Goal: Communication & Community: Answer question/provide support

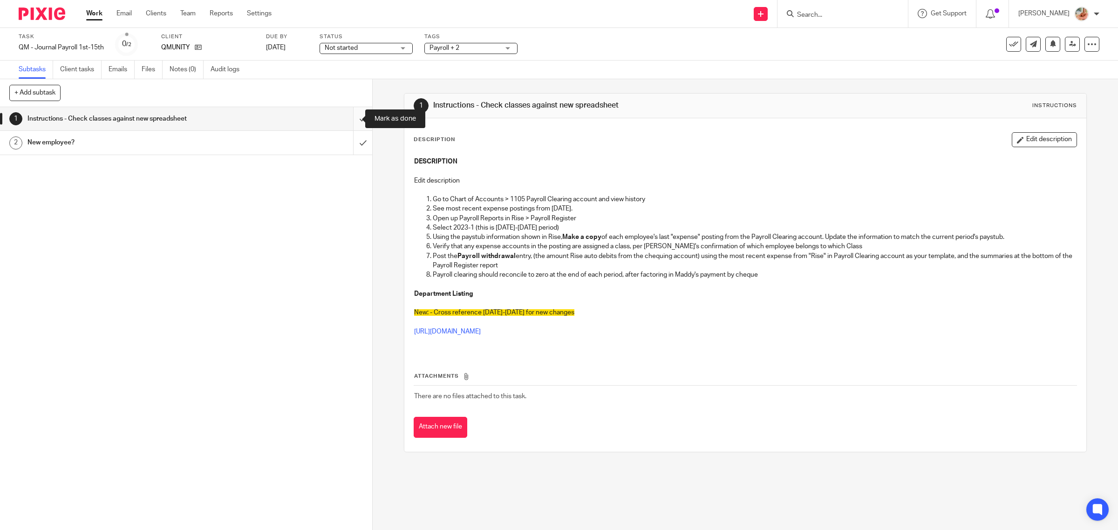
click at [355, 117] on input "submit" at bounding box center [186, 118] width 372 height 23
click at [346, 142] on input "submit" at bounding box center [186, 142] width 372 height 23
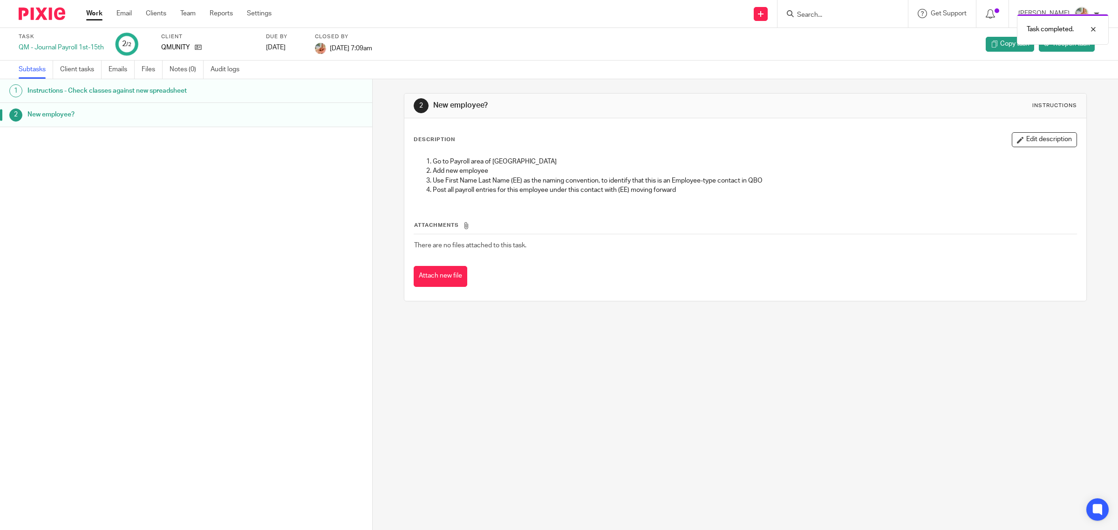
click at [96, 13] on link "Work" at bounding box center [94, 13] width 16 height 9
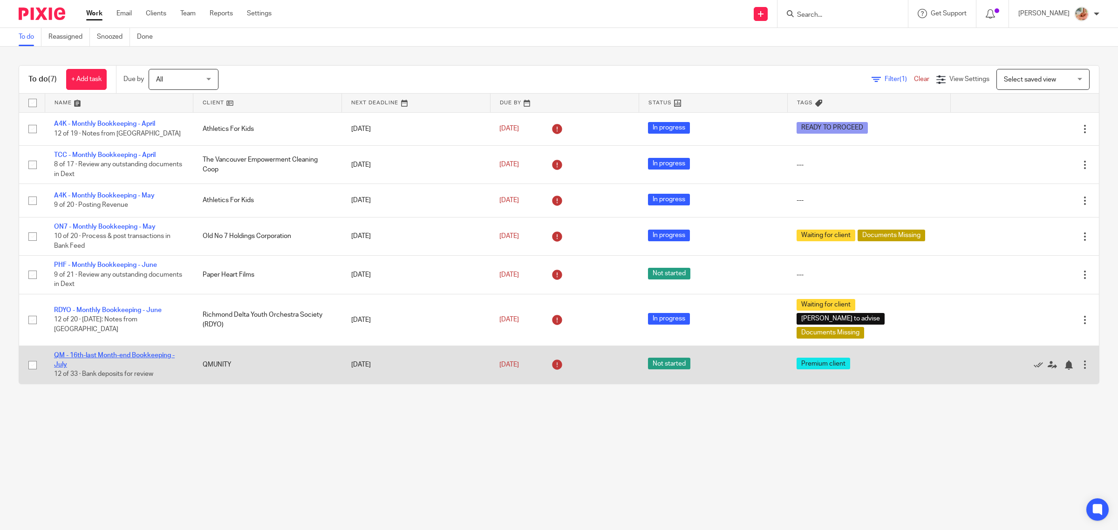
drag, startPoint x: 77, startPoint y: 339, endPoint x: 87, endPoint y: 340, distance: 9.4
click at [77, 352] on link "QM - 16th-last Month-end Bookkeeping - July" at bounding box center [114, 360] width 121 height 16
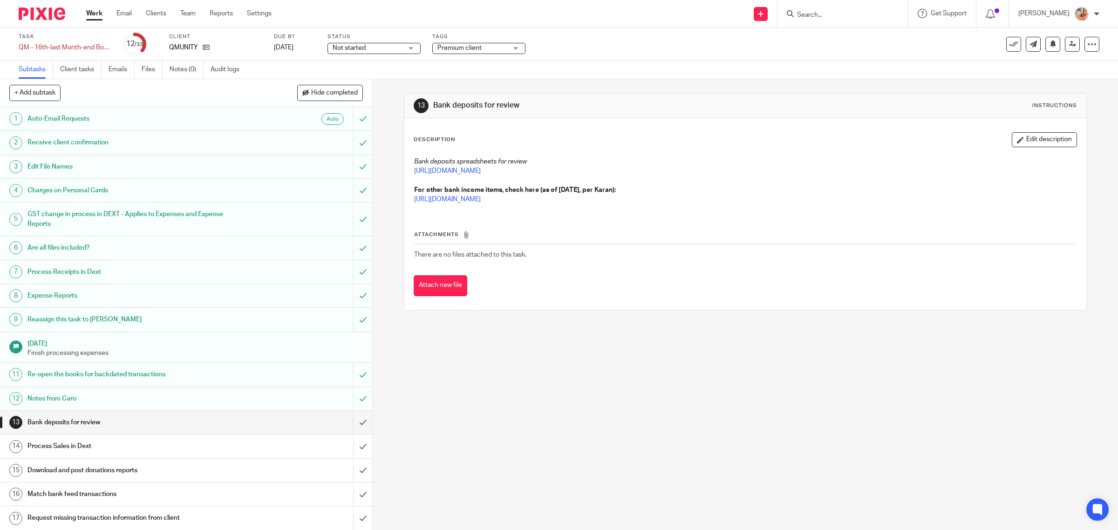
click at [94, 12] on link "Work" at bounding box center [94, 13] width 16 height 9
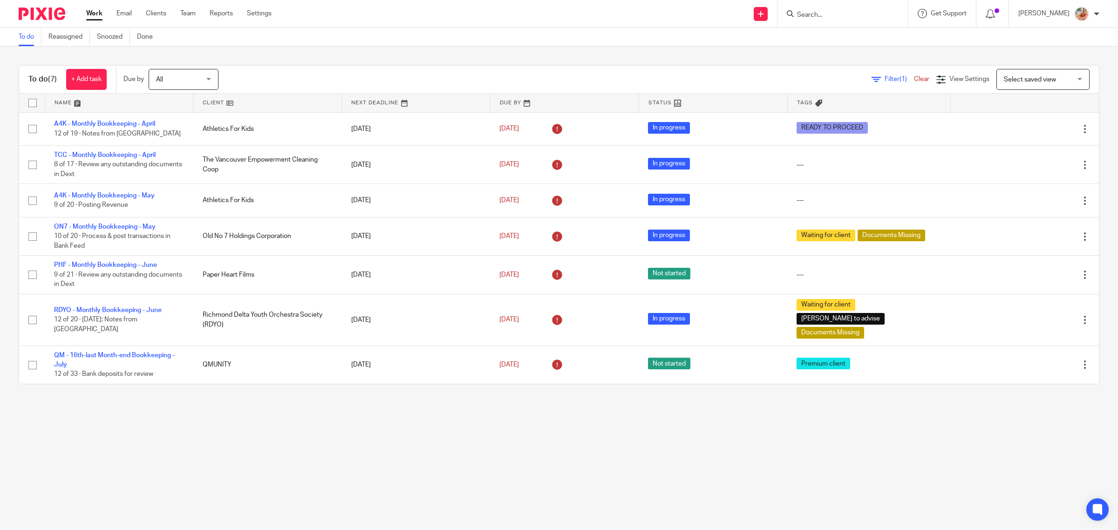
drag, startPoint x: 93, startPoint y: 73, endPoint x: 165, endPoint y: 140, distance: 98.6
click at [93, 73] on link "+ Add task" at bounding box center [86, 79] width 41 height 21
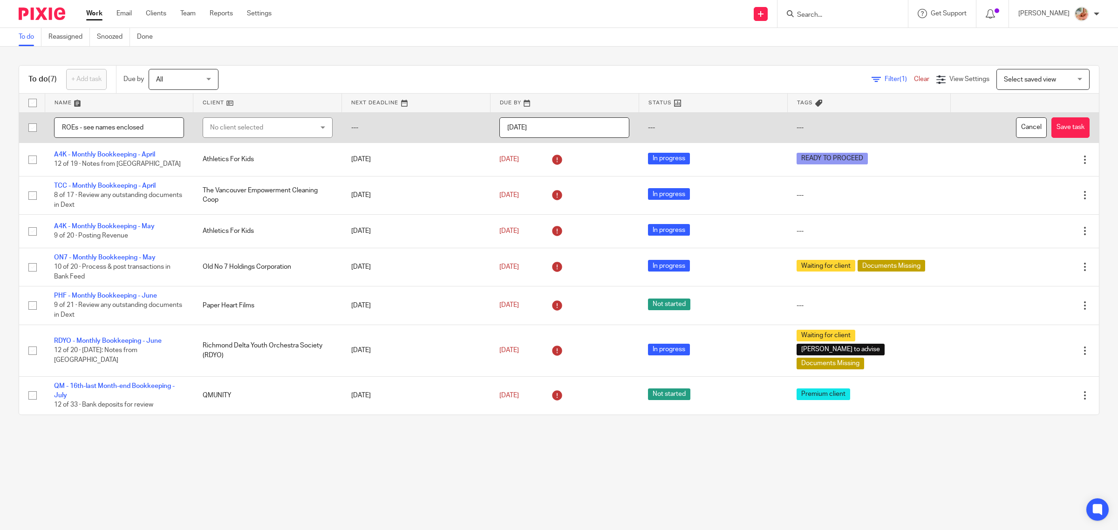
type input "ROEs - see names enclosed"
click at [232, 129] on div "No client selected" at bounding box center [258, 128] width 97 height 20
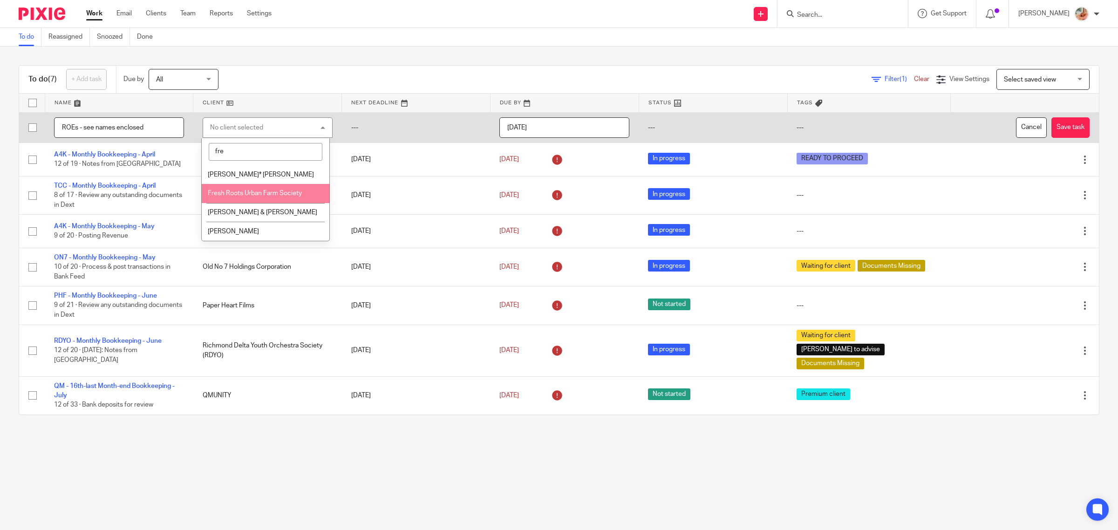
type input "fre"
click at [241, 194] on span "Fresh Roots Urban Farm Society" at bounding box center [255, 193] width 94 height 7
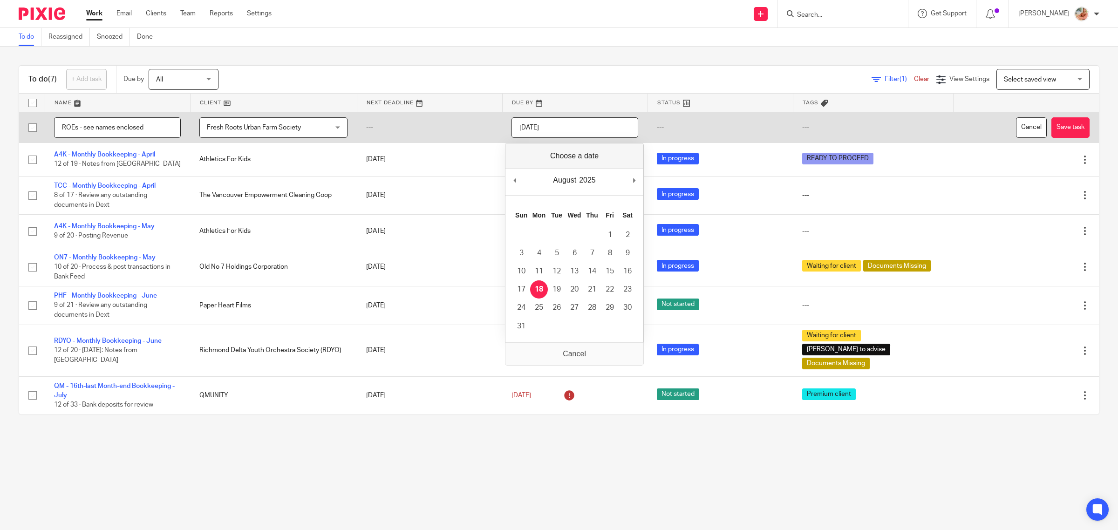
click at [560, 129] on input "[DATE]" at bounding box center [575, 127] width 127 height 21
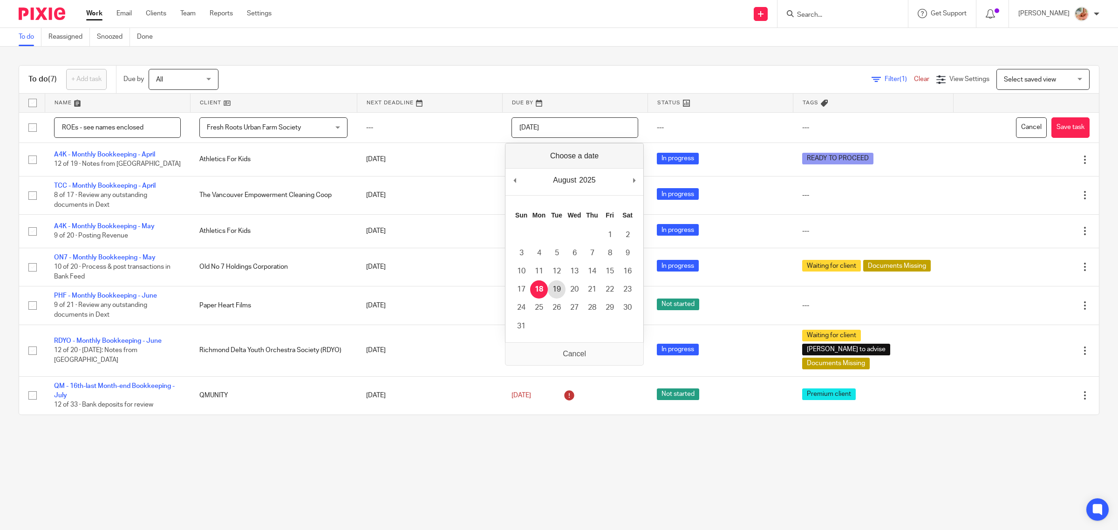
type input "2025-08-19"
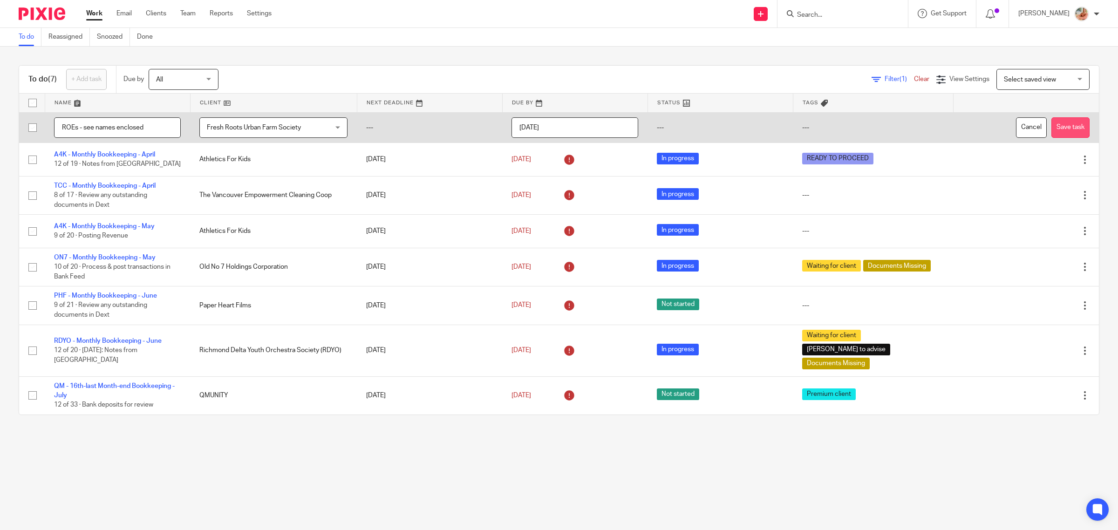
click at [1051, 129] on button "Save task" at bounding box center [1070, 127] width 38 height 21
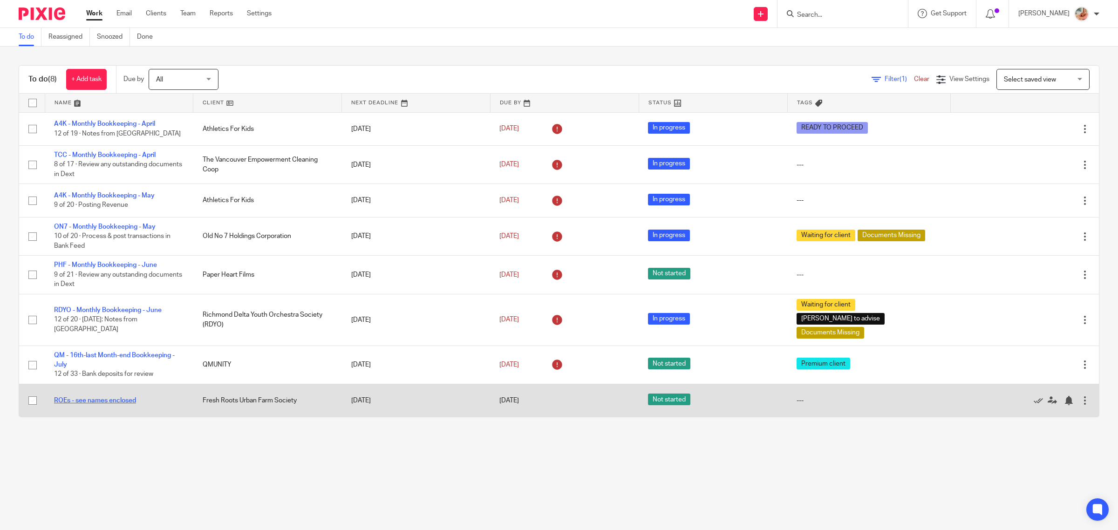
click at [110, 397] on link "ROEs - see names enclosed" at bounding box center [95, 400] width 82 height 7
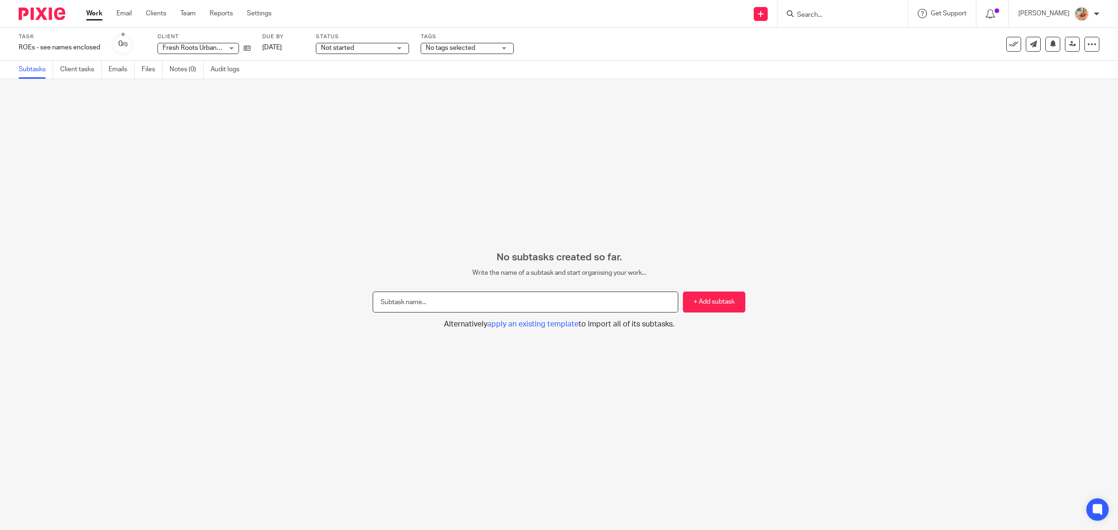
click at [509, 299] on input "text" at bounding box center [526, 302] width 306 height 21
paste input "Tallulah"
type input "Tallulah"
click at [690, 299] on button "+ Add subtask" at bounding box center [714, 302] width 62 height 21
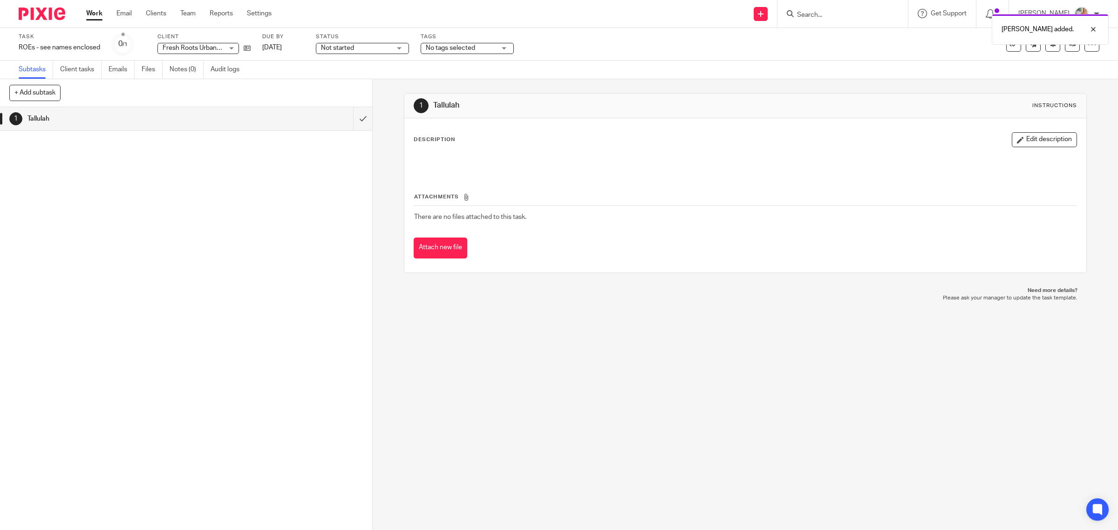
click at [1084, 53] on div "Task ROEs - see names enclosed Save ROEs - see names enclosed 0 /1 Client Fresh…" at bounding box center [559, 44] width 1081 height 22
click at [1085, 50] on div at bounding box center [1092, 44] width 15 height 15
click at [1049, 94] on link "Advanced task editor" at bounding box center [1047, 94] width 61 height 7
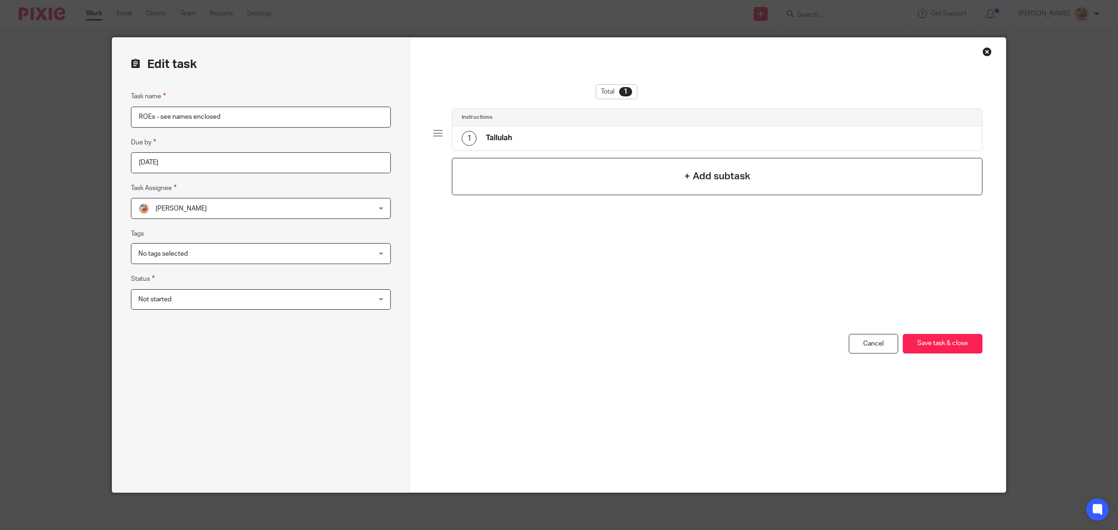
click at [707, 167] on div "+ Add subtask" at bounding box center [717, 176] width 531 height 37
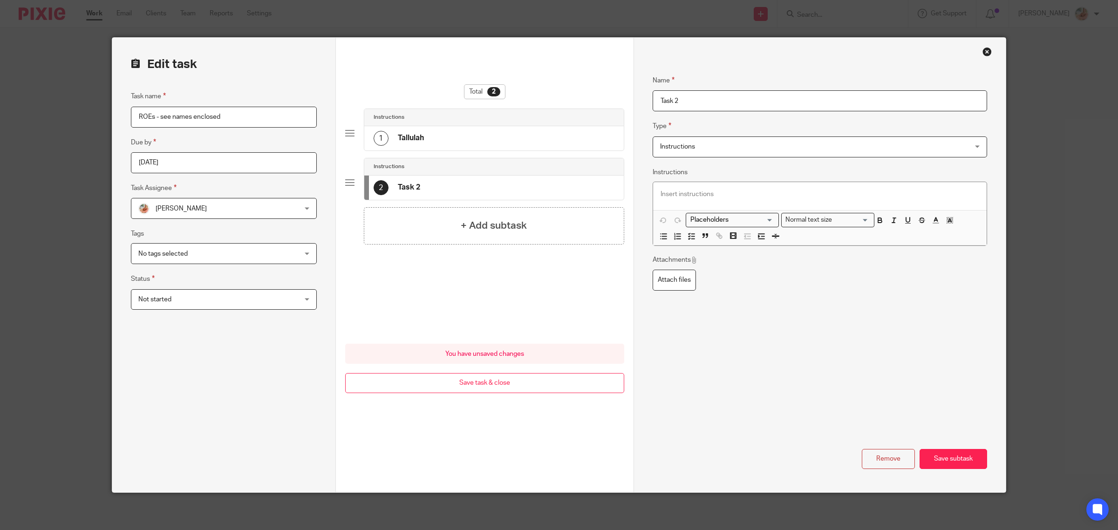
drag, startPoint x: 696, startPoint y: 101, endPoint x: 600, endPoint y: 103, distance: 96.5
click at [600, 103] on form "Edit task Task name [PERSON_NAME] - see names enclosed Due by [DATE] Task Assig…" at bounding box center [559, 265] width 894 height 455
type input "[PERSON_NAME]"
click at [935, 457] on button "Save subtask" at bounding box center [954, 459] width 68 height 20
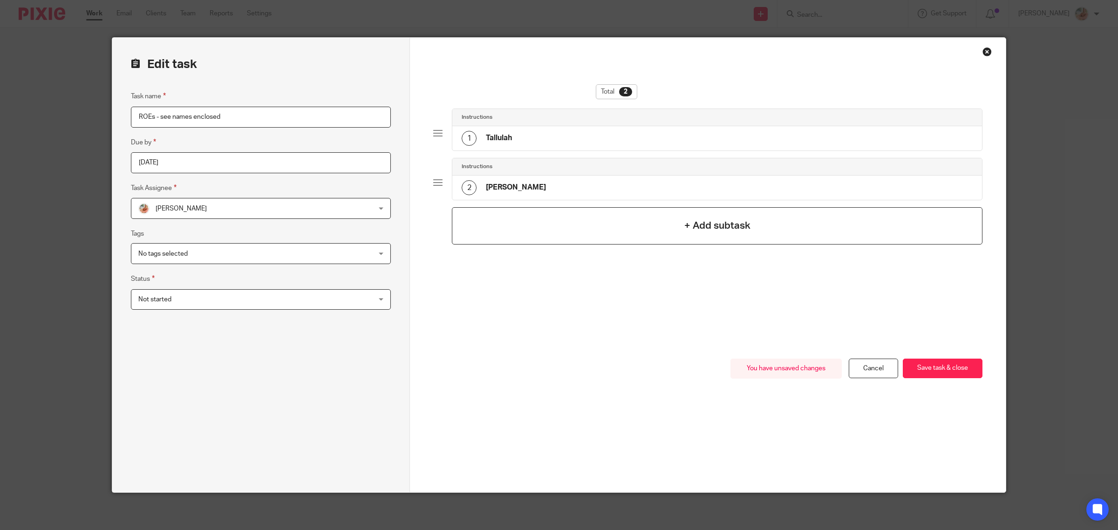
click at [717, 220] on h4 "+ Add subtask" at bounding box center [717, 225] width 66 height 14
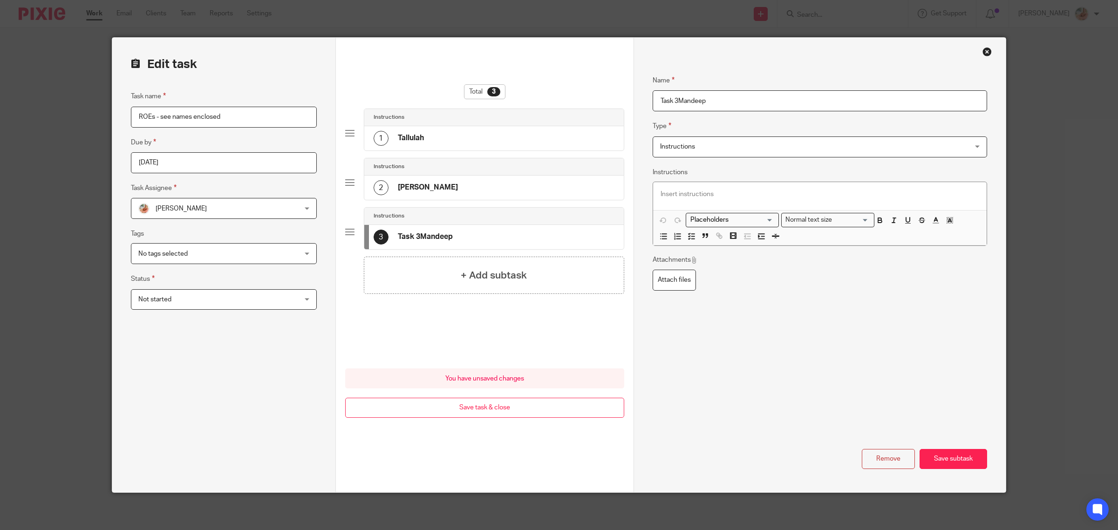
drag, startPoint x: 721, startPoint y: 96, endPoint x: 618, endPoint y: 103, distance: 103.2
click at [592, 94] on form "Edit task Task name [PERSON_NAME] - see names enclosed Due by [DATE] Task Assig…" at bounding box center [559, 265] width 894 height 455
type input "[PERSON_NAME]"
click at [947, 460] on button "Save subtask" at bounding box center [954, 459] width 68 height 20
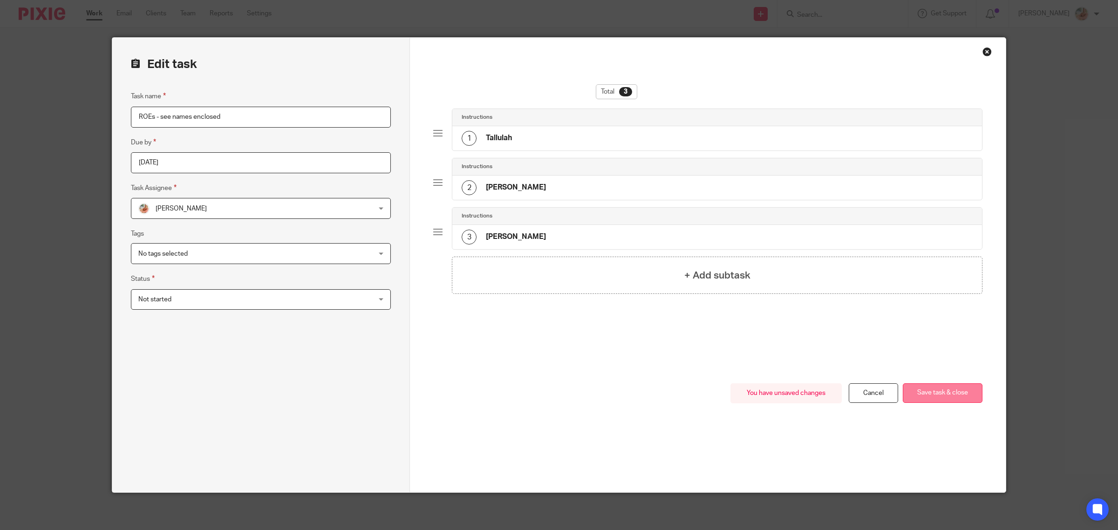
click at [923, 401] on button "Save task & close" at bounding box center [943, 393] width 80 height 20
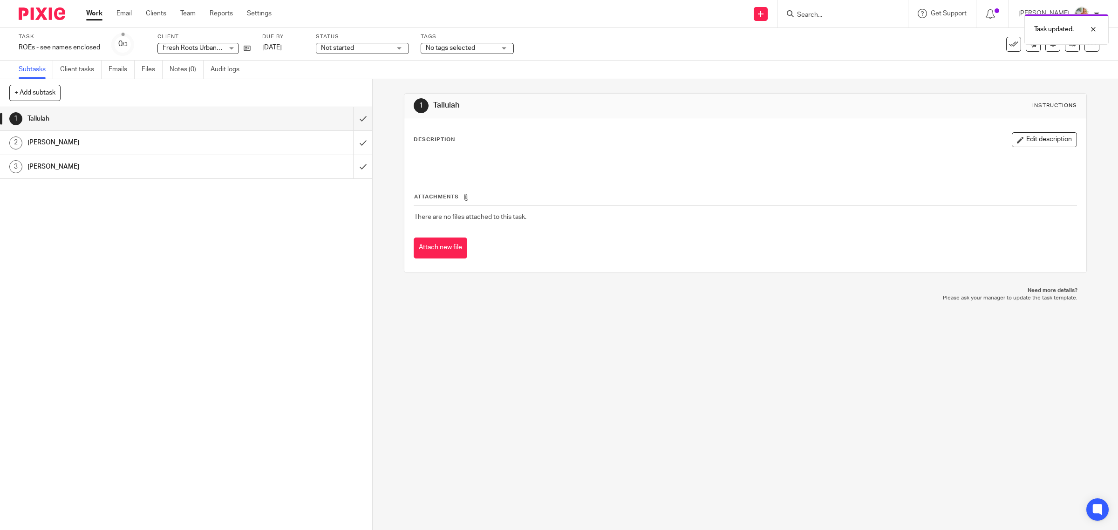
click at [99, 12] on link "Work" at bounding box center [94, 13] width 16 height 9
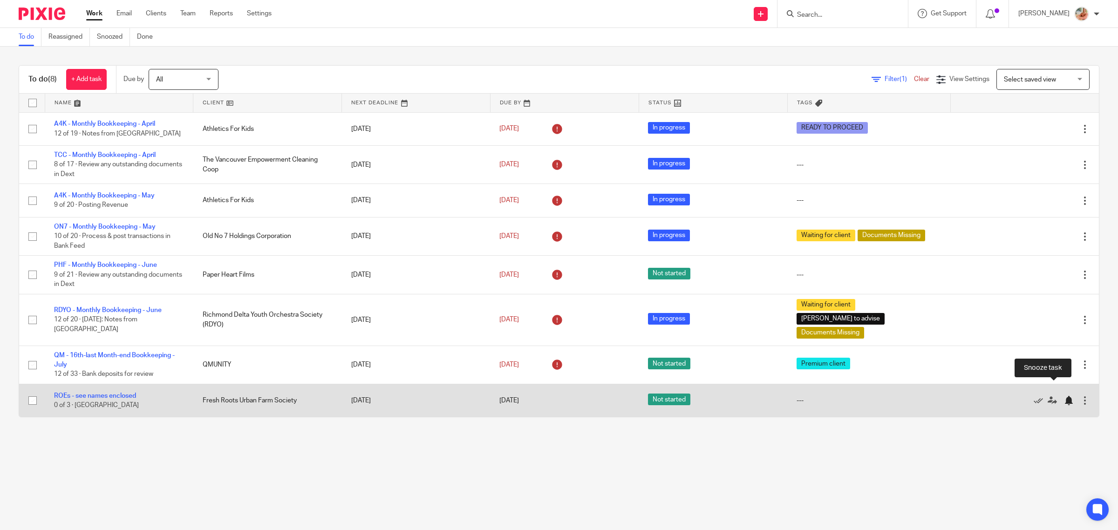
click at [1064, 396] on div at bounding box center [1068, 400] width 9 height 9
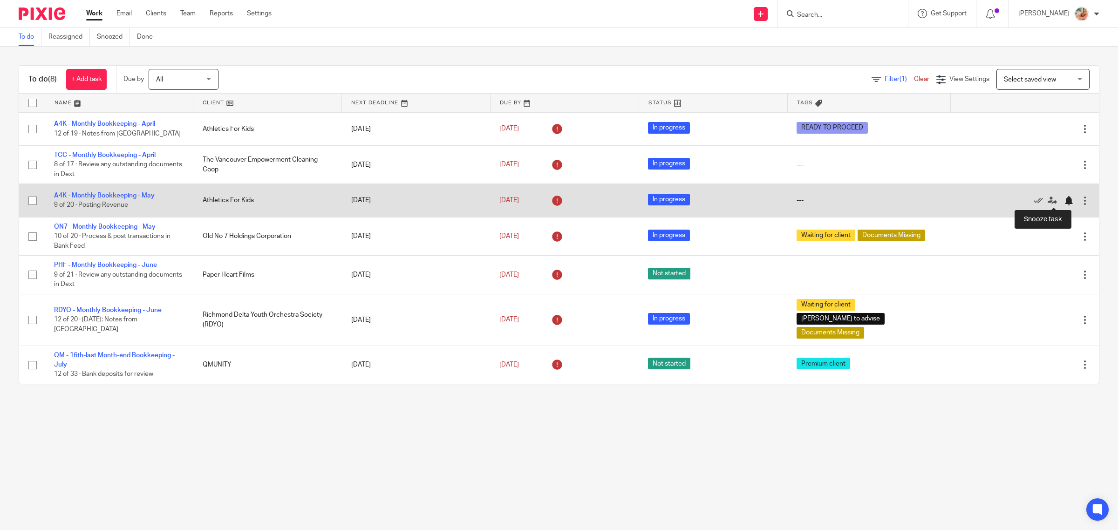
click at [1064, 202] on div at bounding box center [1068, 200] width 9 height 9
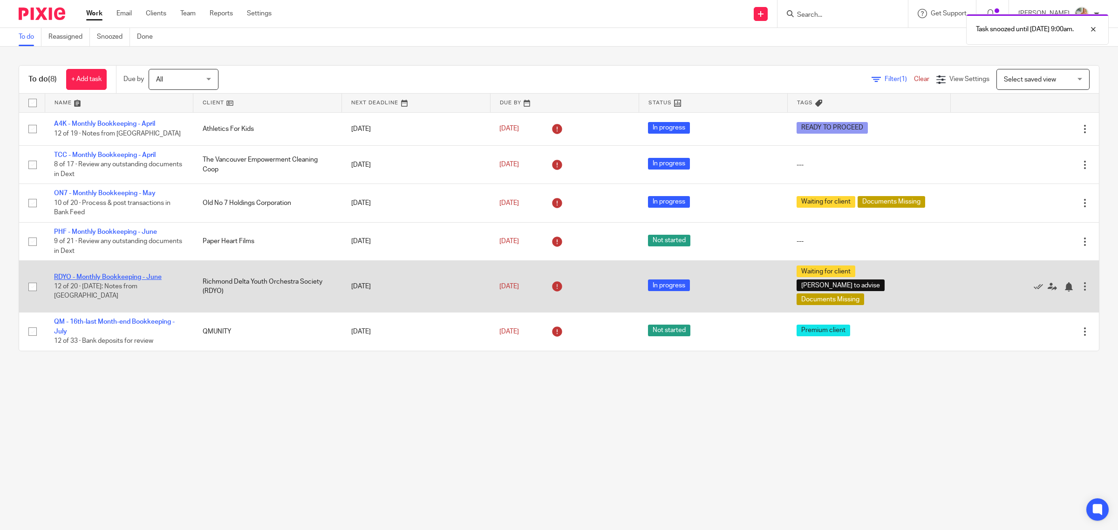
click at [134, 276] on link "RDYO - Monthly Bookkeeping - June" at bounding box center [108, 277] width 108 height 7
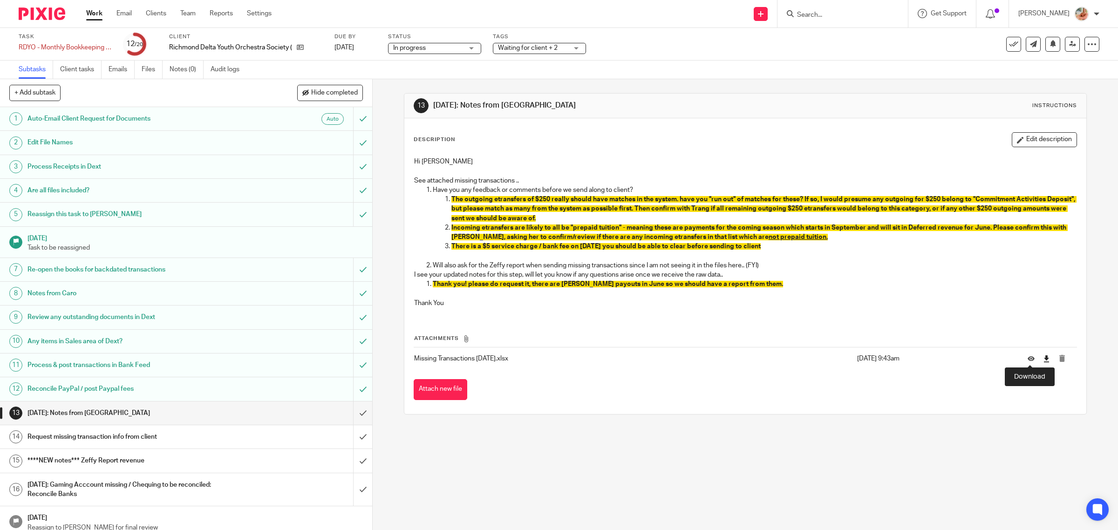
click at [1043, 359] on icon at bounding box center [1046, 358] width 7 height 7
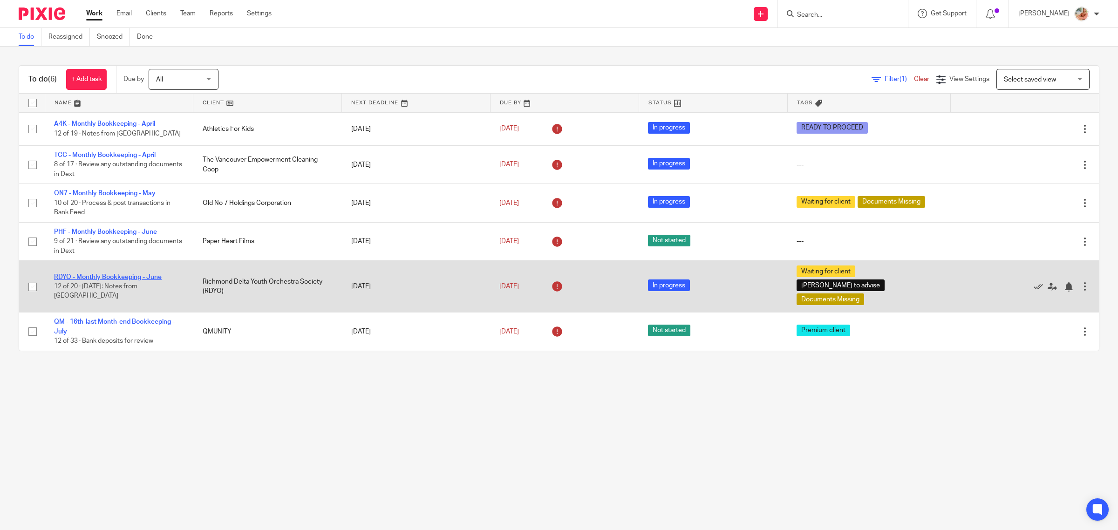
click at [99, 275] on link "RDYO - Monthly Bookkeeping - June" at bounding box center [108, 277] width 108 height 7
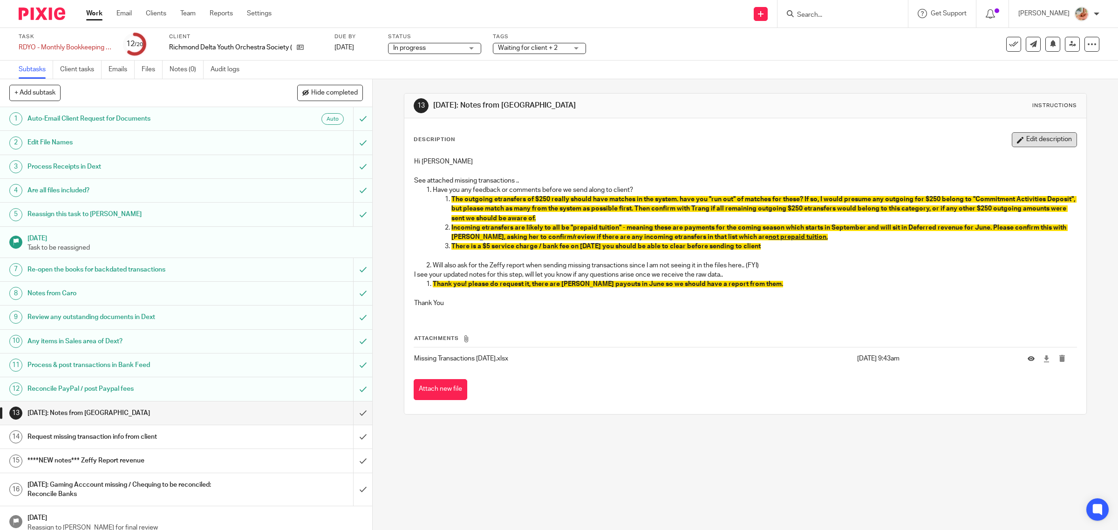
click at [1013, 140] on button "Edit description" at bounding box center [1044, 139] width 65 height 15
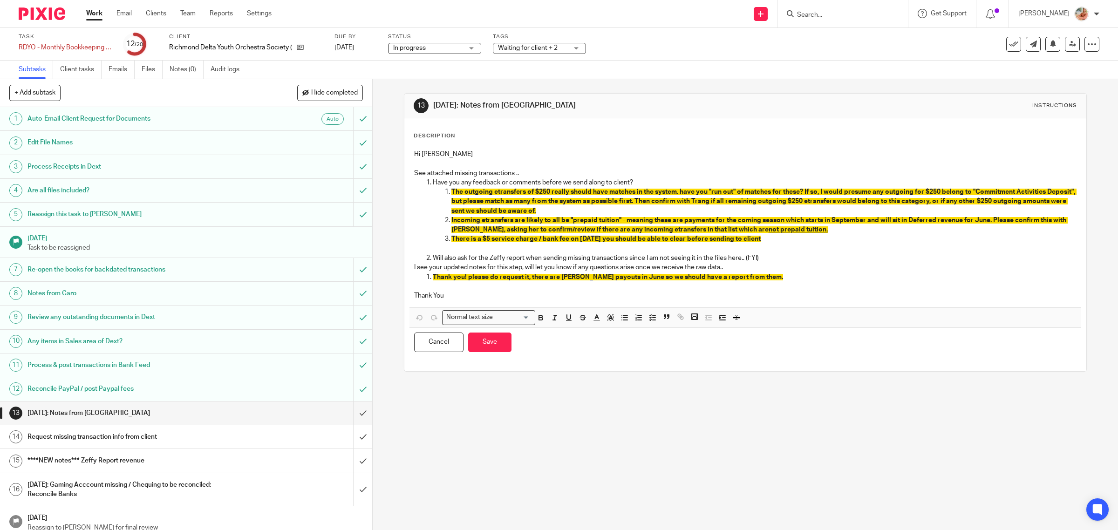
click at [590, 209] on p "The outgoing etransfers of $250 really should have matches in the system. have …" at bounding box center [764, 201] width 626 height 28
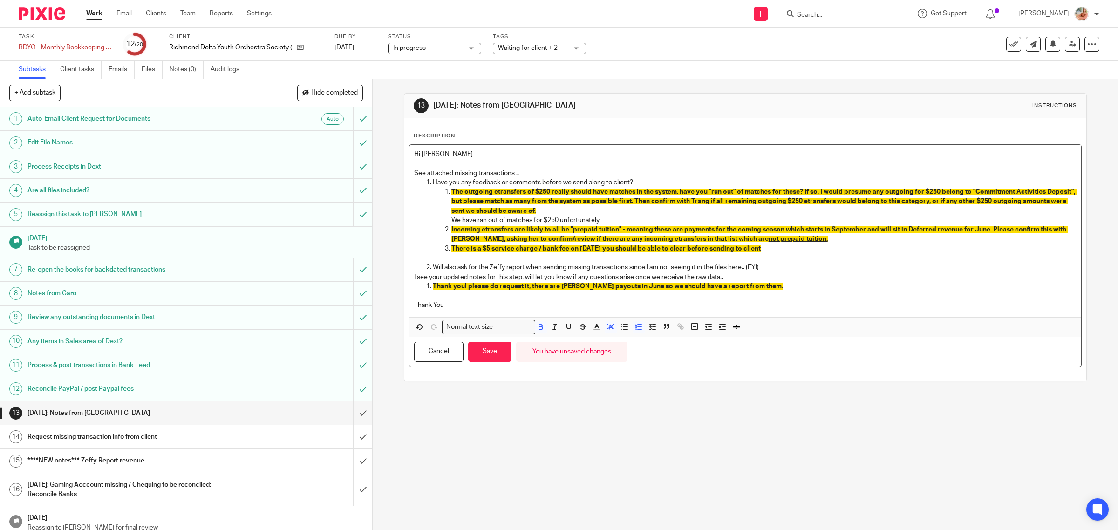
click at [778, 253] on p "There is a $5 service charge / bank fee on [DATE] you should be able to clear b…" at bounding box center [764, 248] width 626 height 9
click at [812, 238] on p "Incoming etransfers are likely to all be "prepaid tuition" - meaning these are …" at bounding box center [764, 234] width 626 height 19
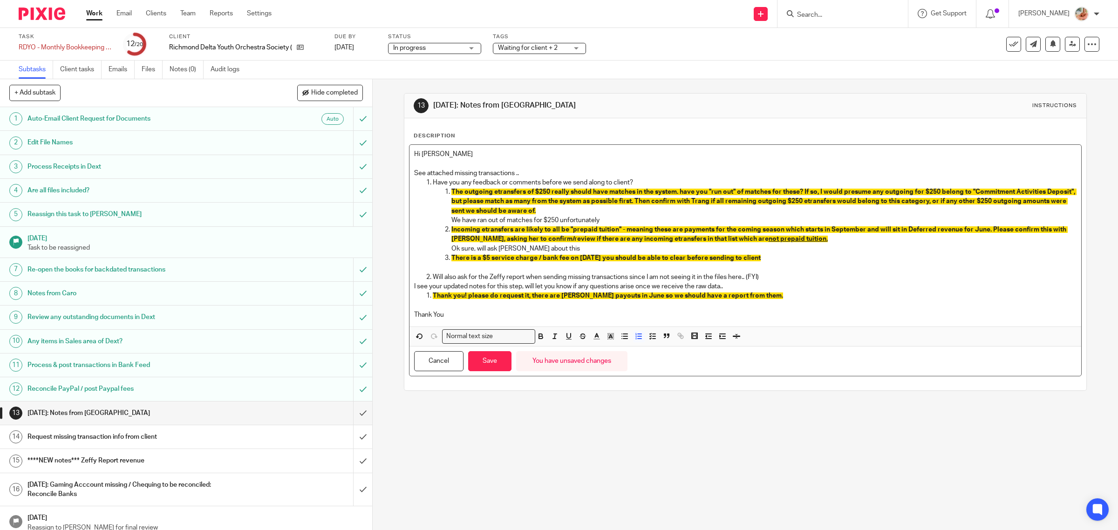
click at [772, 254] on p "There is a $5 service charge / bank fee on [DATE] you should be able to clear b…" at bounding box center [764, 257] width 626 height 9
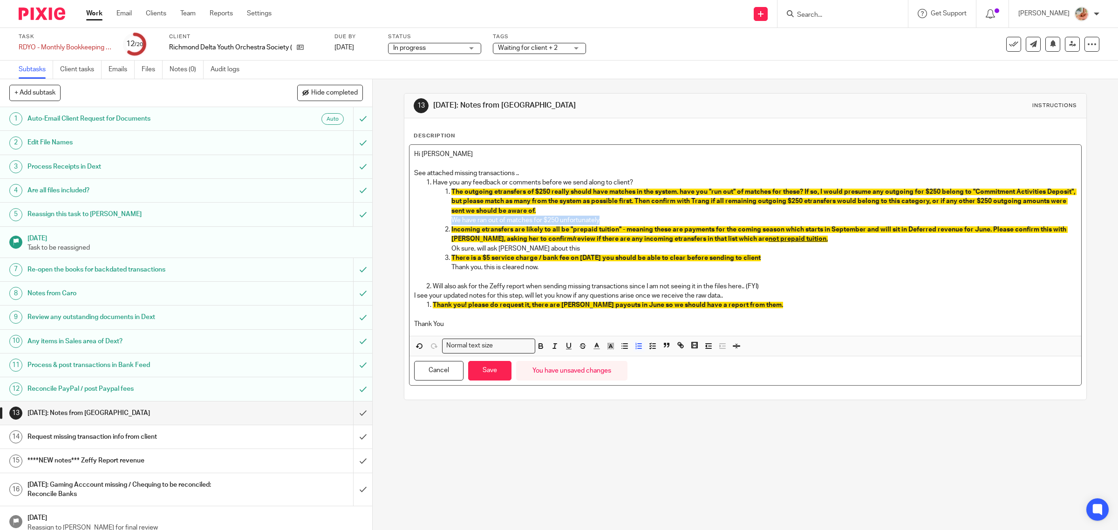
drag, startPoint x: 601, startPoint y: 219, endPoint x: 428, endPoint y: 217, distance: 173.8
click at [428, 217] on ol "Have you any feedback or comments before we send along to client? The outgoing …" at bounding box center [745, 225] width 663 height 95
click at [560, 230] on span "Incoming etransfers are likely to all be "prepaid tuition" - meaning these are …" at bounding box center [759, 234] width 616 height 16
drag, startPoint x: 595, startPoint y: 220, endPoint x: 437, endPoint y: 220, distance: 158.9
click at [437, 220] on ol "The outgoing etransfers of $250 really should have matches in the system. have …" at bounding box center [755, 229] width 644 height 85
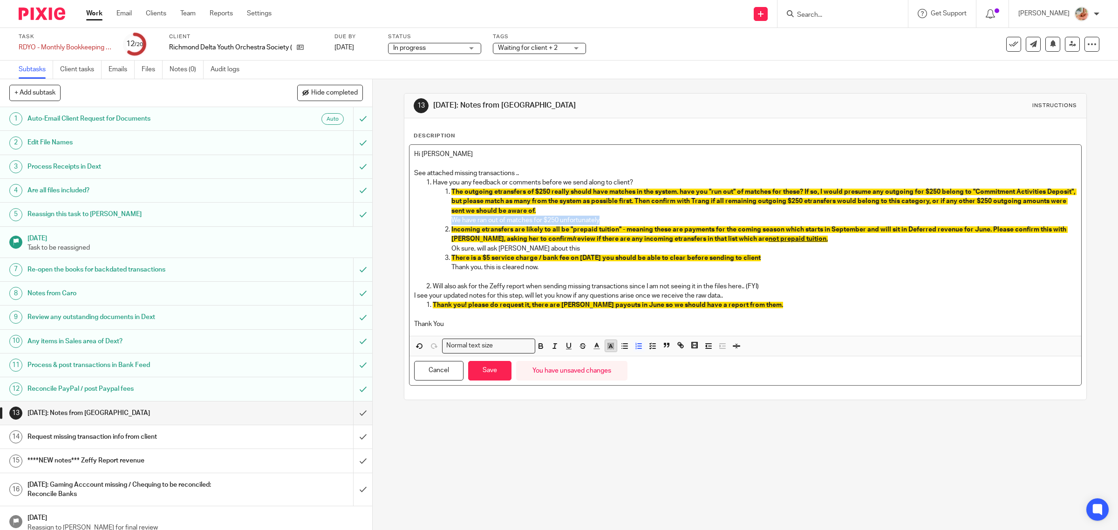
click at [609, 346] on polyline "button" at bounding box center [610, 346] width 3 height 4
click at [607, 225] on p "Incoming etransfers are likely to all be "prepaid tuition" - meaning these are …" at bounding box center [764, 234] width 626 height 19
drag, startPoint x: 560, startPoint y: 222, endPoint x: 441, endPoint y: 222, distance: 118.8
click at [441, 222] on ol "The outgoing etransfers of $250 really should have matches in the system. have …" at bounding box center [755, 229] width 644 height 85
click at [546, 247] on p "Ok sure, will ask Trang about this" at bounding box center [764, 248] width 626 height 9
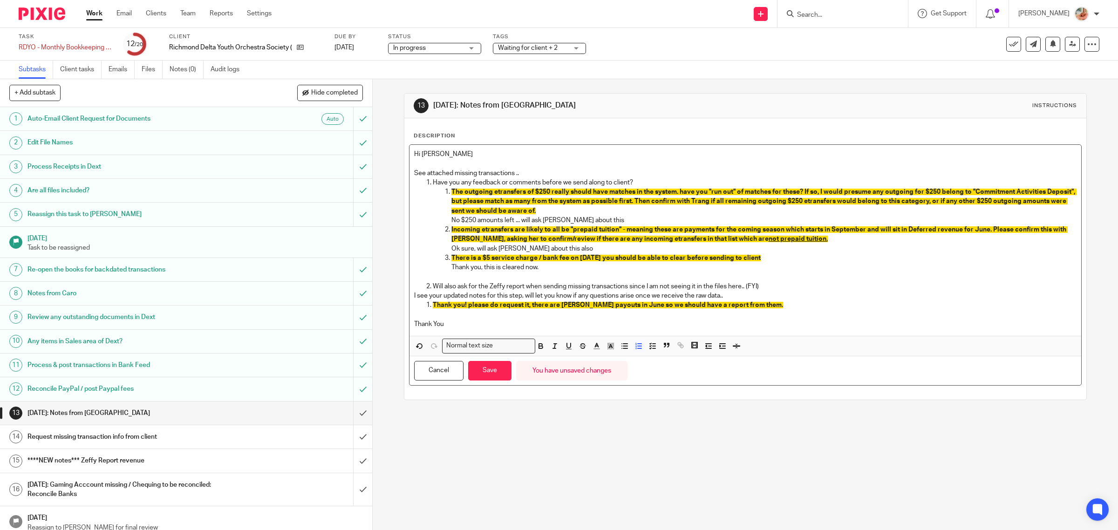
click at [751, 303] on p "Thank you! please do request it, there are Zeffy payouts in June so we should h…" at bounding box center [755, 304] width 644 height 9
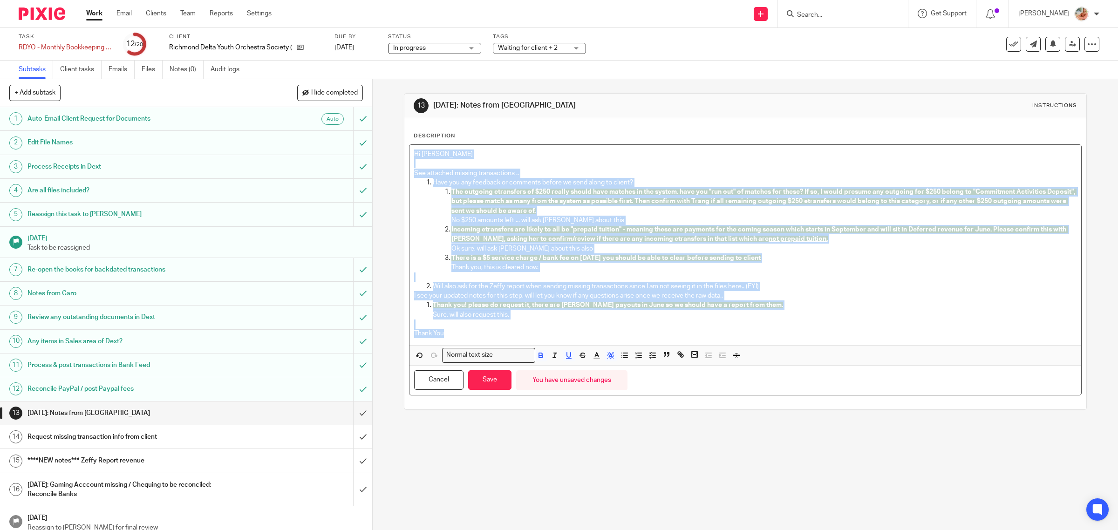
drag, startPoint x: 441, startPoint y: 338, endPoint x: 371, endPoint y: 134, distance: 215.5
click at [373, 134] on div "13 Aug 14th: Notes from Ciara Instructions Description Hi Gillian See attached …" at bounding box center [745, 304] width 745 height 451
click at [484, 232] on span "Incoming etransfers are likely to all be "prepaid tuition" - meaning these are …" at bounding box center [759, 234] width 616 height 16
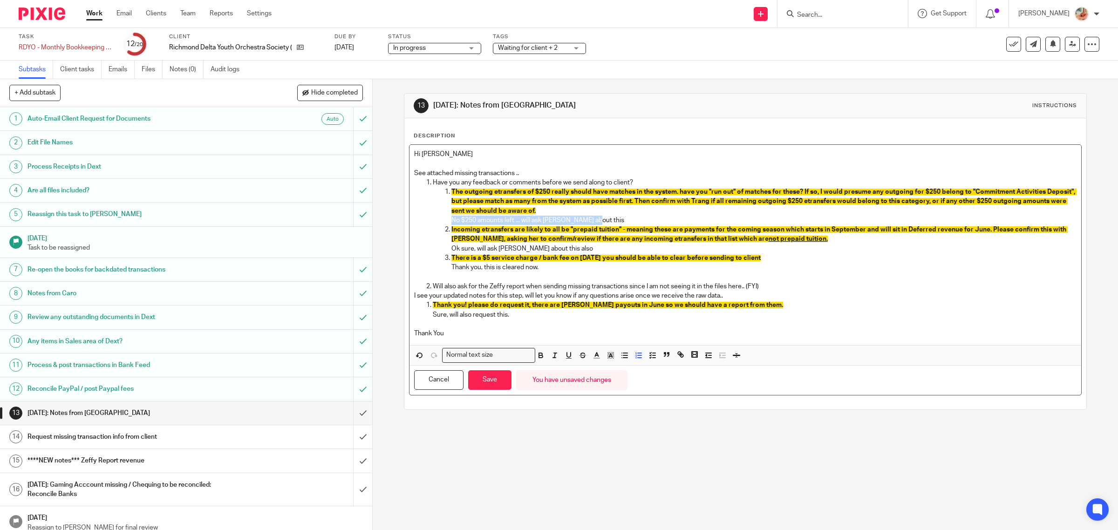
drag, startPoint x: 576, startPoint y: 219, endPoint x: 444, endPoint y: 217, distance: 132.3
click at [444, 217] on ol "The outgoing etransfers of $250 really should have matches in the system. have …" at bounding box center [755, 229] width 644 height 85
click at [612, 354] on rect "button" at bounding box center [612, 354] width 0 height 0
click at [671, 369] on li "color:#FDA1FF" at bounding box center [674, 367] width 7 height 7
click at [604, 308] on span "Thank you! please do request it, there are [PERSON_NAME] payouts in June so we …" at bounding box center [608, 305] width 350 height 7
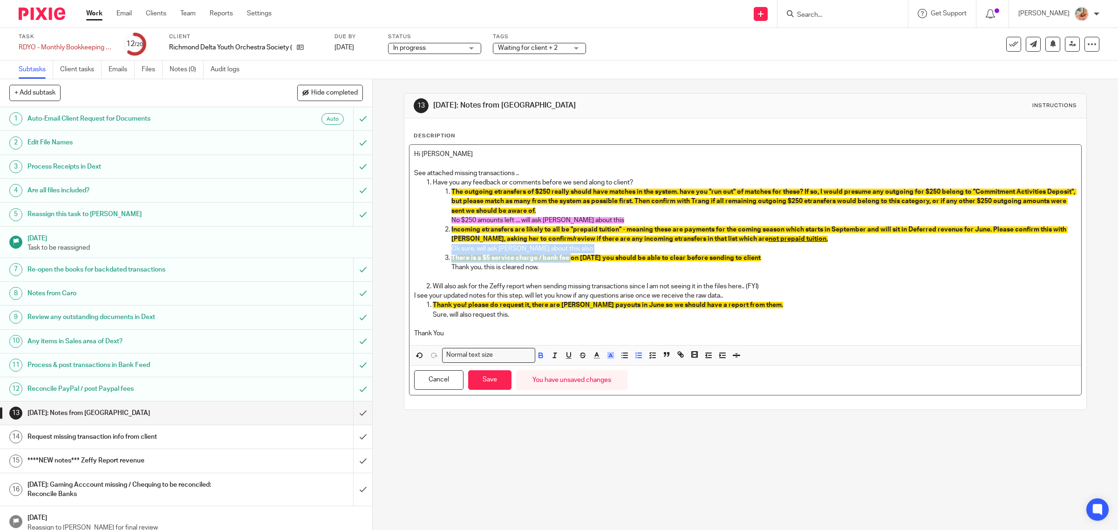
drag, startPoint x: 557, startPoint y: 253, endPoint x: 439, endPoint y: 250, distance: 118.4
click at [439, 250] on ol "The outgoing etransfers of $250 really should have matches in the system. have …" at bounding box center [755, 229] width 644 height 85
click at [485, 286] on p "Will also ask for the Zeffy report when sending missing transactions since I am…" at bounding box center [755, 286] width 644 height 9
drag, startPoint x: 436, startPoint y: 249, endPoint x: 424, endPoint y: 249, distance: 11.6
click at [424, 249] on ol "Have you any feedback or comments before we send along to client? The outgoing …" at bounding box center [745, 225] width 663 height 95
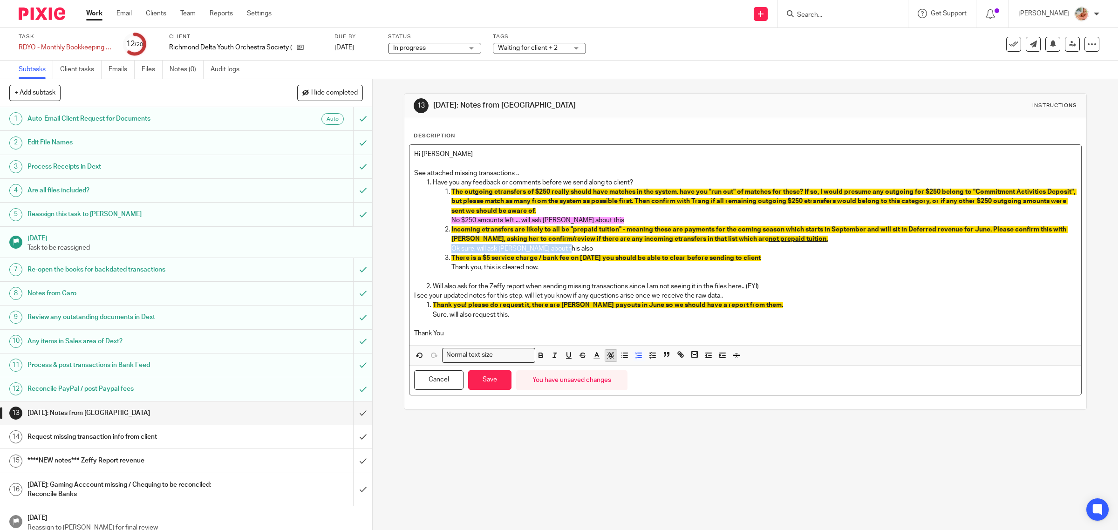
click at [609, 355] on polyline "button" at bounding box center [610, 356] width 3 height 4
click at [671, 367] on li "color:#FDA1FF" at bounding box center [674, 367] width 7 height 7
click at [615, 324] on p at bounding box center [745, 324] width 663 height 9
drag, startPoint x: 506, startPoint y: 270, endPoint x: 443, endPoint y: 269, distance: 62.9
click at [443, 269] on ol "The outgoing etransfers of $250 really should have matches in the system. have …" at bounding box center [755, 229] width 644 height 85
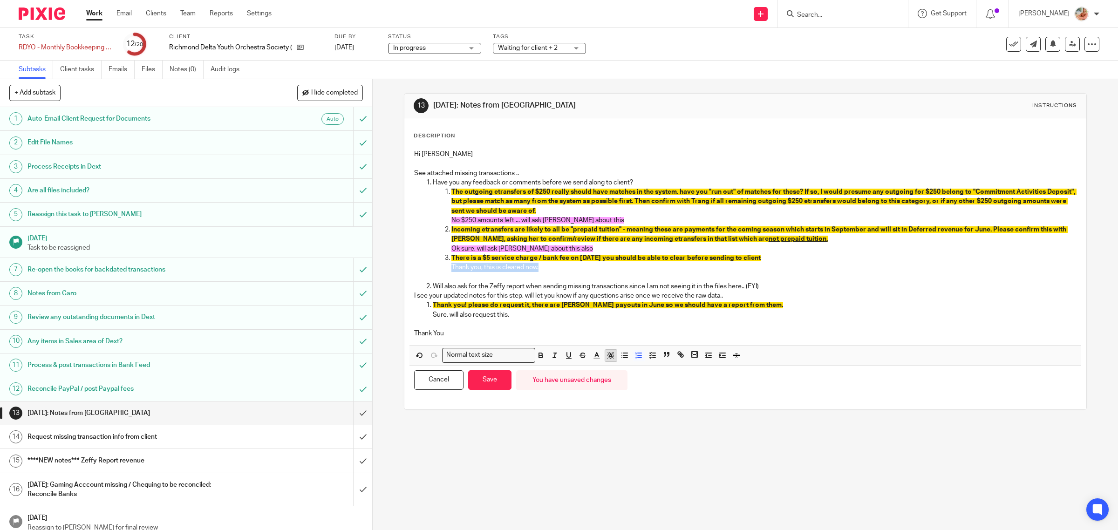
click at [610, 356] on line "button" at bounding box center [611, 356] width 2 height 0
click at [671, 368] on li "color:#FDA1FF" at bounding box center [674, 367] width 7 height 7
click at [583, 322] on p at bounding box center [745, 324] width 663 height 9
drag, startPoint x: 507, startPoint y: 314, endPoint x: 409, endPoint y: 312, distance: 97.9
click at [410, 312] on div "Hi Gillian See attached missing transactions .. Have you any feedback or commen…" at bounding box center [746, 245] width 672 height 200
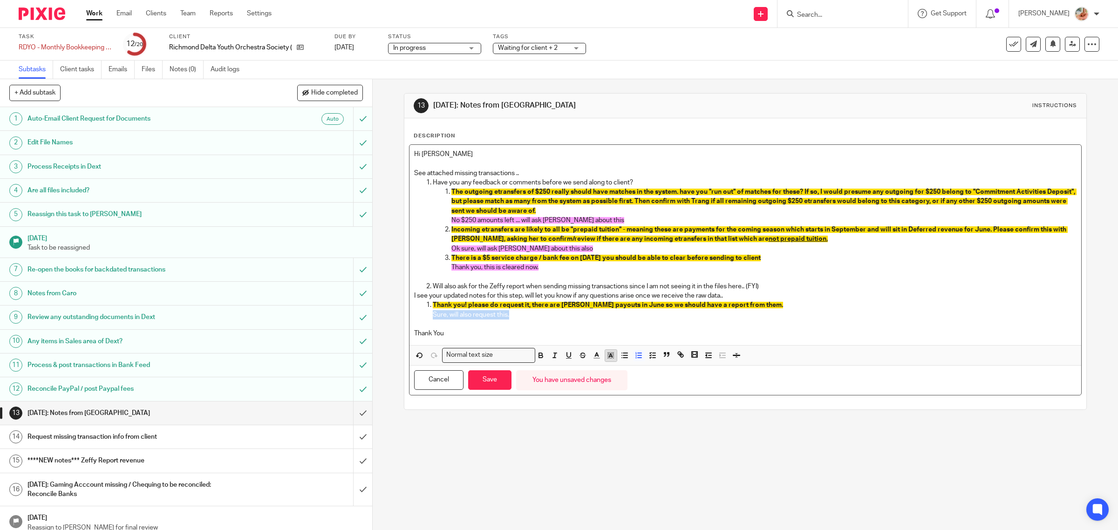
click at [611, 358] on rect "button" at bounding box center [611, 358] width 0 height 0
click at [671, 366] on li "color:#FDA1FF" at bounding box center [674, 367] width 7 height 7
click at [618, 332] on p "Thank You" at bounding box center [745, 333] width 663 height 9
click at [490, 374] on button "Save" at bounding box center [489, 380] width 43 height 20
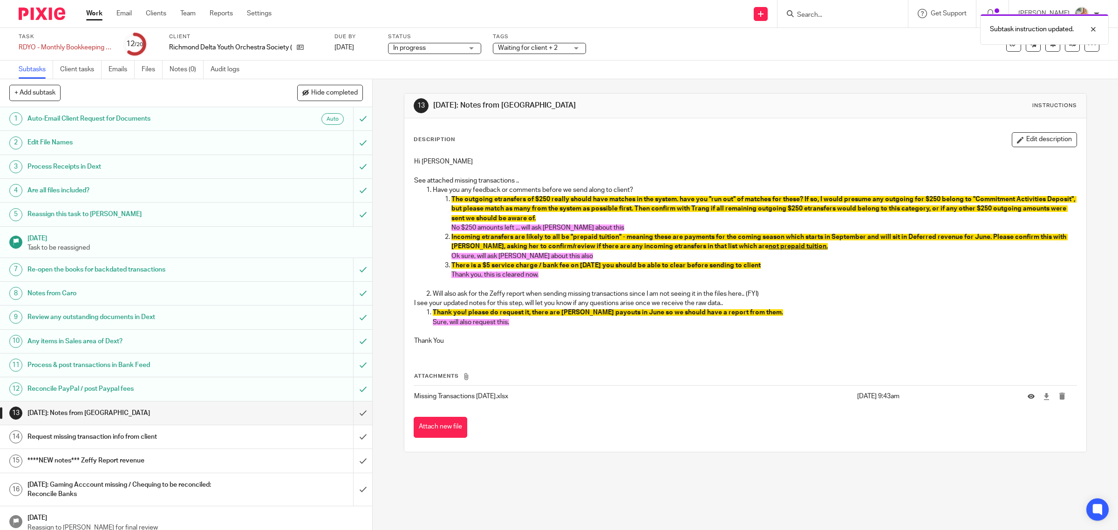
click at [1014, 149] on div "Description Edit description Hi Gillian See attached missing transactions .. Ha…" at bounding box center [746, 242] width 664 height 221
click at [991, 133] on div "Description Edit description" at bounding box center [746, 139] width 664 height 15
click at [1012, 134] on button "Edit description" at bounding box center [1044, 139] width 65 height 15
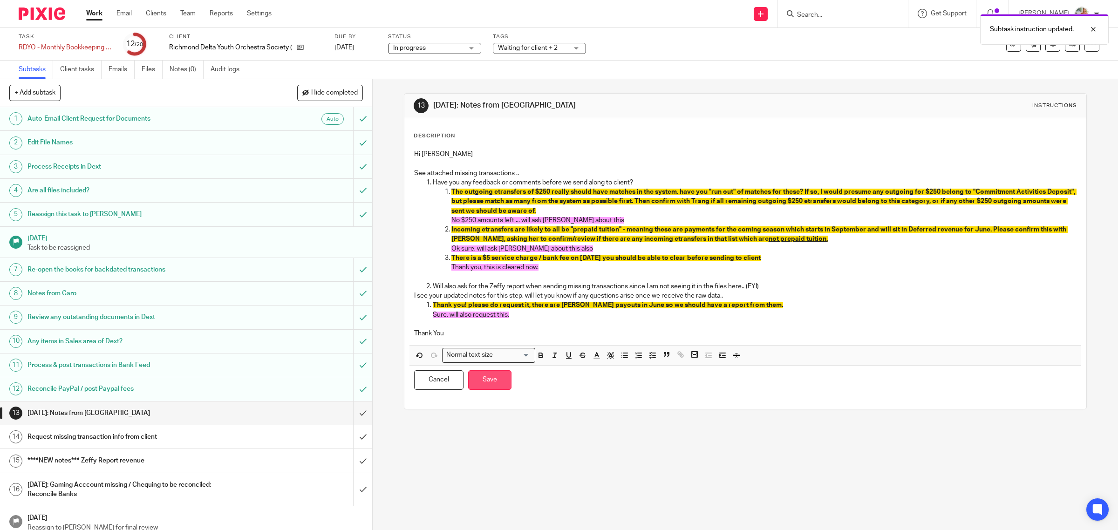
click at [485, 388] on button "Save" at bounding box center [489, 380] width 43 height 20
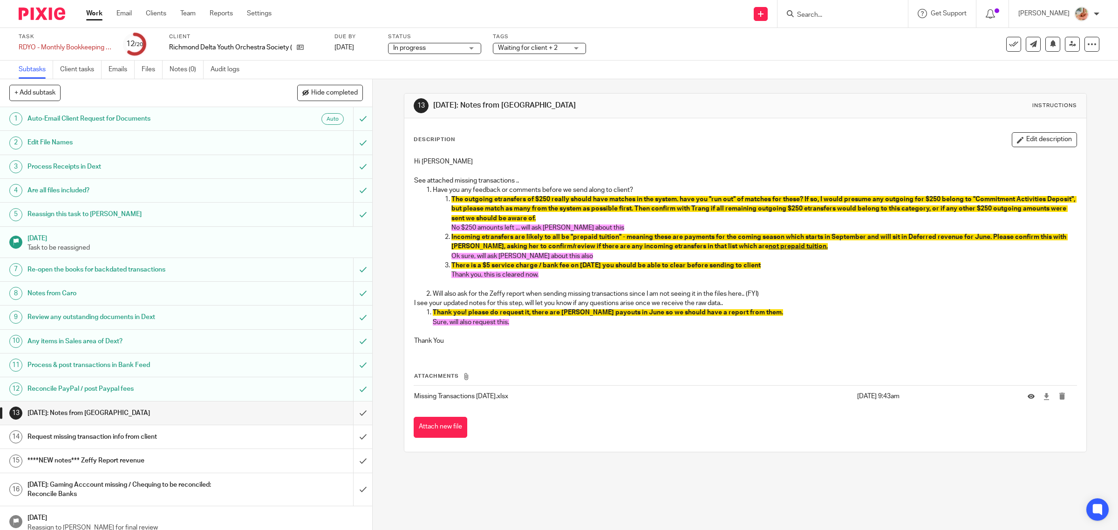
drag, startPoint x: 315, startPoint y: 89, endPoint x: 348, endPoint y: 116, distance: 43.1
click at [315, 89] on button "Hide completed" at bounding box center [330, 93] width 66 height 16
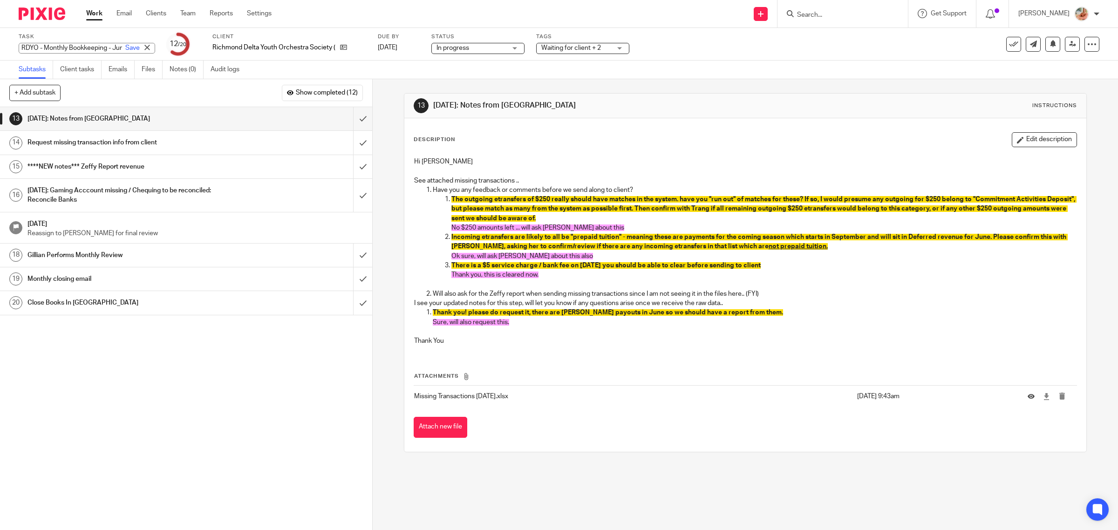
click at [38, 47] on div "RDYO - Monthly Bookkeeping - June Save RDYO - Monthly Bookkeeping - June" at bounding box center [87, 48] width 137 height 11
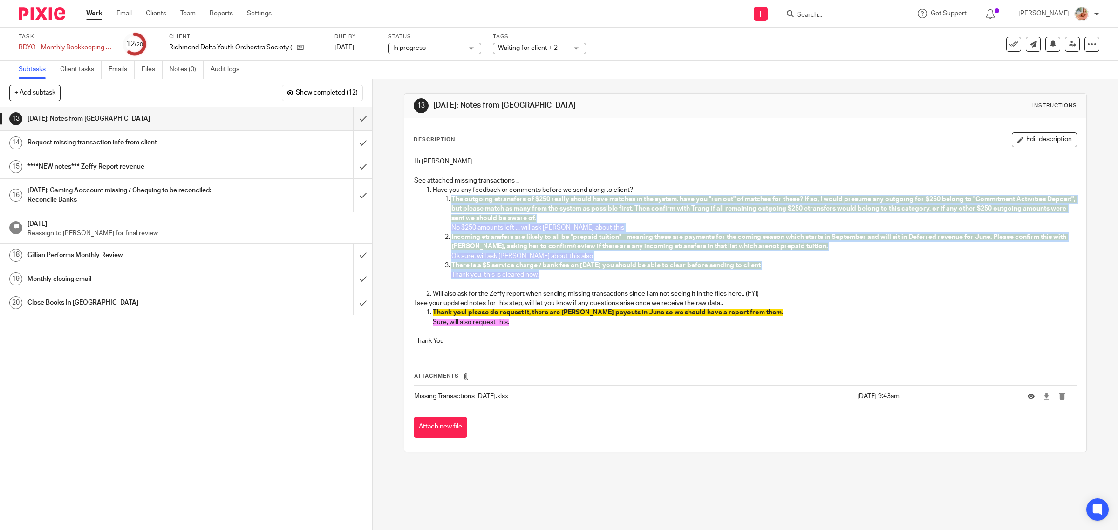
drag, startPoint x: 544, startPoint y: 280, endPoint x: 442, endPoint y: 198, distance: 131.0
click at [442, 198] on ol "The outgoing etransfers of $250 really should have matches in the system. have …" at bounding box center [755, 237] width 644 height 85
drag, startPoint x: 353, startPoint y: 120, endPoint x: 375, endPoint y: 150, distance: 38.0
click at [353, 120] on input "submit" at bounding box center [186, 118] width 372 height 23
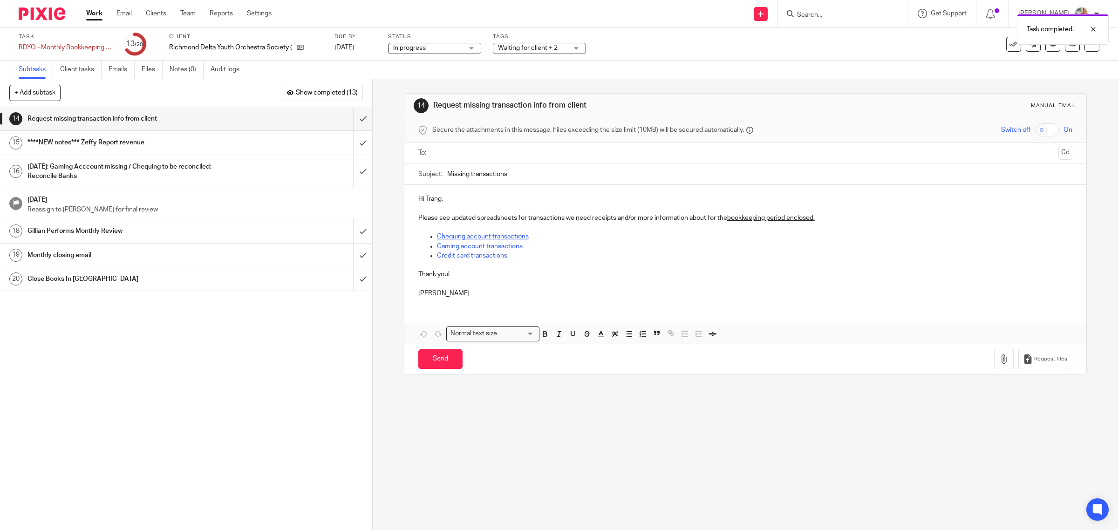
click at [484, 235] on link "Chequing account transactions" at bounding box center [483, 236] width 92 height 7
click at [484, 234] on link "Chequing account transactions" at bounding box center [483, 236] width 92 height 7
click at [512, 256] on link "https://docs.google.com/spreadsheets/d/1BJVGzVKYNZPhSQ6MgPgddZ7eksPACMsx?rtpof=…" at bounding box center [495, 254] width 67 height 9
click at [608, 243] on p "Gaming account transactions" at bounding box center [755, 246] width 636 height 9
drag, startPoint x: 483, startPoint y: 253, endPoint x: 414, endPoint y: 247, distance: 69.7
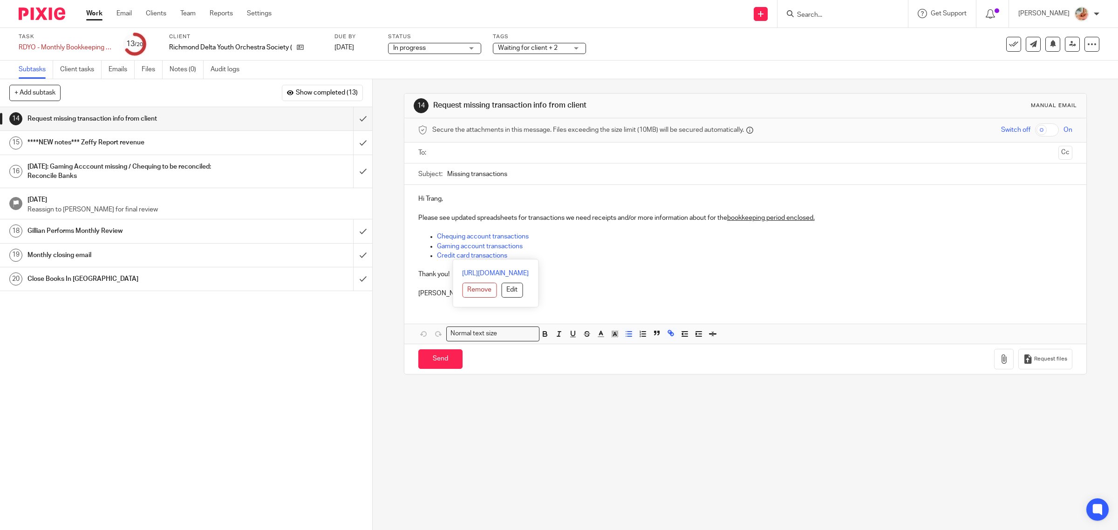
click at [414, 247] on div "Hi Trang, Please see updated spreadsheets for transactions we need receipts and…" at bounding box center [745, 245] width 683 height 120
click at [584, 332] on icon "button" at bounding box center [587, 334] width 8 height 8
click at [439, 360] on input "Send" at bounding box center [440, 359] width 44 height 20
click at [467, 314] on div "Hi Trang, Please see updated spreadsheets for transactions we need receipts and…" at bounding box center [745, 264] width 683 height 158
click at [444, 293] on p "Ciara" at bounding box center [745, 293] width 655 height 9
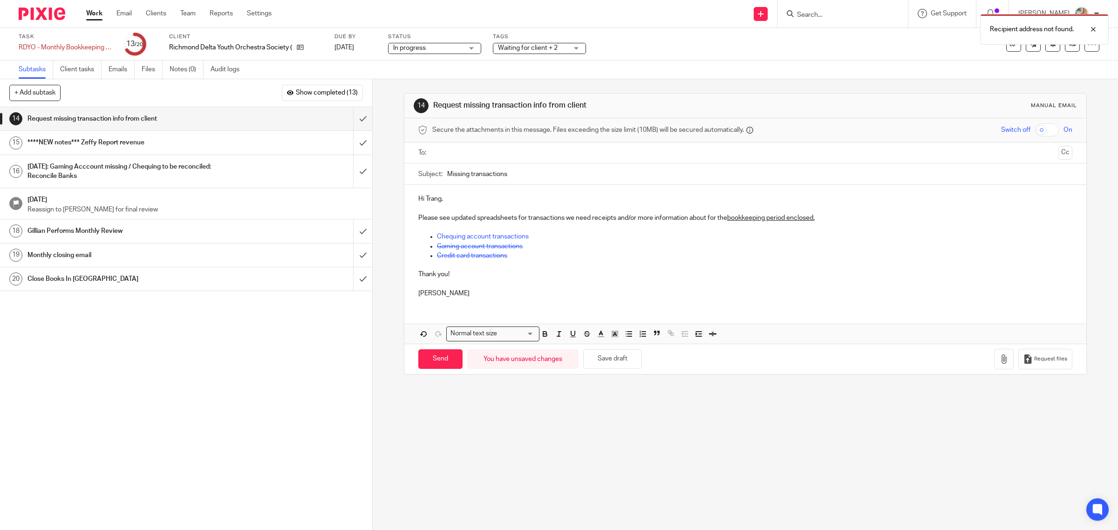
click at [445, 145] on ul at bounding box center [746, 152] width 626 height 15
click at [452, 151] on input "text" at bounding box center [745, 153] width 619 height 11
click at [529, 173] on input "Missing transactions" at bounding box center [760, 176] width 626 height 21
type input "Missing transactions - see notes included"
click at [557, 239] on p "Chequing account transactions" at bounding box center [755, 238] width 636 height 9
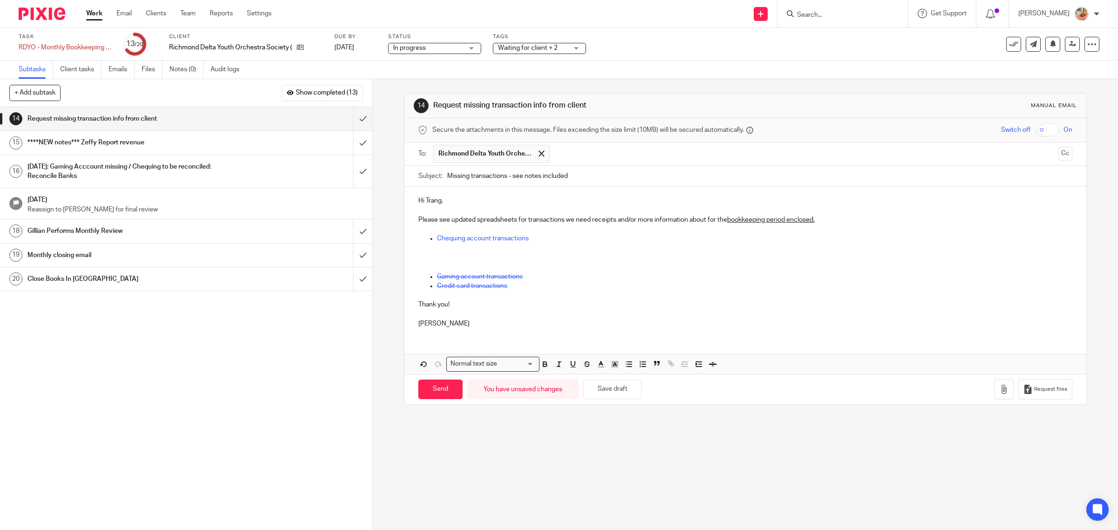
click at [406, 254] on div "Hi Trang, Please see updated spreadsheets for transactions we need receipts and…" at bounding box center [745, 261] width 683 height 149
click at [434, 258] on p at bounding box center [745, 257] width 655 height 9
click at [329, 95] on span "Show completed (13)" at bounding box center [327, 92] width 62 height 7
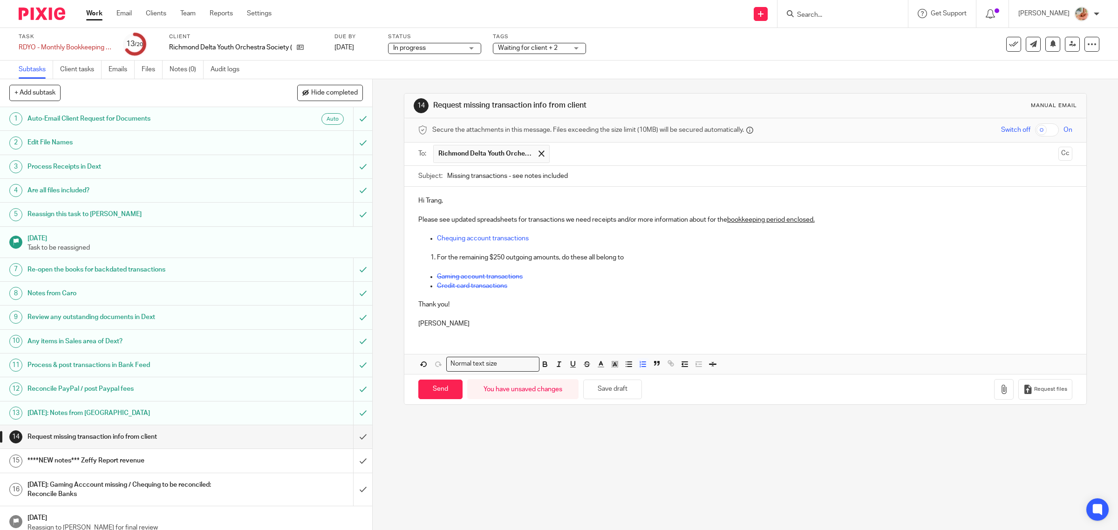
click at [630, 258] on p "For the remaining $250 outgoing amounts, do these all belong to" at bounding box center [755, 257] width 636 height 9
drag, startPoint x: 496, startPoint y: 285, endPoint x: 406, endPoint y: 281, distance: 90.0
click at [406, 281] on div "Hi Trang, Please see updated spreadsheets for transactions we need receipts and…" at bounding box center [745, 261] width 683 height 149
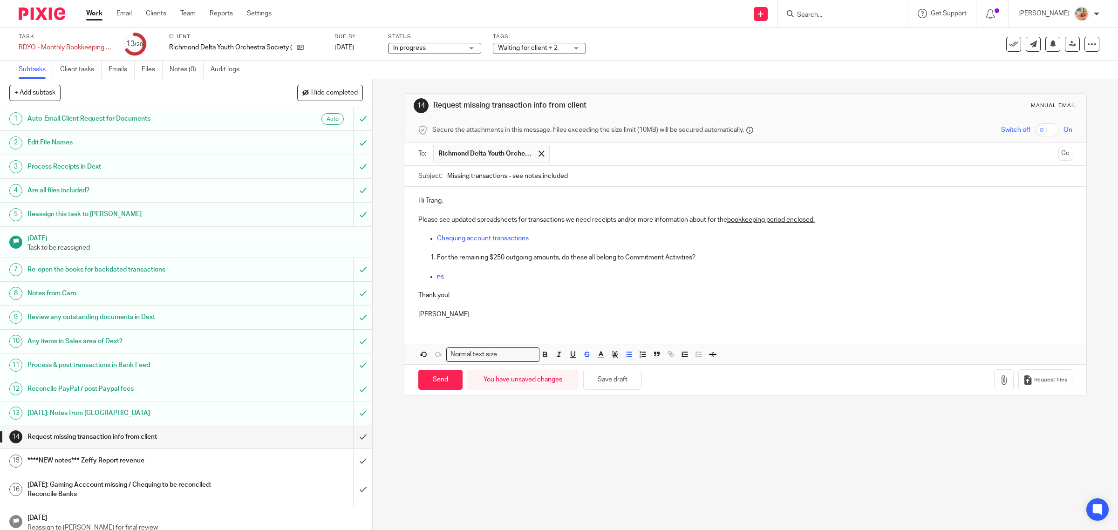
click at [460, 275] on p "ns" at bounding box center [755, 276] width 636 height 9
click at [450, 270] on p at bounding box center [745, 266] width 655 height 9
click at [520, 177] on input "Missing transactions - see notes included" at bounding box center [760, 176] width 626 height 21
click at [568, 177] on input "Missing transactions - see questions notes included" at bounding box center [760, 176] width 626 height 21
click at [706, 259] on p "For the remaining $250 outgoing amounts, do these all belong to Commitment Acti…" at bounding box center [755, 257] width 636 height 9
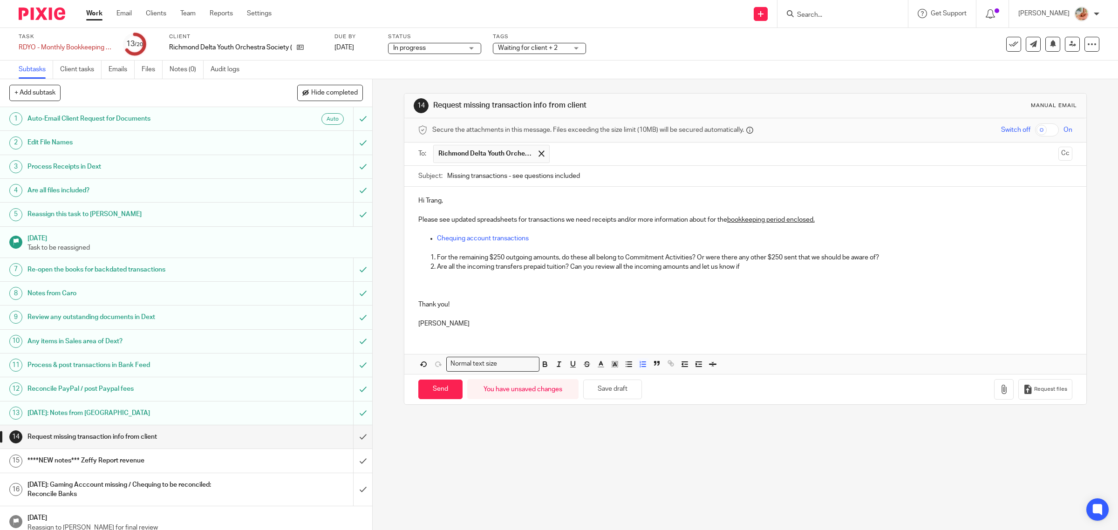
click at [568, 267] on p "Are all the incoming transfers prepaid tuition? Can you review all the incoming…" at bounding box center [755, 266] width 636 height 9
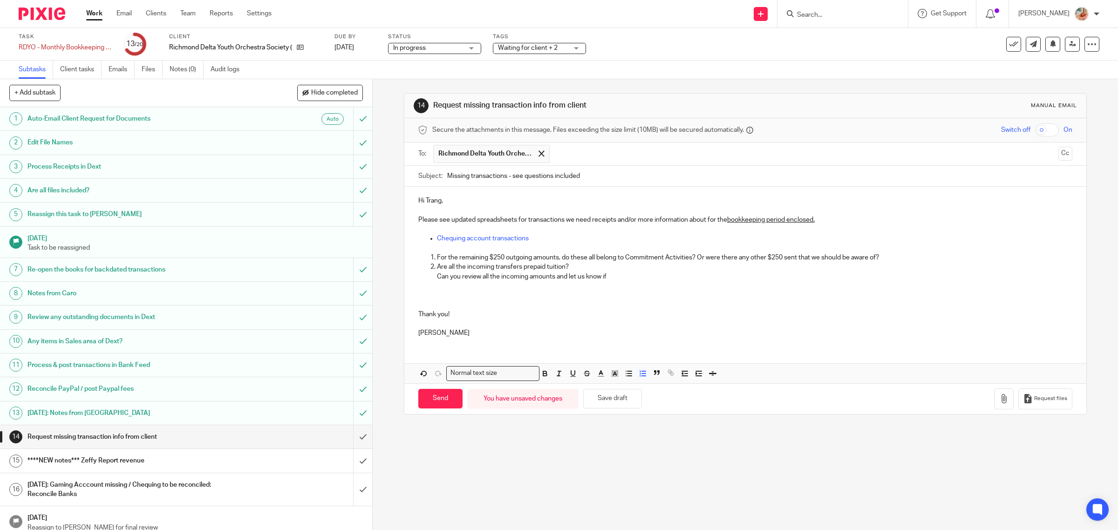
click at [618, 277] on p "Can you review all the incoming amounts and let us know if" at bounding box center [755, 276] width 636 height 9
click at [604, 173] on input "Missing transactions - see questions included" at bounding box center [760, 176] width 626 height 21
type input "Missing transactions - see questions included / Zeffy"
click at [464, 289] on p at bounding box center [745, 285] width 655 height 9
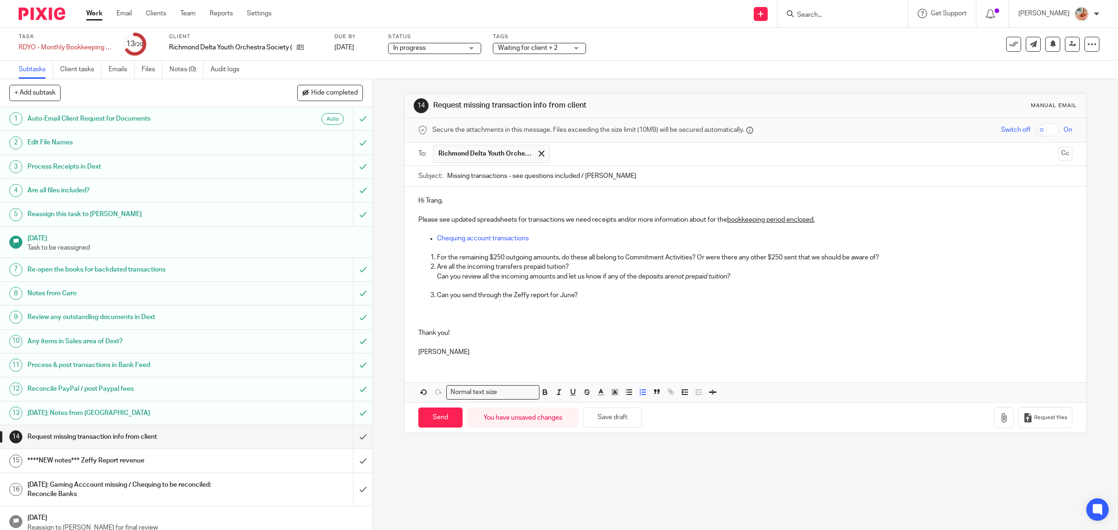
click at [446, 307] on p at bounding box center [755, 304] width 636 height 9
click at [1034, 420] on span "Request files" at bounding box center [1050, 417] width 33 height 7
click at [596, 291] on p at bounding box center [745, 285] width 655 height 9
click at [591, 296] on p "Can you send through the Zeffy report for June?" at bounding box center [755, 295] width 636 height 9
drag, startPoint x: 715, startPoint y: 279, endPoint x: 452, endPoint y: 273, distance: 263.3
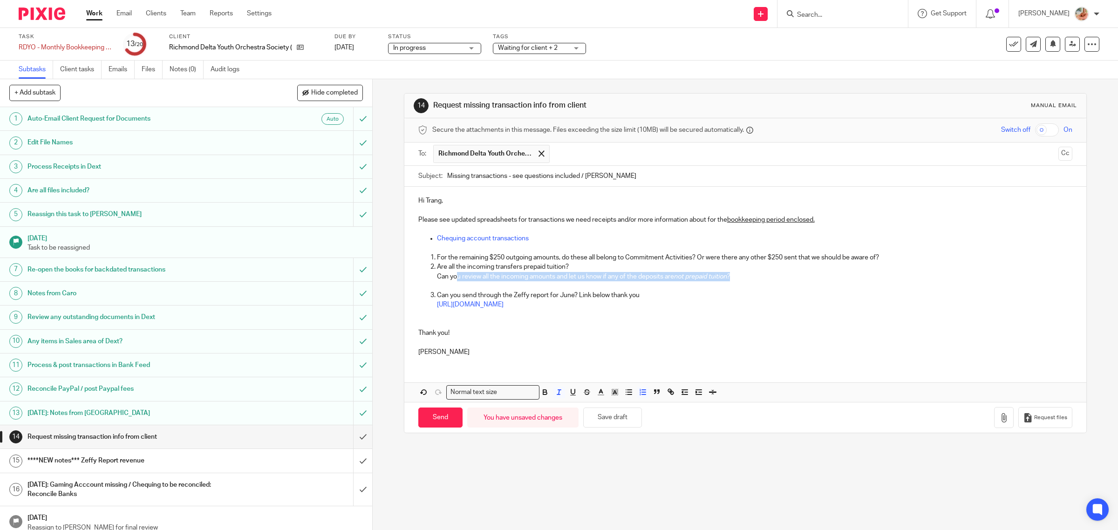
click at [452, 273] on p "Can you review all the incoming amounts and let us know if any of the deposits …" at bounding box center [755, 276] width 636 height 9
click at [522, 265] on p "Are all the incoming transfers prepaid tuition?" at bounding box center [755, 266] width 636 height 9
click at [879, 253] on p at bounding box center [745, 248] width 655 height 9
click at [894, 253] on p at bounding box center [745, 248] width 655 height 9
click at [888, 259] on p "For the remaining $250 outgoing amounts, do these all belong to Commitment Acti…" at bounding box center [755, 257] width 636 height 9
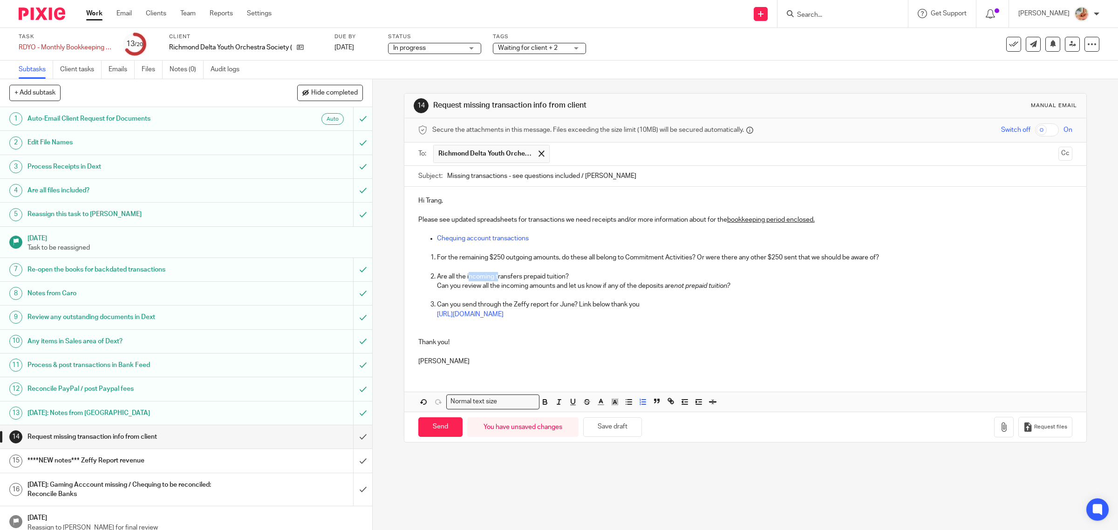
drag, startPoint x: 464, startPoint y: 277, endPoint x: 494, endPoint y: 280, distance: 29.4
click at [494, 280] on p "Are all the incoming transfers prepaid tuition?" at bounding box center [755, 276] width 636 height 9
drag, startPoint x: 494, startPoint y: 286, endPoint x: 493, endPoint y: 281, distance: 4.9
click at [494, 287] on p "Can you review all the incoming amounts and let us know if any of the deposits …" at bounding box center [755, 285] width 636 height 9
drag, startPoint x: 492, startPoint y: 278, endPoint x: 518, endPoint y: 278, distance: 26.1
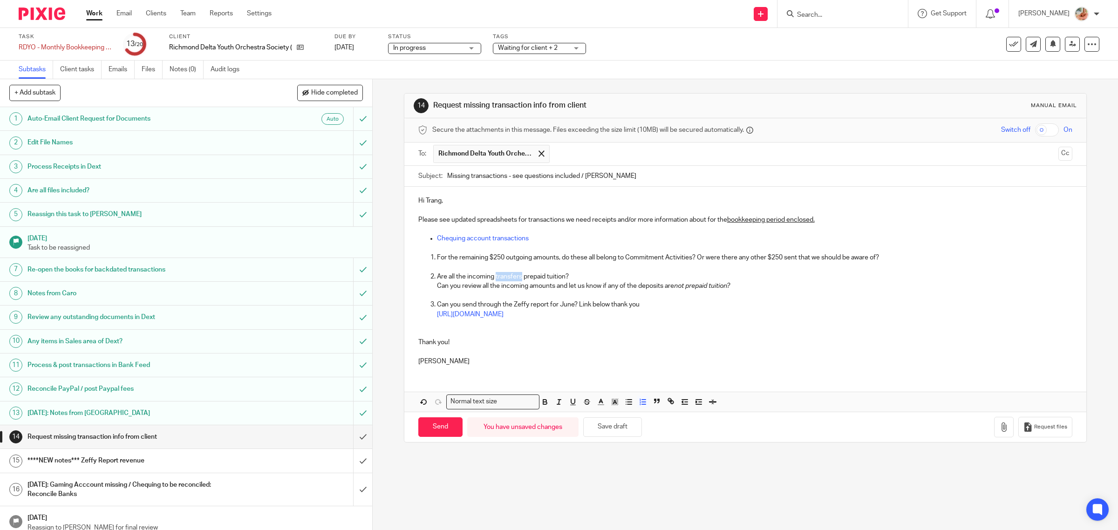
click at [518, 278] on p "Are all the incoming transfers prepaid tuition?" at bounding box center [755, 276] width 636 height 9
drag, startPoint x: 437, startPoint y: 433, endPoint x: 352, endPoint y: 404, distance: 90.0
click at [437, 433] on input "Send" at bounding box center [440, 427] width 44 height 20
type input "Sent"
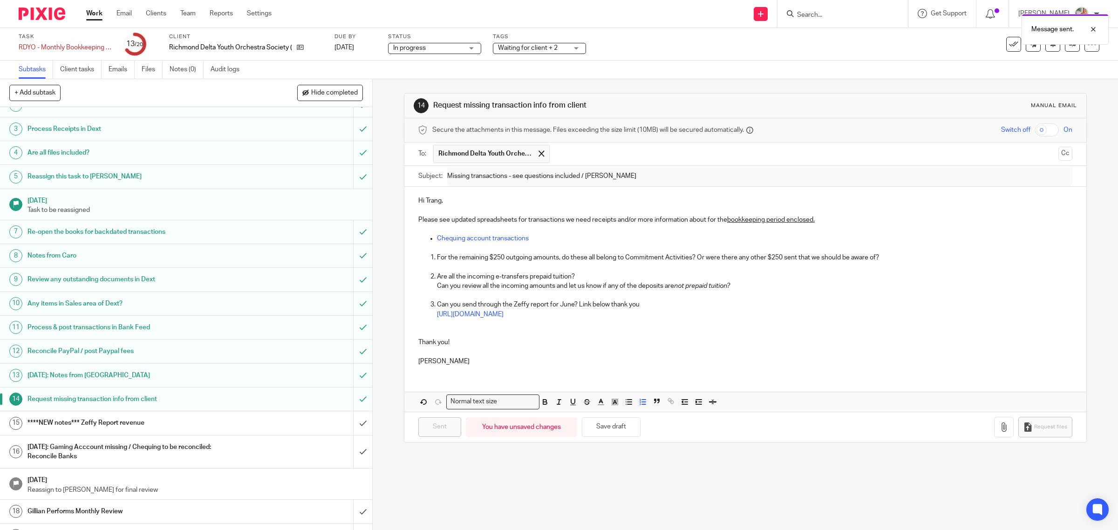
scroll to position [58, 0]
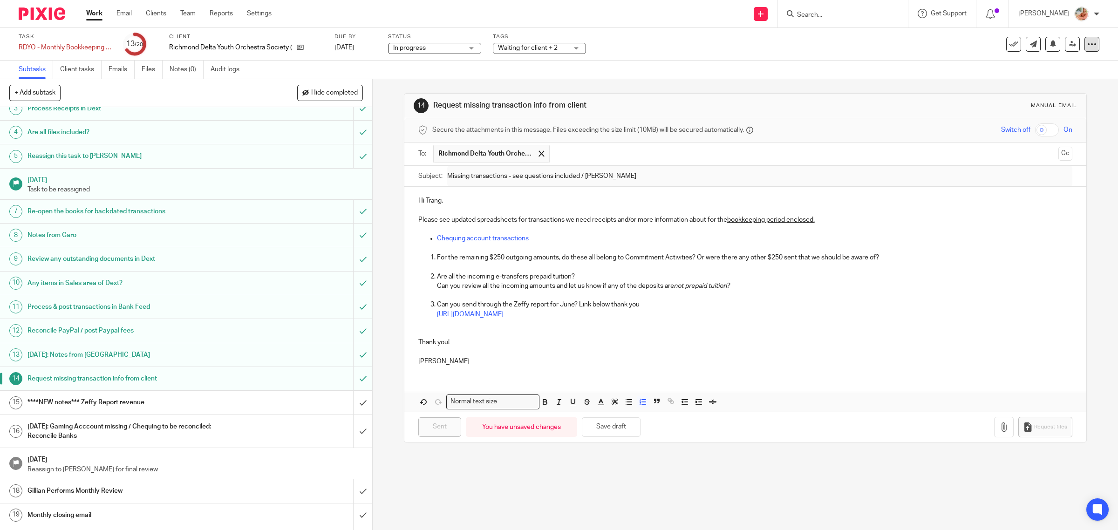
drag, startPoint x: 1081, startPoint y: 45, endPoint x: 1080, endPoint y: 49, distance: 4.9
click at [1087, 45] on icon at bounding box center [1091, 44] width 9 height 9
click at [1050, 78] on link "Advanced task editor" at bounding box center [1054, 81] width 61 height 7
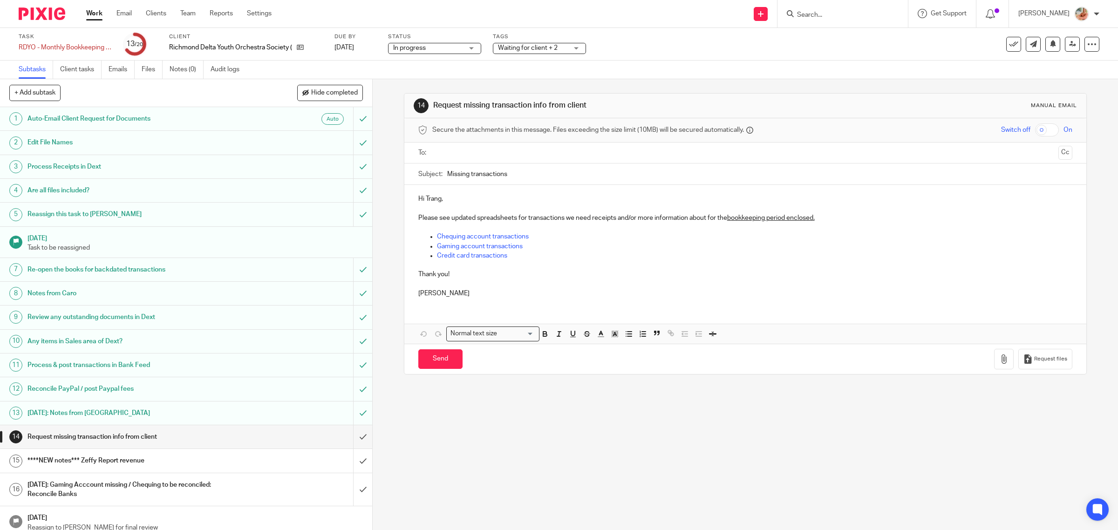
drag, startPoint x: 127, startPoint y: 406, endPoint x: 231, endPoint y: 415, distance: 104.2
click at [127, 406] on link "13 [DATE]: Notes from [GEOGRAPHIC_DATA]" at bounding box center [176, 413] width 353 height 23
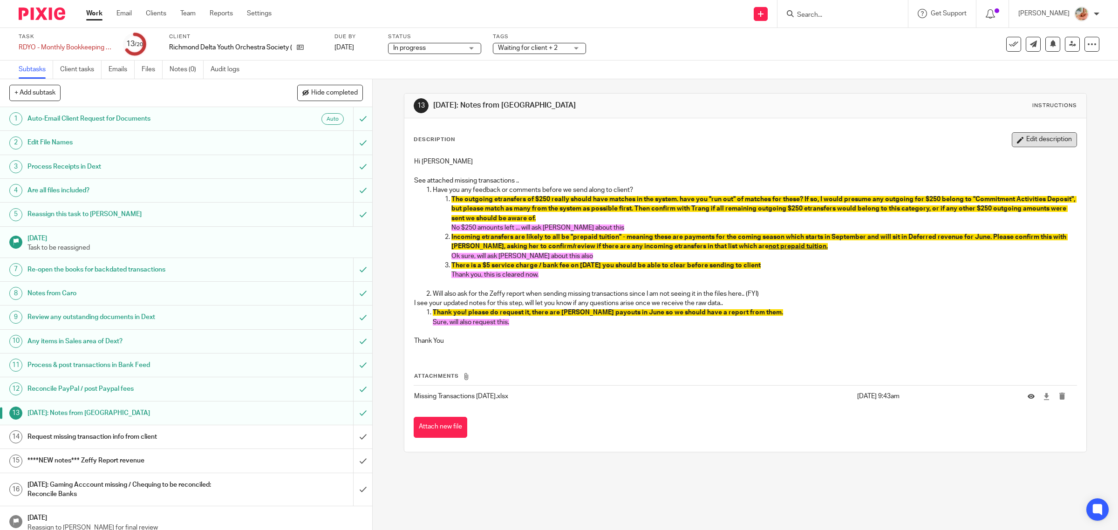
click at [1016, 143] on button "Edit description" at bounding box center [1044, 139] width 65 height 15
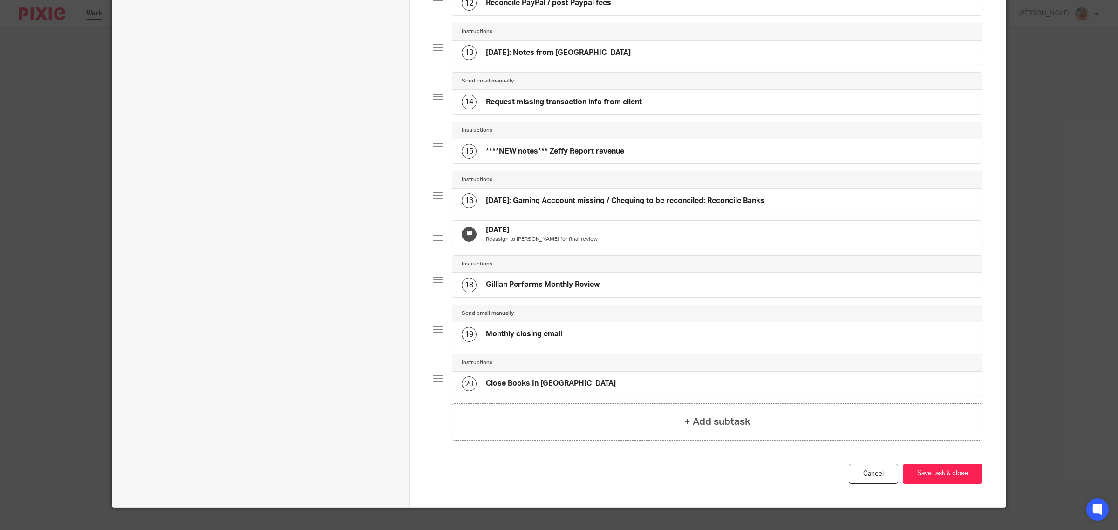
scroll to position [699, 0]
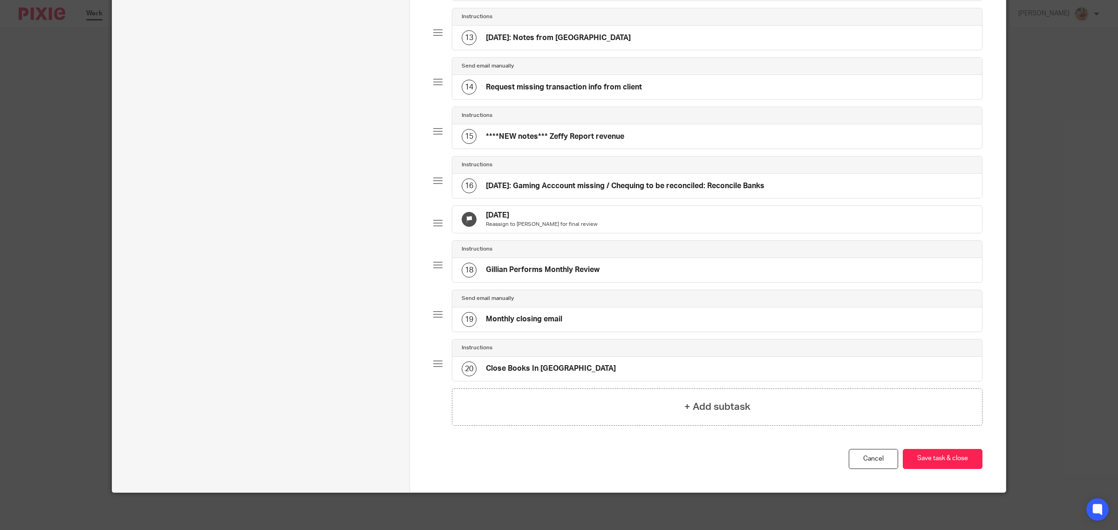
click at [570, 178] on div "16 Aug 14th: Gaming Acccount missing / Chequing to be reconciled: Reconcile Ban…" at bounding box center [613, 185] width 303 height 15
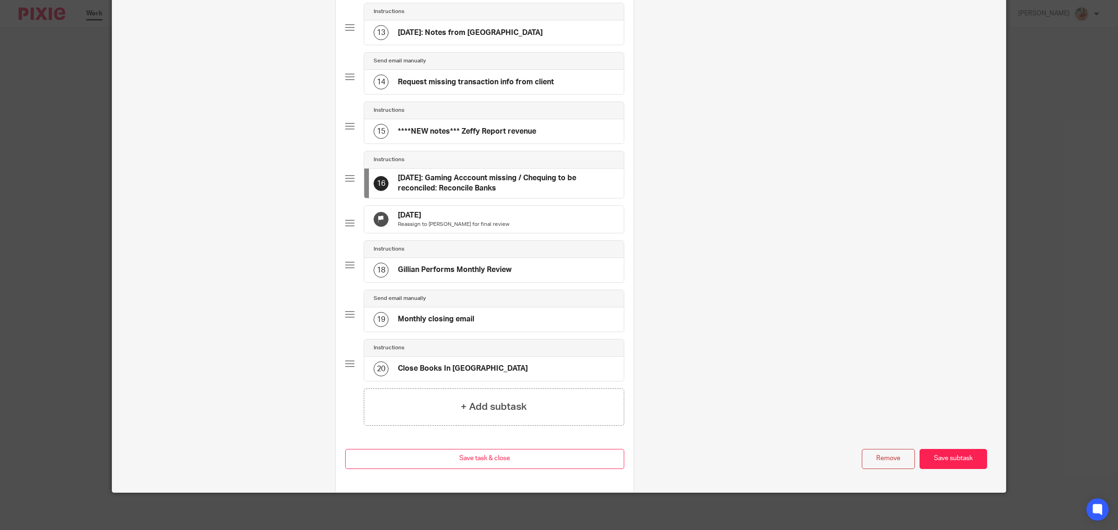
scroll to position [0, 0]
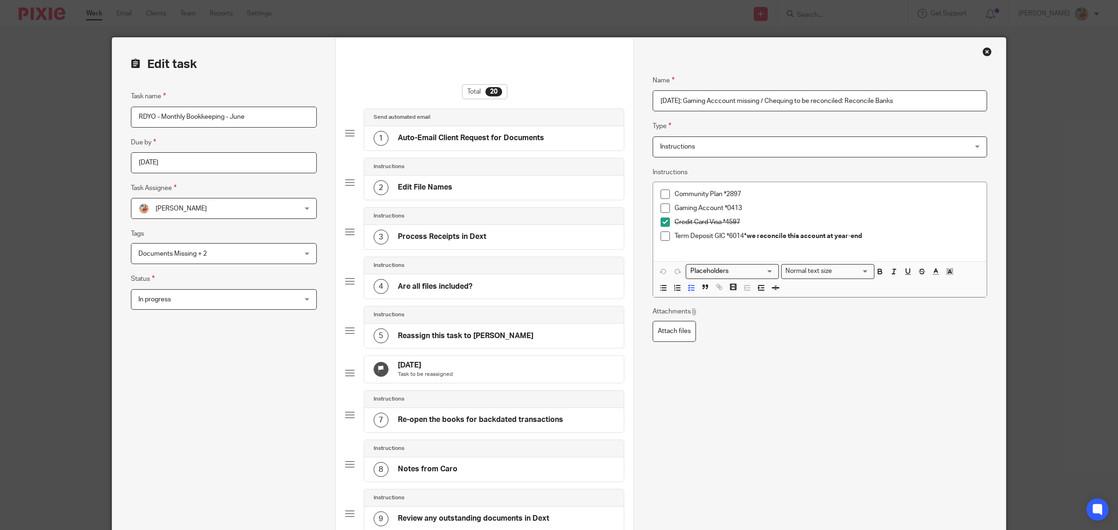
click at [723, 98] on input "Aug 14th: Gaming Acccount missing / Chequing to be reconciled: Reconcile Banks" at bounding box center [820, 100] width 335 height 21
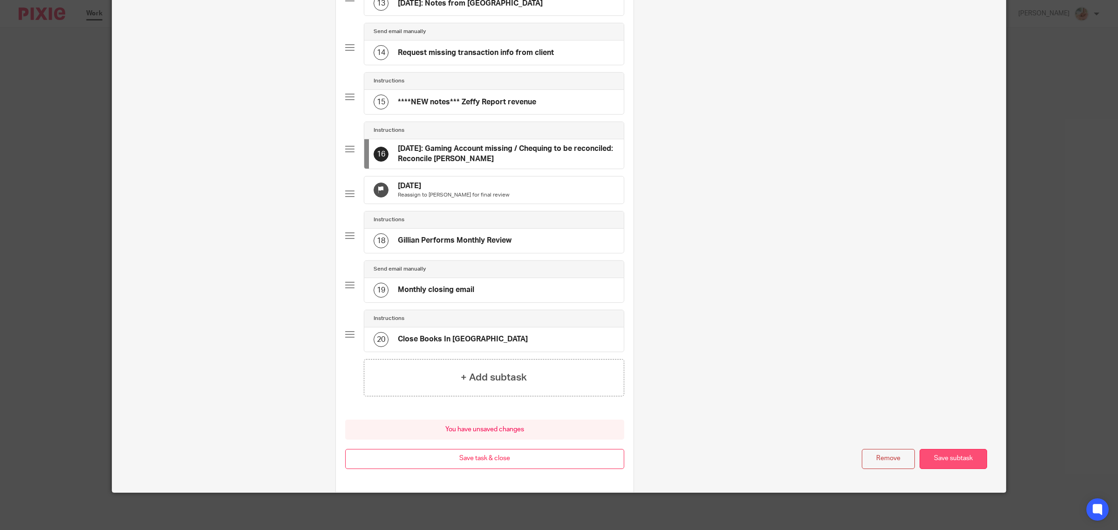
type input "[DATE]: Gaming Account missing / Chequing to be reconciled: Reconcile [PERSON_N…"
click at [945, 453] on button "Save subtask" at bounding box center [954, 459] width 68 height 20
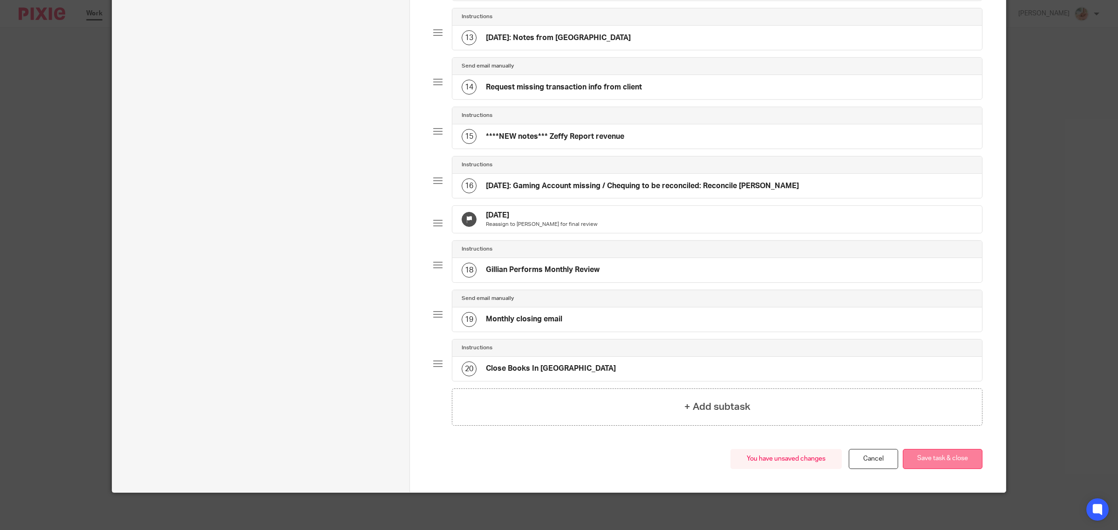
scroll to position [700, 0]
click at [944, 457] on button "Save task & close" at bounding box center [943, 459] width 80 height 20
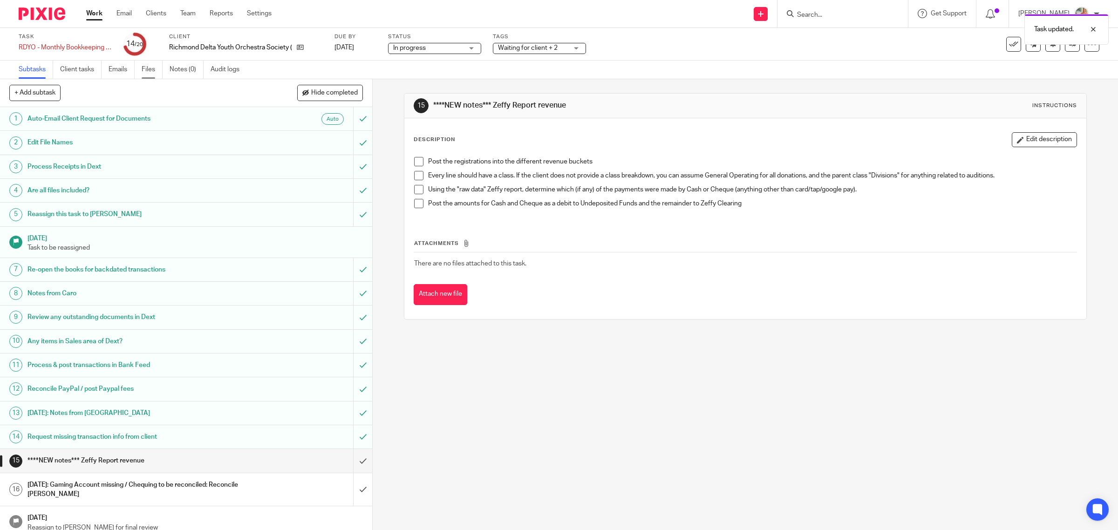
click at [146, 71] on link "Files" at bounding box center [152, 70] width 21 height 18
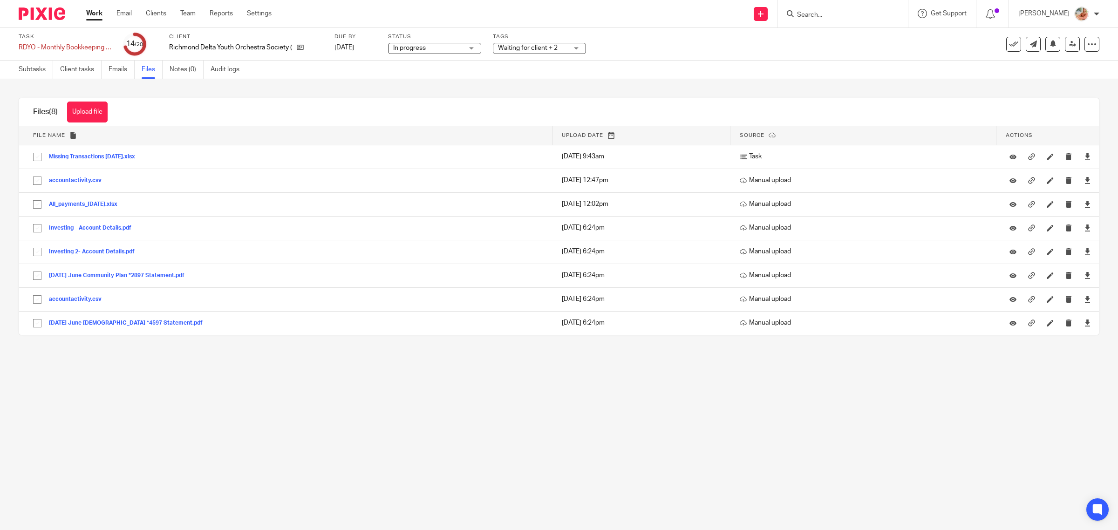
click at [123, 73] on link "Emails" at bounding box center [122, 70] width 26 height 18
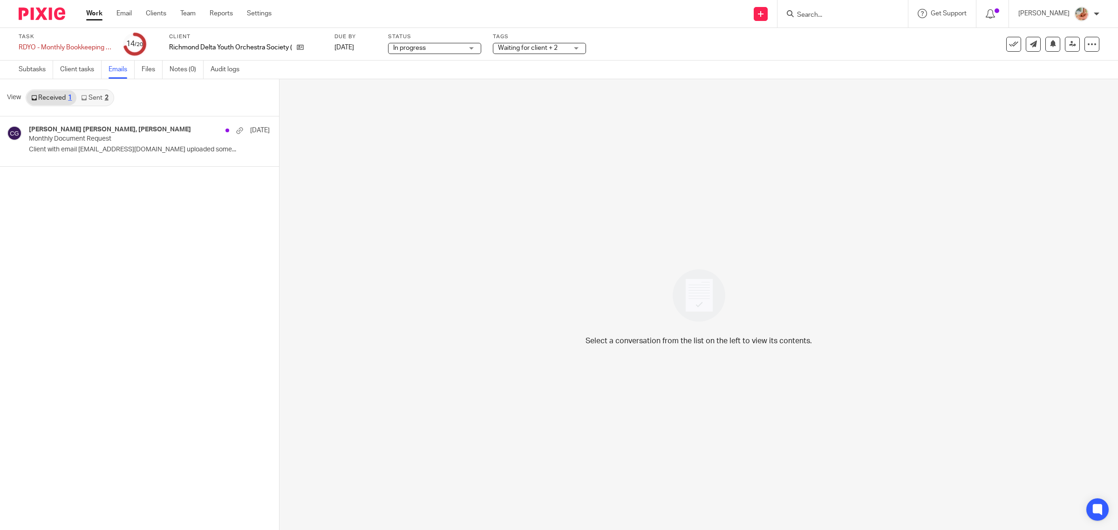
click at [96, 99] on link "Sent 2" at bounding box center [94, 97] width 36 height 15
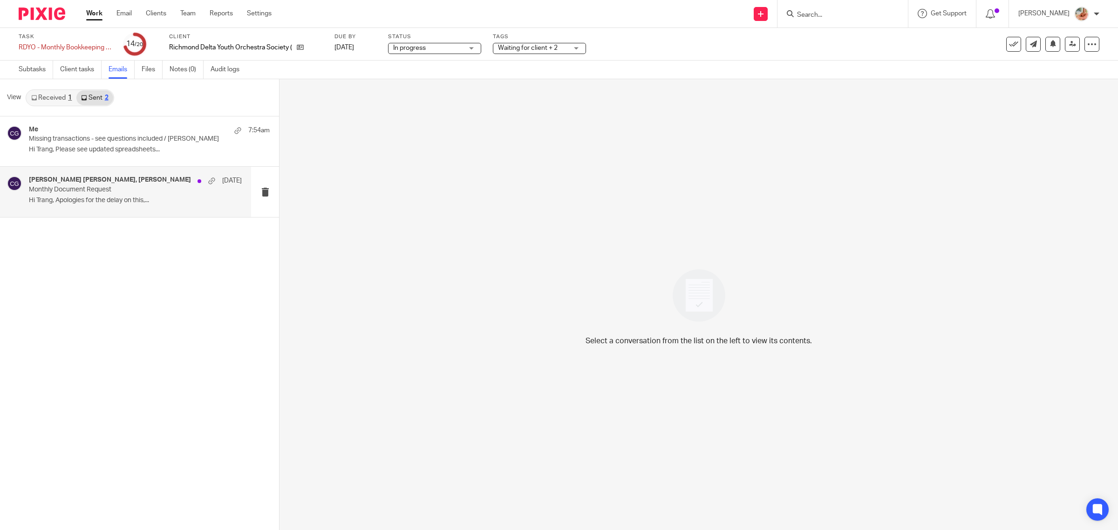
click at [164, 186] on p "Monthly Document Request" at bounding box center [114, 190] width 171 height 8
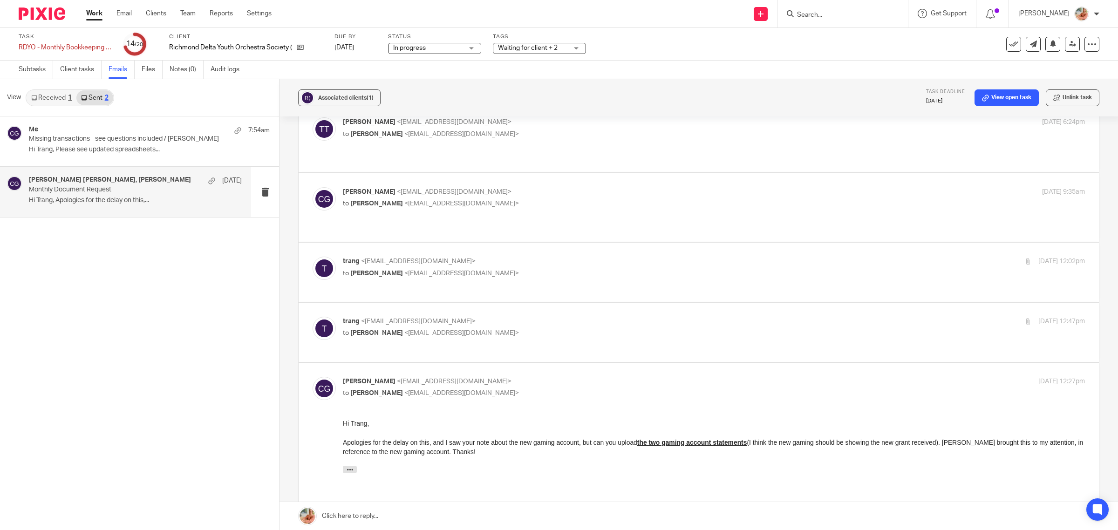
scroll to position [291, 0]
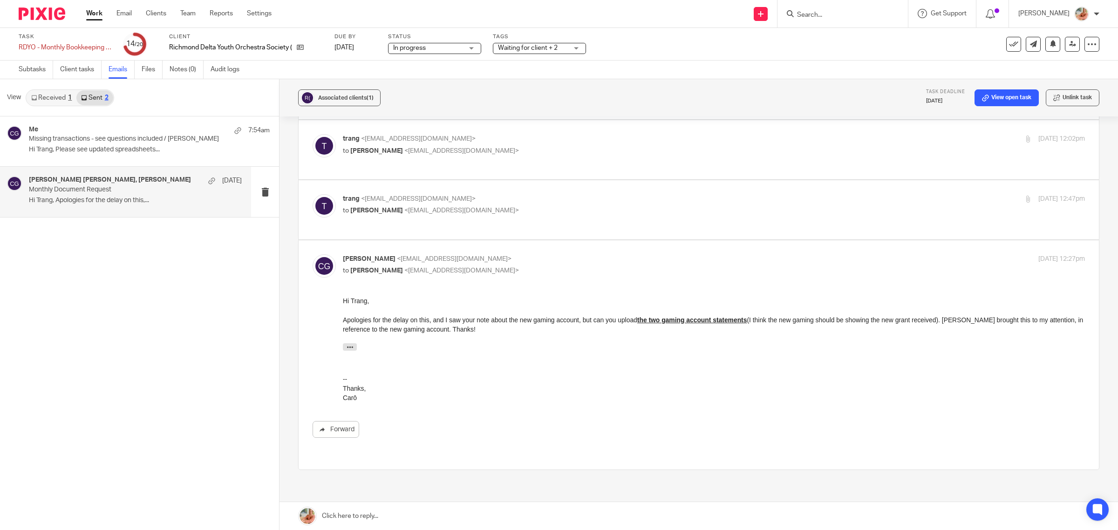
click at [485, 206] on p "to Carō Garofalo <admin@letsmakeitcount.ca>" at bounding box center [590, 211] width 495 height 10
checkbox input "true"
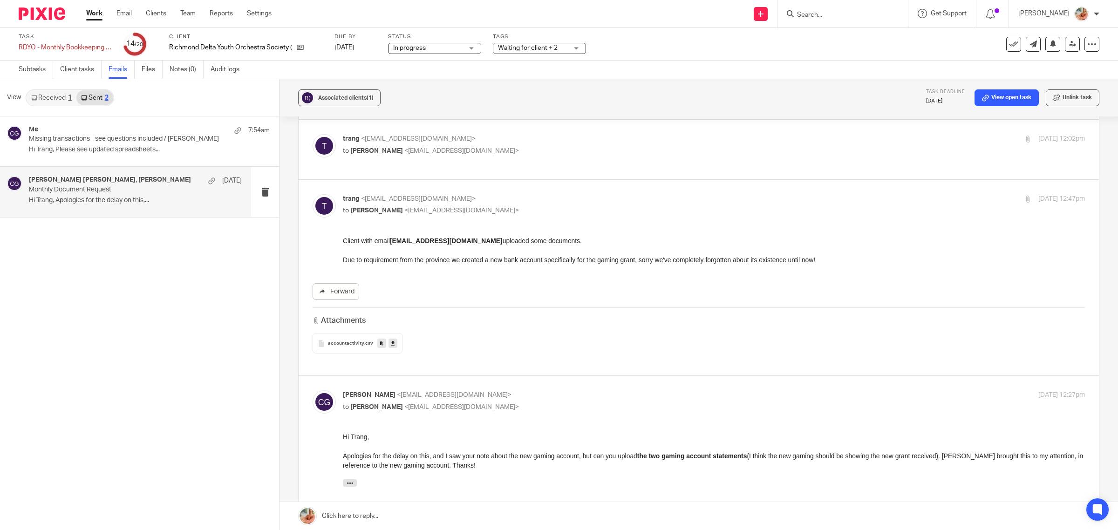
scroll to position [0, 0]
click at [91, 13] on link "Work" at bounding box center [94, 13] width 16 height 9
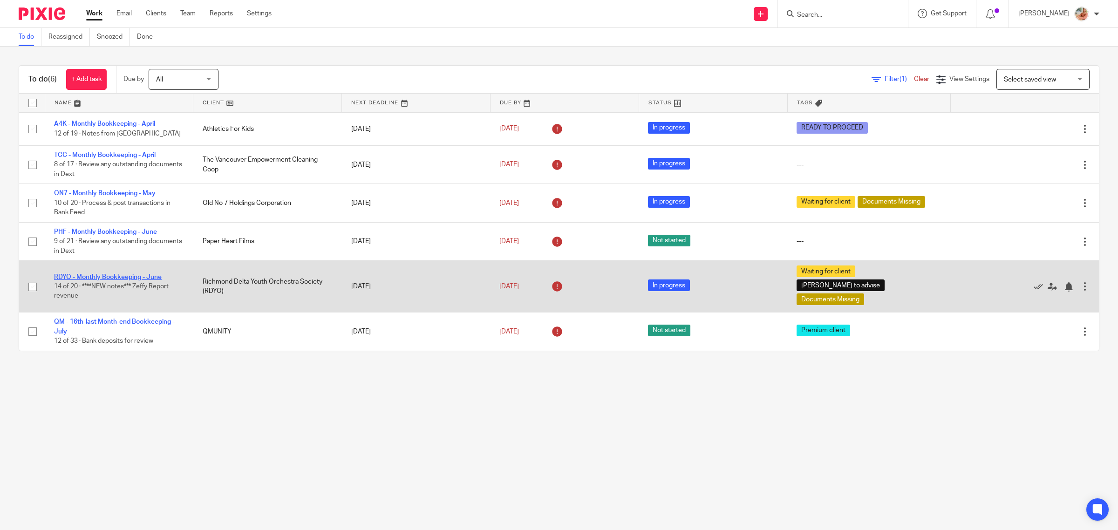
click at [91, 274] on link "RDYO - Monthly Bookkeeping - June" at bounding box center [108, 277] width 108 height 7
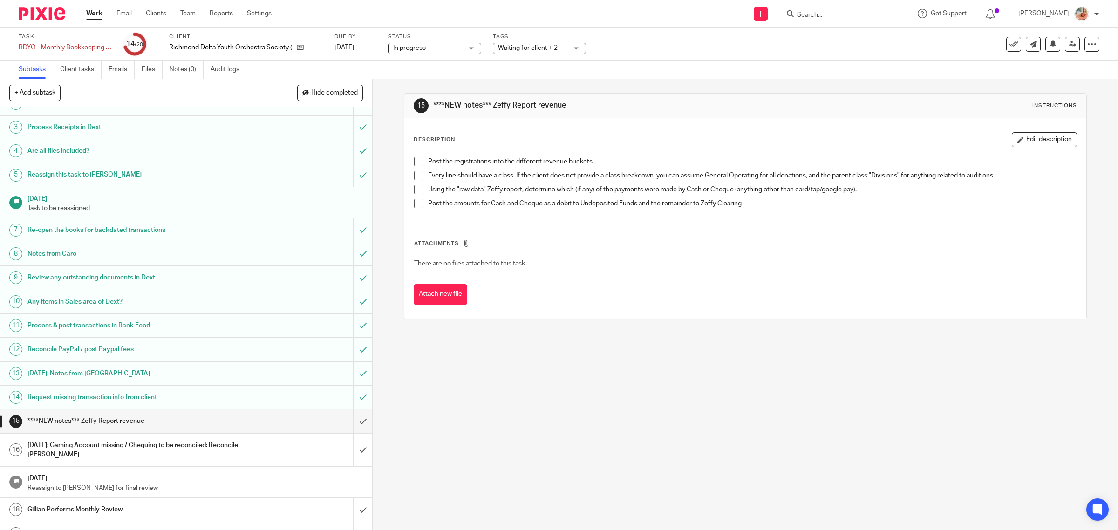
scroll to position [82, 0]
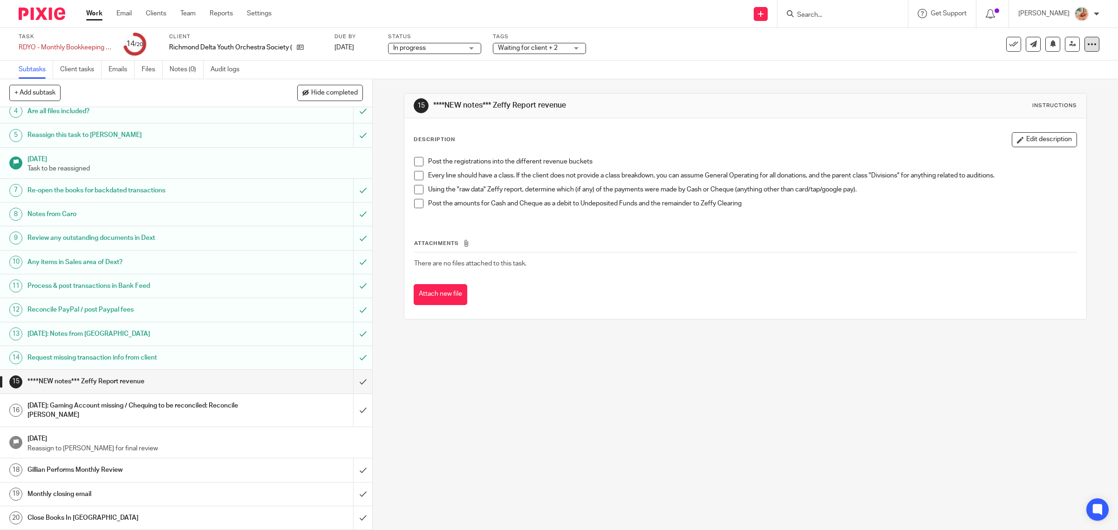
click at [1089, 44] on div at bounding box center [1092, 44] width 15 height 15
click at [1057, 77] on li "Advanced task editor" at bounding box center [1047, 82] width 75 height 14
click at [1036, 77] on li "Advanced task editor" at bounding box center [1047, 82] width 75 height 14
click at [1040, 82] on link "Advanced task editor" at bounding box center [1054, 81] width 61 height 7
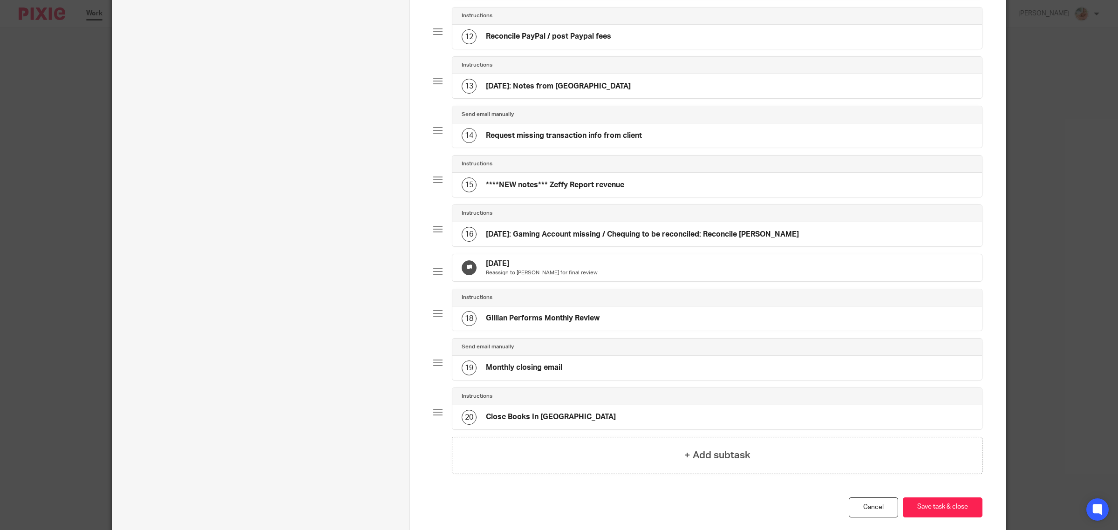
scroll to position [641, 0]
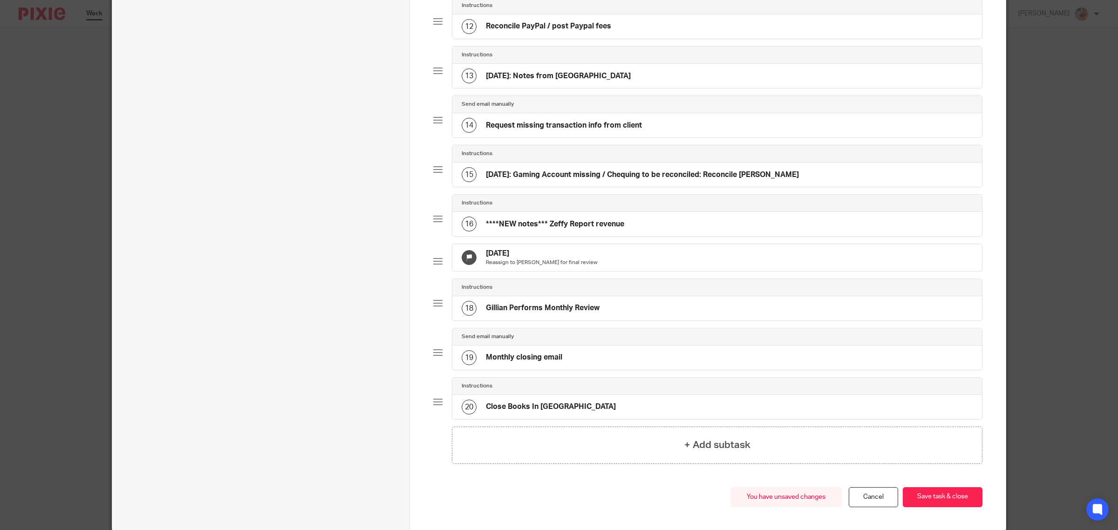
click at [646, 180] on h4 "Aug 14th: Gaming Account missing / Chequing to be reconciled: Reconcile Banks" at bounding box center [642, 175] width 313 height 10
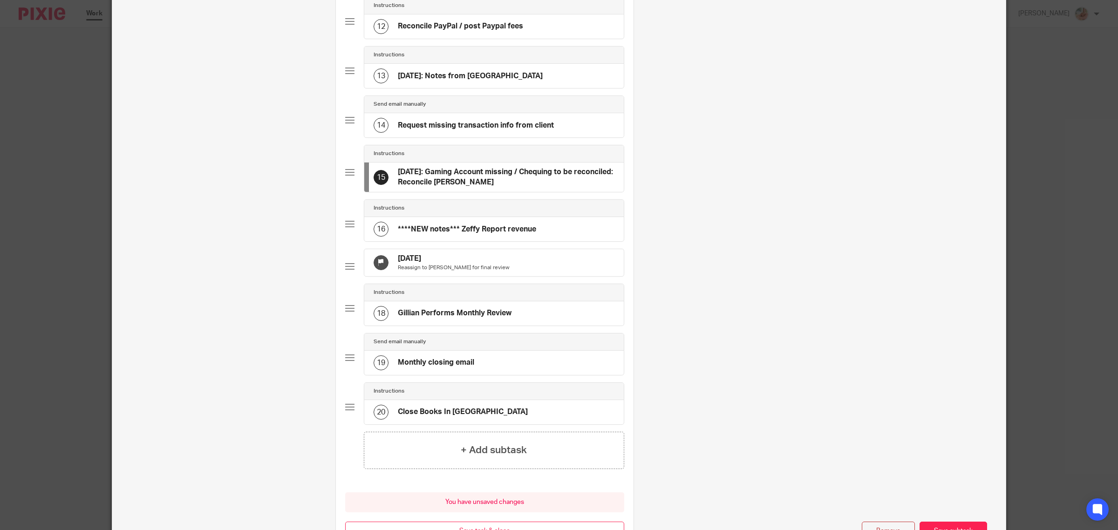
scroll to position [0, 0]
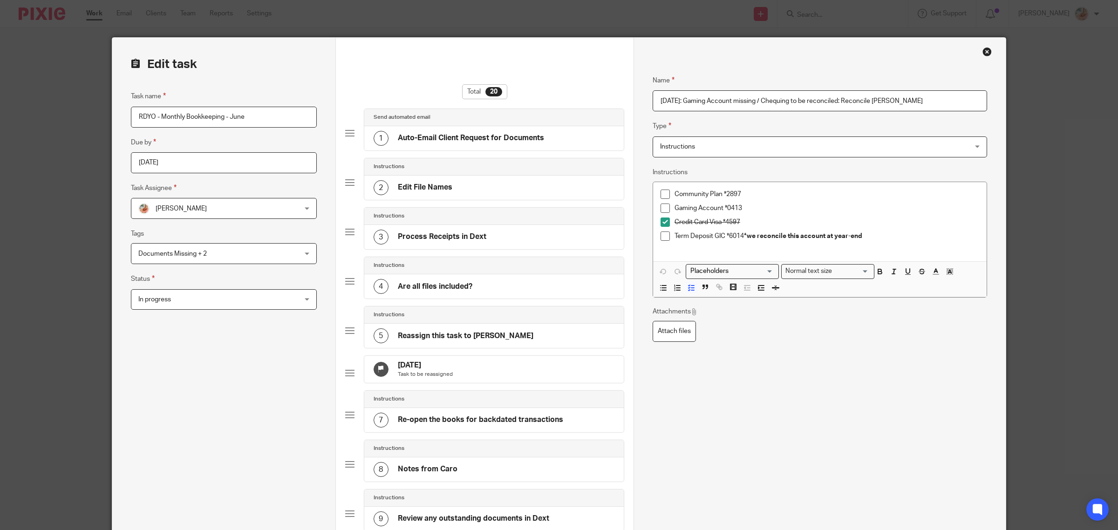
click at [679, 105] on input "Aug 14th: Gaming Account missing / Chequing to be reconciled: Reconcile Banks" at bounding box center [820, 100] width 335 height 21
click at [676, 100] on input "Aug 14th: Gaming Account missing / Chequing to be reconciled: Reconcile Banks" at bounding box center [820, 100] width 335 height 21
click at [908, 102] on input "Aug 18th: Gaming Account missing / Chequing to be reconciled: Reconcile Banks" at bounding box center [820, 100] width 335 height 21
click at [686, 102] on input "Aug 18th: Gaming Account missing / Chequing to be reconciled: Reconcile Banks/" at bounding box center [820, 100] width 335 height 21
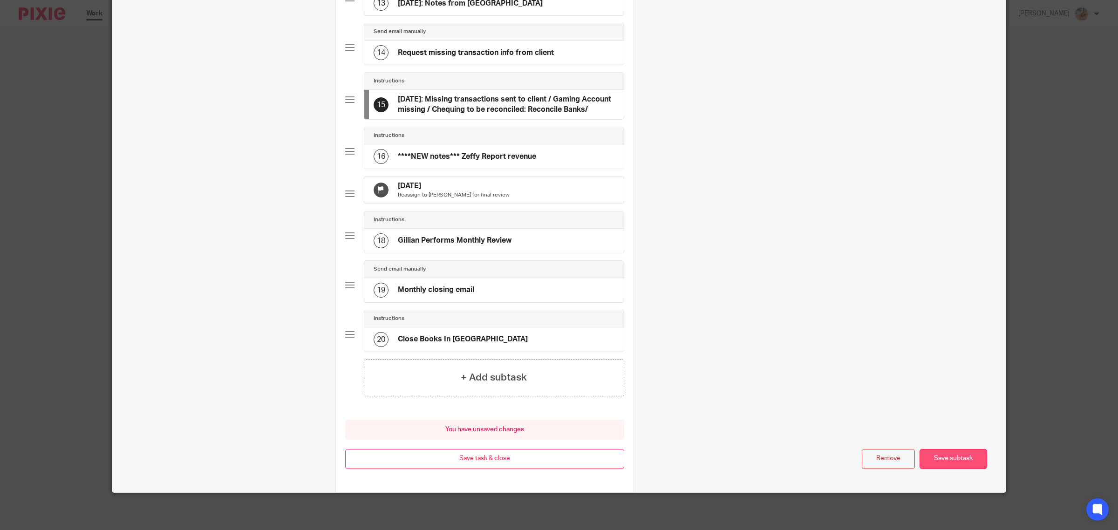
type input "Aug 18th: Missing transactions sent to client / Gaming Account missing / Chequi…"
click at [939, 459] on button "Save subtask" at bounding box center [954, 459] width 68 height 20
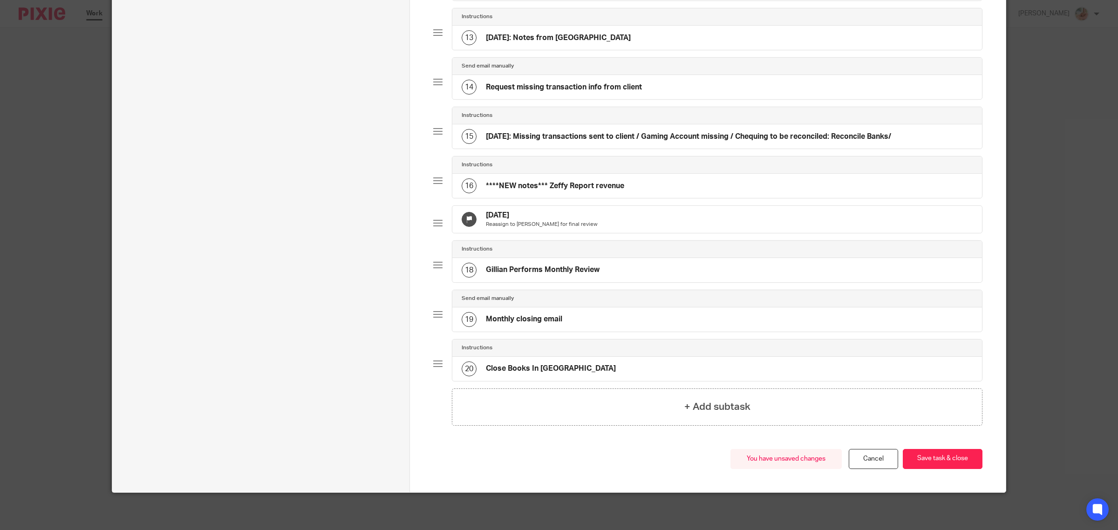
scroll to position [700, 0]
click at [939, 460] on button "Save task & close" at bounding box center [943, 459] width 80 height 20
click at [947, 460] on button "Save task & close" at bounding box center [943, 459] width 80 height 20
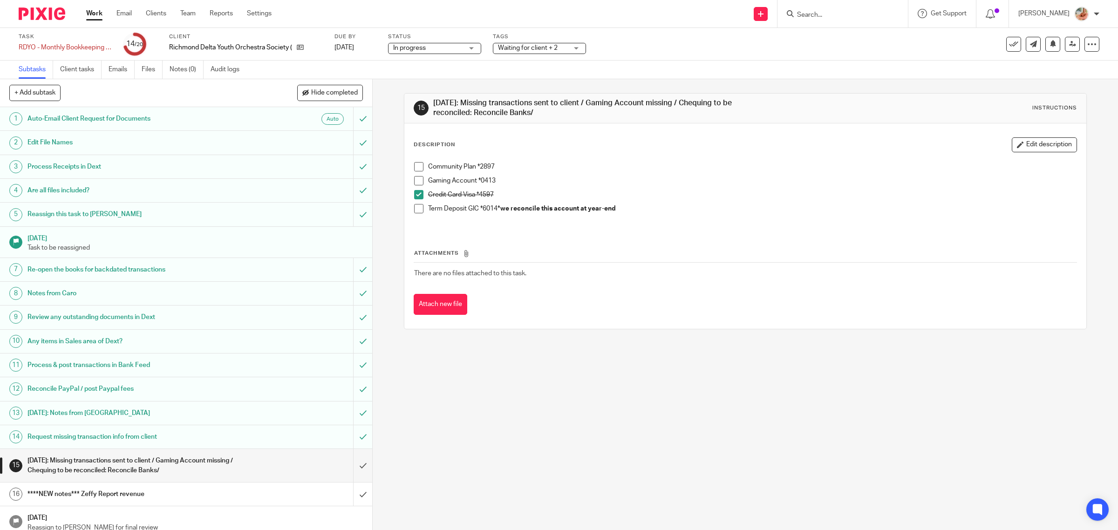
click at [417, 45] on span "In progress" at bounding box center [409, 48] width 33 height 7
click at [548, 50] on span "Waiting for client + 2" at bounding box center [533, 48] width 70 height 10
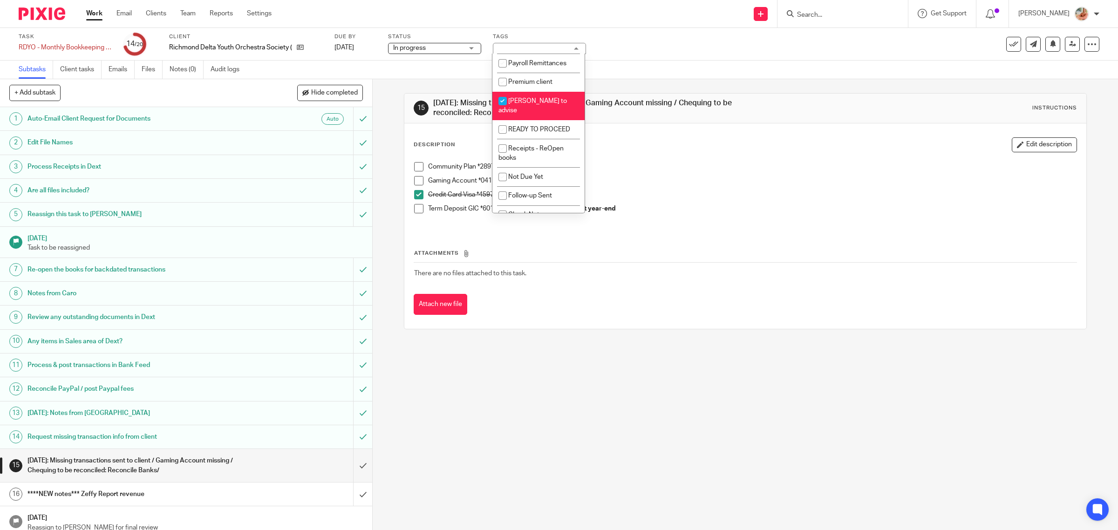
scroll to position [226, 0]
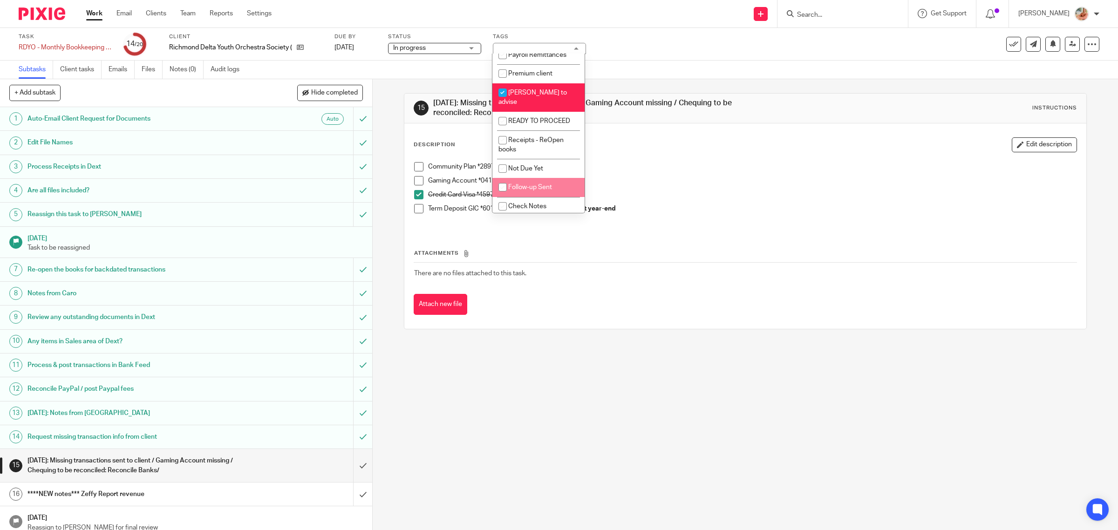
click at [516, 181] on li "Follow-up Sent" at bounding box center [538, 187] width 92 height 19
checkbox input "true"
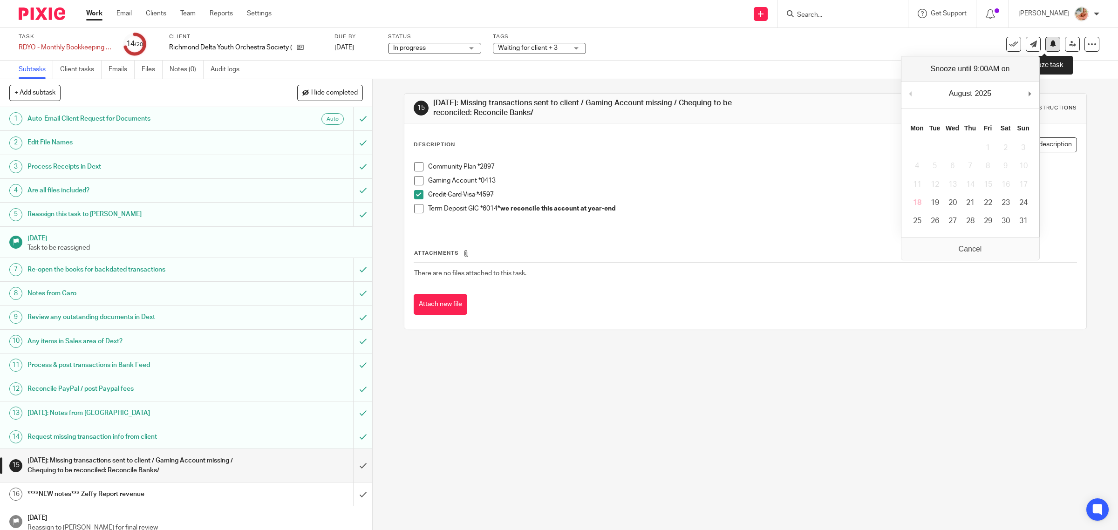
click at [1045, 48] on button at bounding box center [1052, 44] width 15 height 15
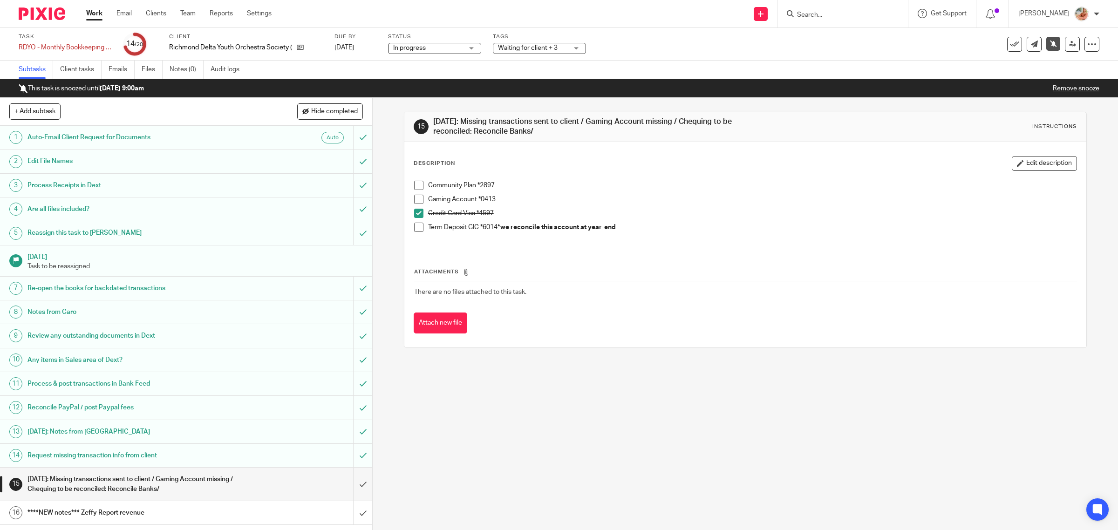
click at [94, 12] on link "Work" at bounding box center [94, 13] width 16 height 9
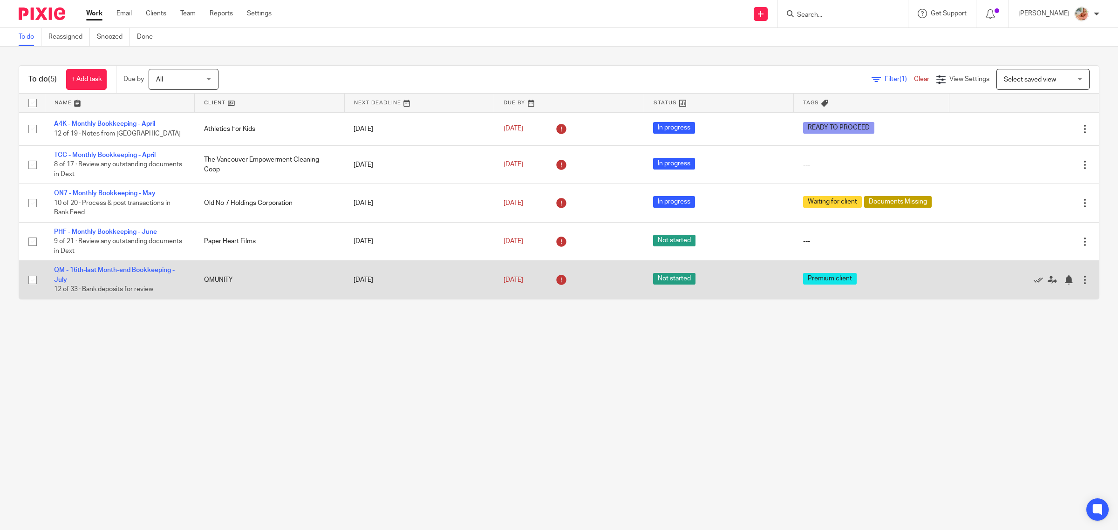
click at [82, 266] on td "QM - 16th-last Month-end Bookkeeping - [DATE] of 33 · Bank deposits for review" at bounding box center [120, 280] width 150 height 38
click at [89, 273] on link "QM - 16th-last Month-end Bookkeeping - July" at bounding box center [114, 275] width 121 height 16
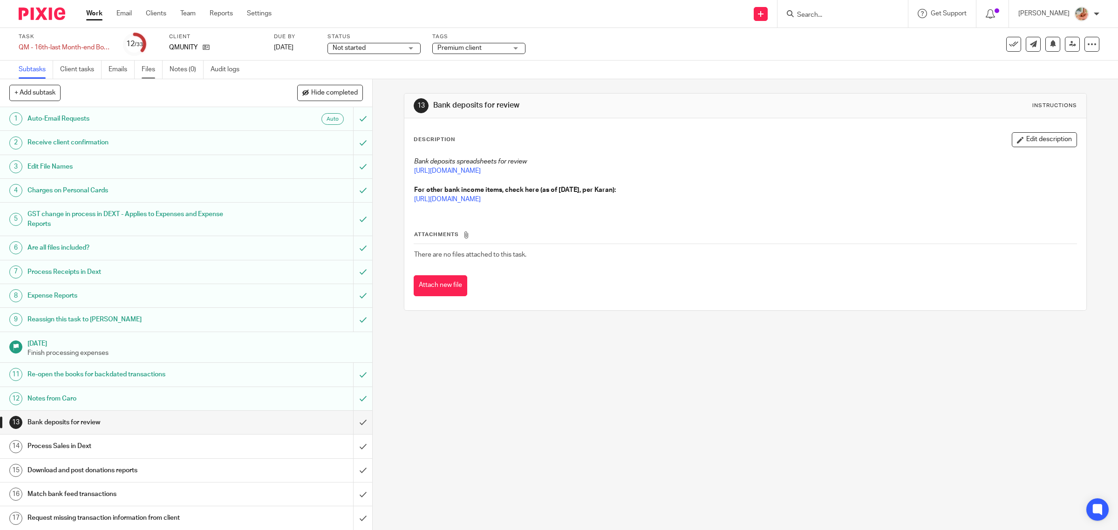
click at [143, 68] on link "Files" at bounding box center [152, 70] width 21 height 18
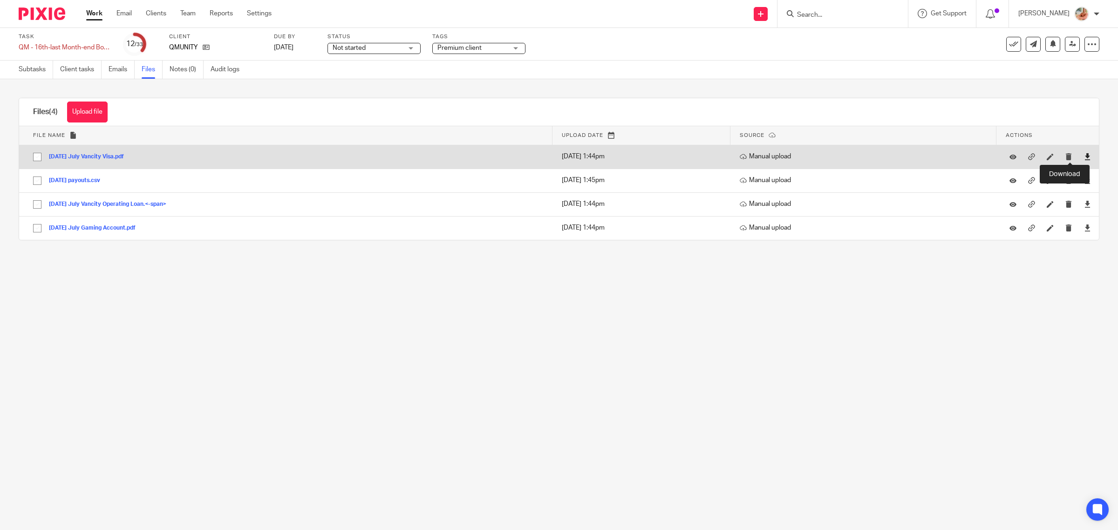
click at [1084, 159] on icon at bounding box center [1087, 156] width 7 height 7
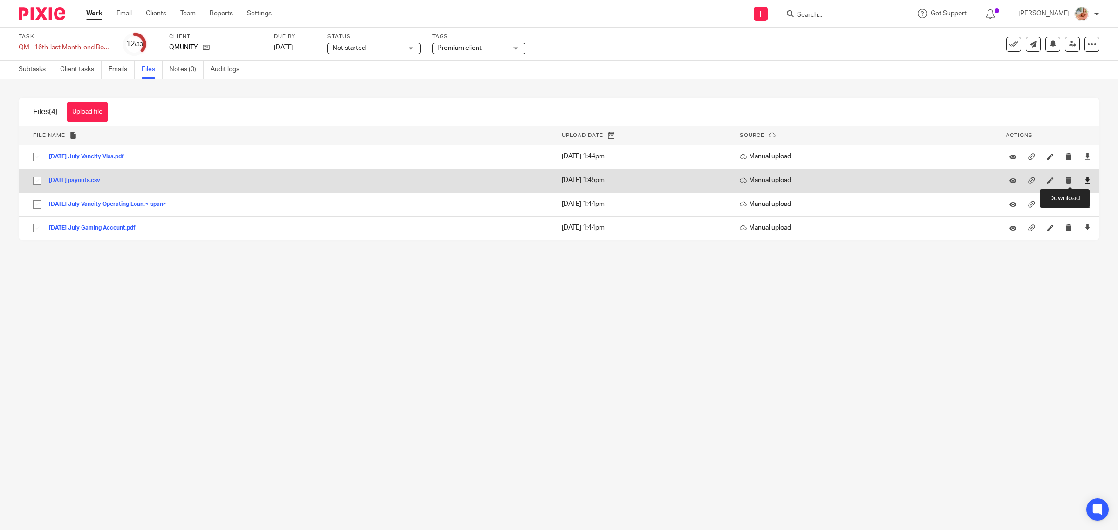
click at [1084, 177] on icon at bounding box center [1087, 180] width 7 height 7
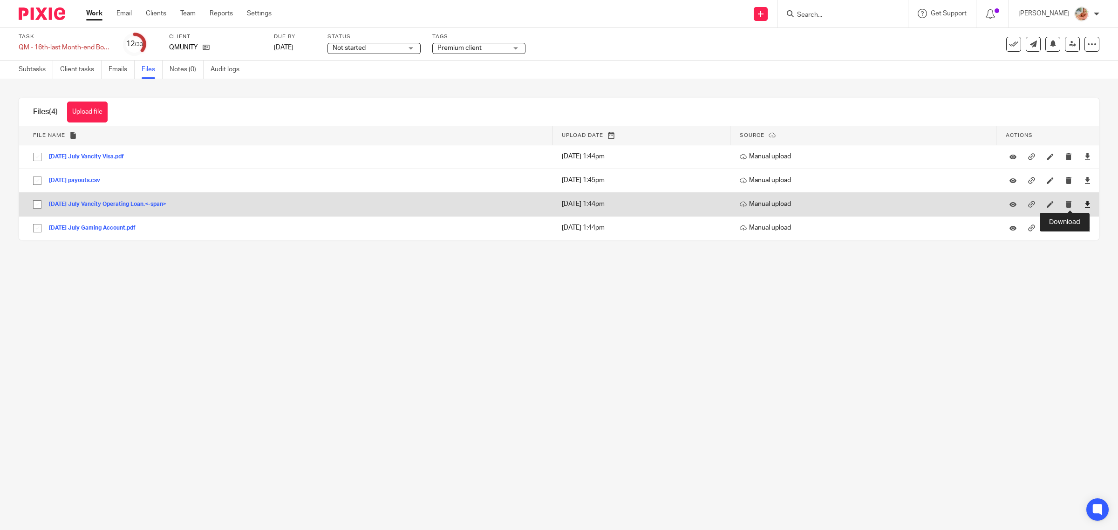
click at [1084, 206] on icon at bounding box center [1087, 204] width 7 height 7
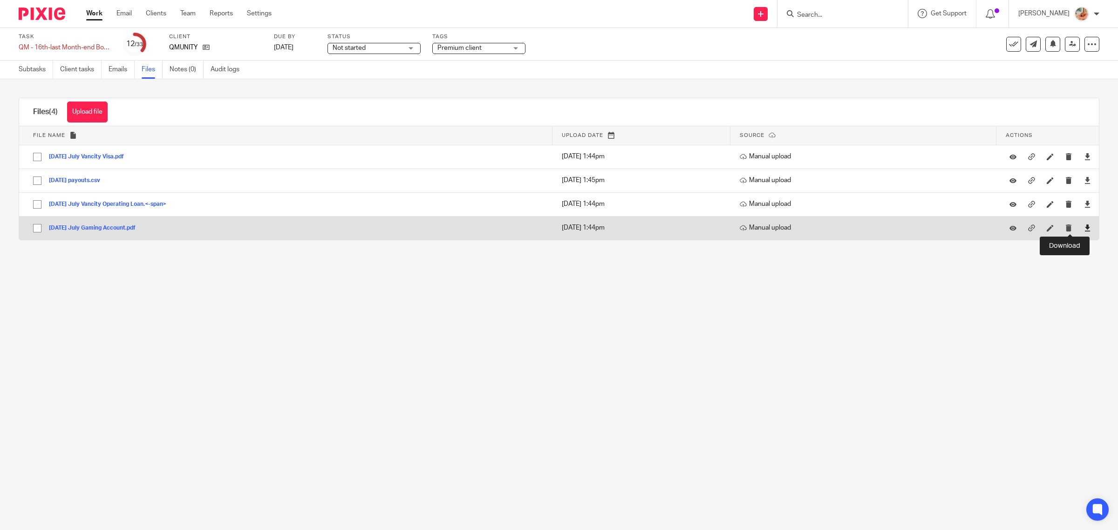
drag, startPoint x: 1068, startPoint y: 226, endPoint x: 0, endPoint y: 48, distance: 1083.0
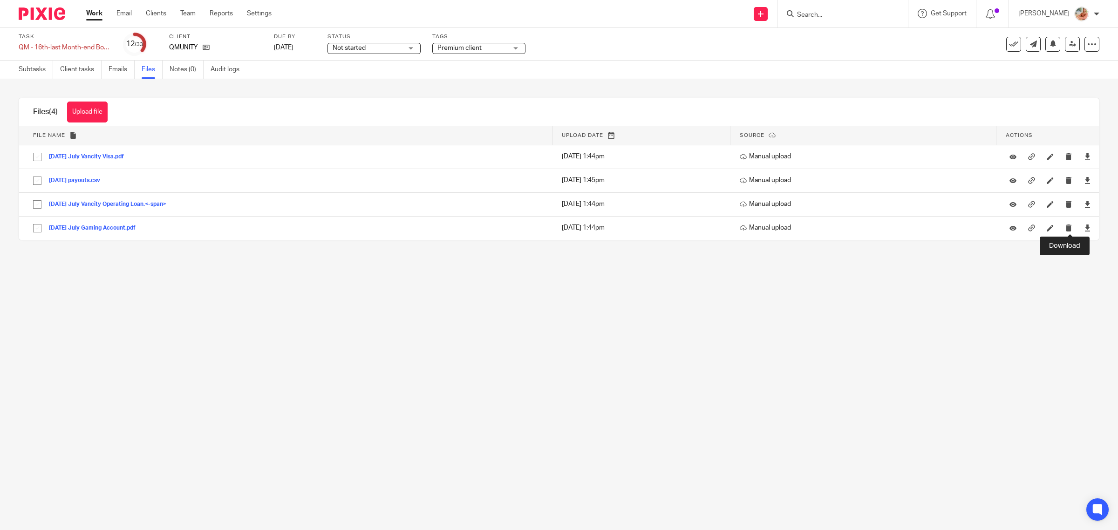
click at [1084, 226] on icon at bounding box center [1087, 228] width 7 height 7
click at [6, 65] on div "Subtasks Client tasks Emails Files Notes (0) Audit logs" at bounding box center [131, 70] width 263 height 18
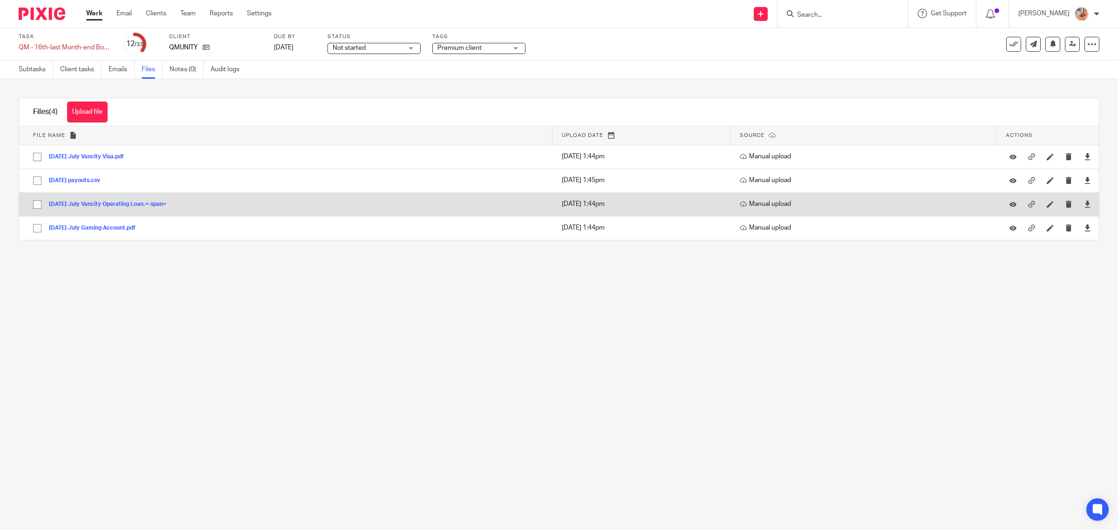
drag, startPoint x: 19, startPoint y: 72, endPoint x: 280, endPoint y: 207, distance: 293.8
click at [19, 72] on link "Subtasks" at bounding box center [36, 70] width 34 height 18
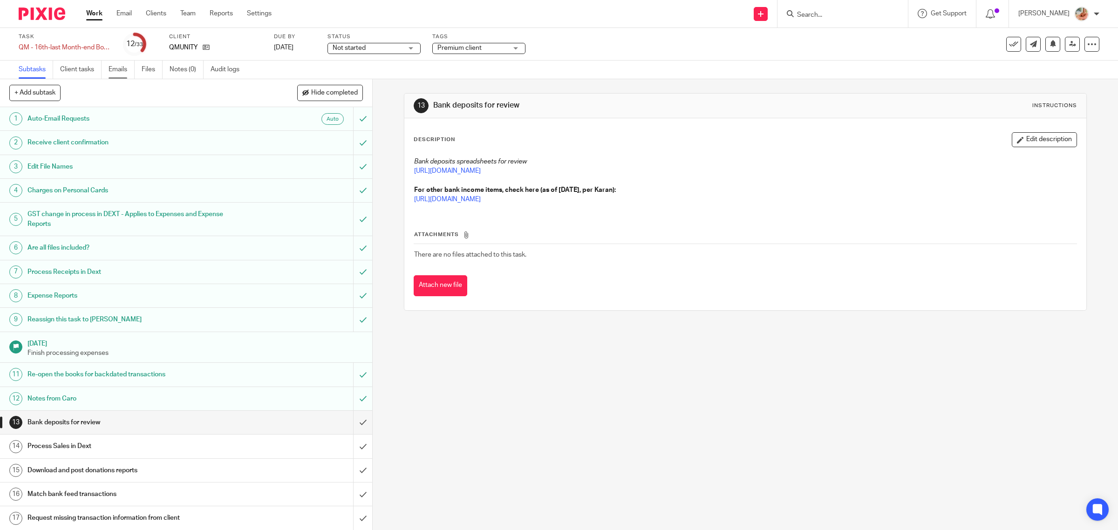
click at [129, 64] on link "Emails" at bounding box center [122, 70] width 26 height 18
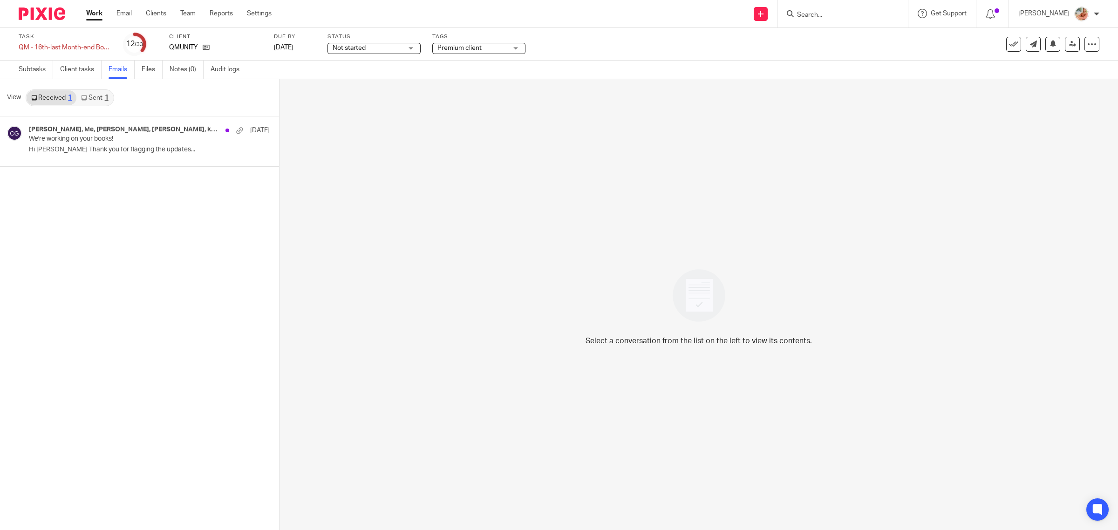
click at [152, 70] on link "Files" at bounding box center [152, 70] width 21 height 18
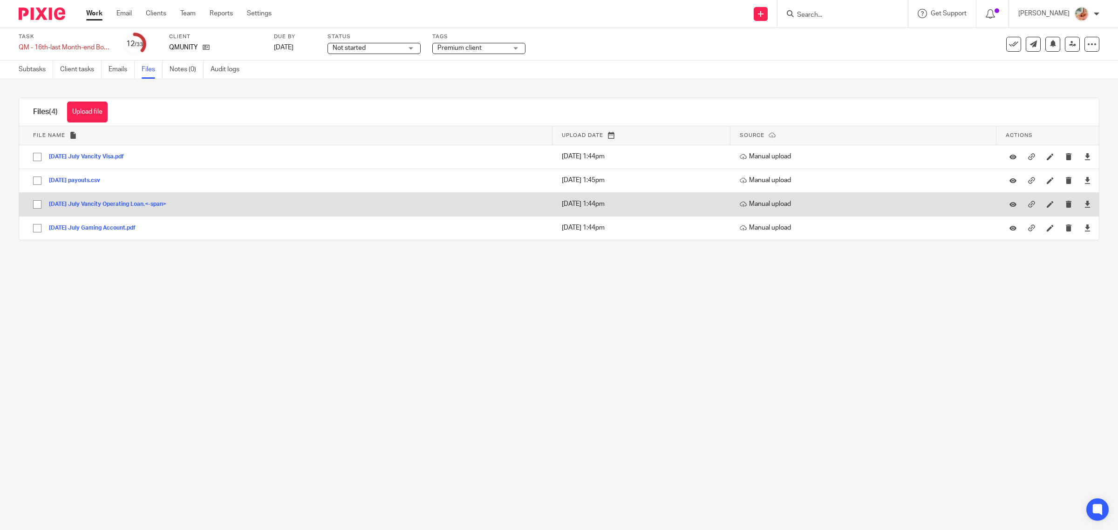
click at [124, 202] on button "[DATE] July Vancity Operating Loan.<-span>" at bounding box center [111, 204] width 124 height 7
click at [149, 207] on button "2025-07-31 July Vancity Operating Loan.<-span>" at bounding box center [111, 204] width 124 height 7
click at [1084, 204] on icon at bounding box center [1087, 204] width 7 height 7
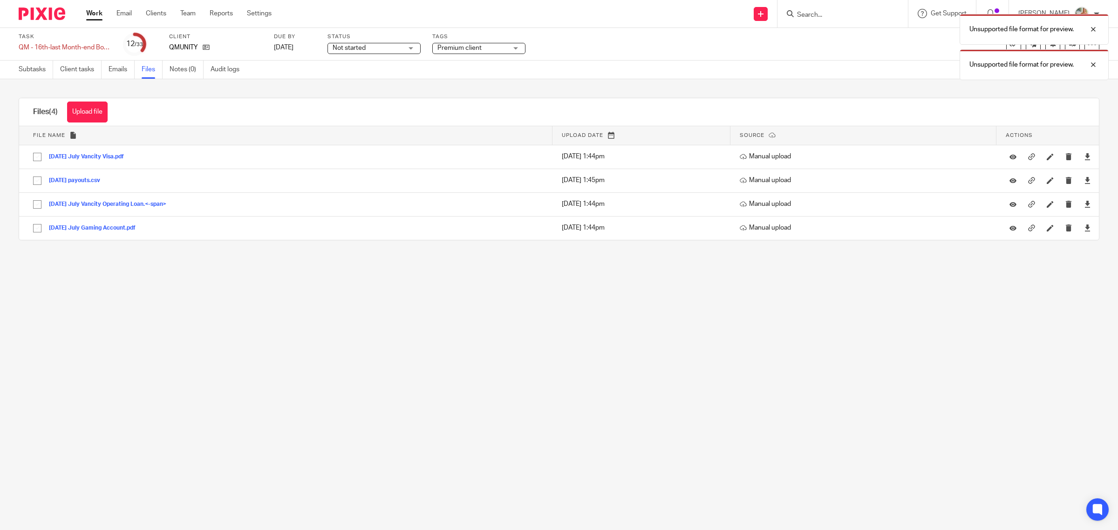
click at [935, 322] on main "Task QM - 16th-last Month-end Bookkeeping - July Save QM - 16th-last Month-end …" at bounding box center [559, 265] width 1118 height 530
drag, startPoint x: 42, startPoint y: 66, endPoint x: 130, endPoint y: 121, distance: 103.4
click at [42, 66] on link "Subtasks" at bounding box center [36, 70] width 34 height 18
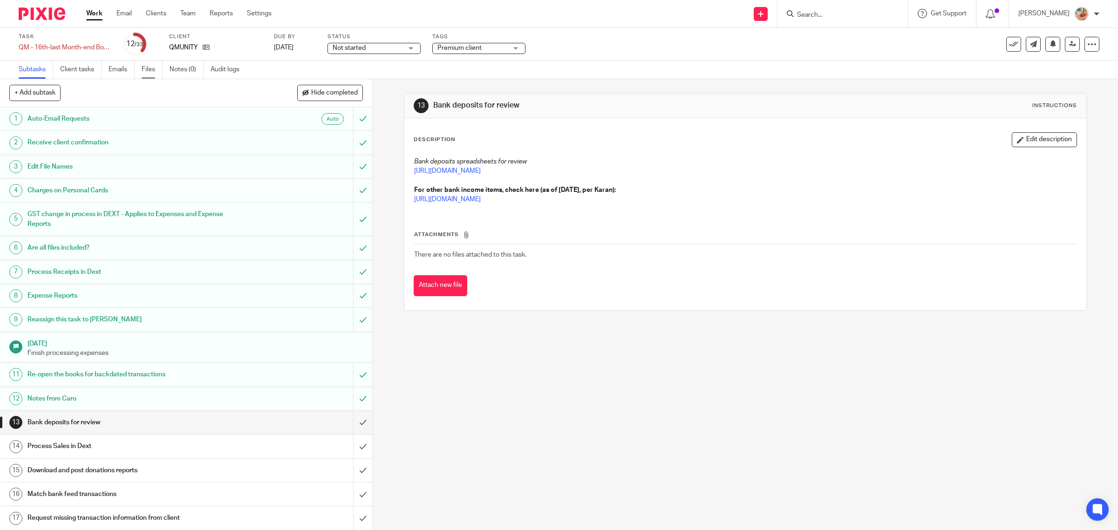
click at [152, 72] on link "Files" at bounding box center [152, 70] width 21 height 18
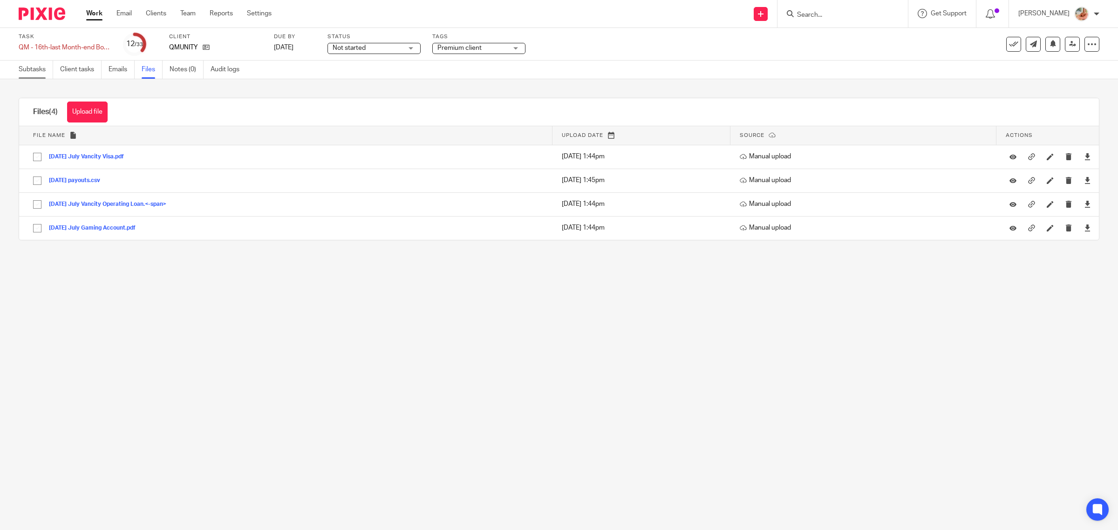
click at [37, 74] on link "Subtasks" at bounding box center [36, 70] width 34 height 18
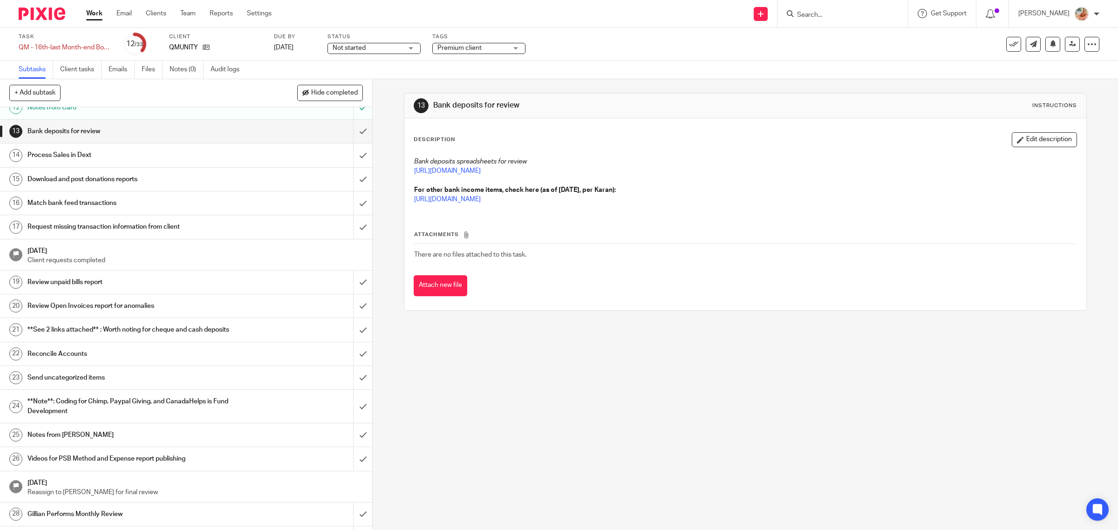
scroll to position [408, 0]
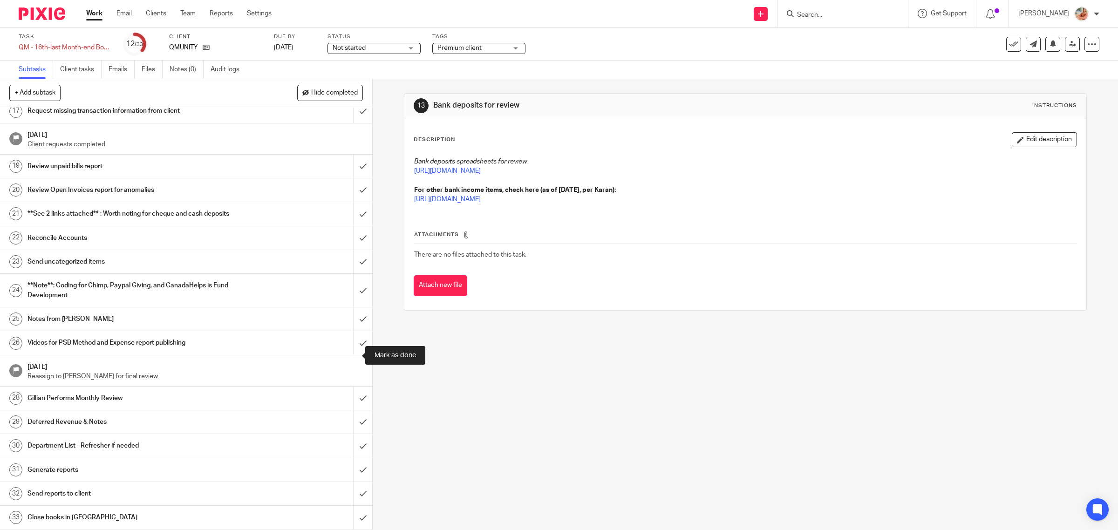
drag, startPoint x: 352, startPoint y: 355, endPoint x: 327, endPoint y: 355, distance: 25.2
click at [352, 354] on input "submit" at bounding box center [186, 342] width 372 height 23
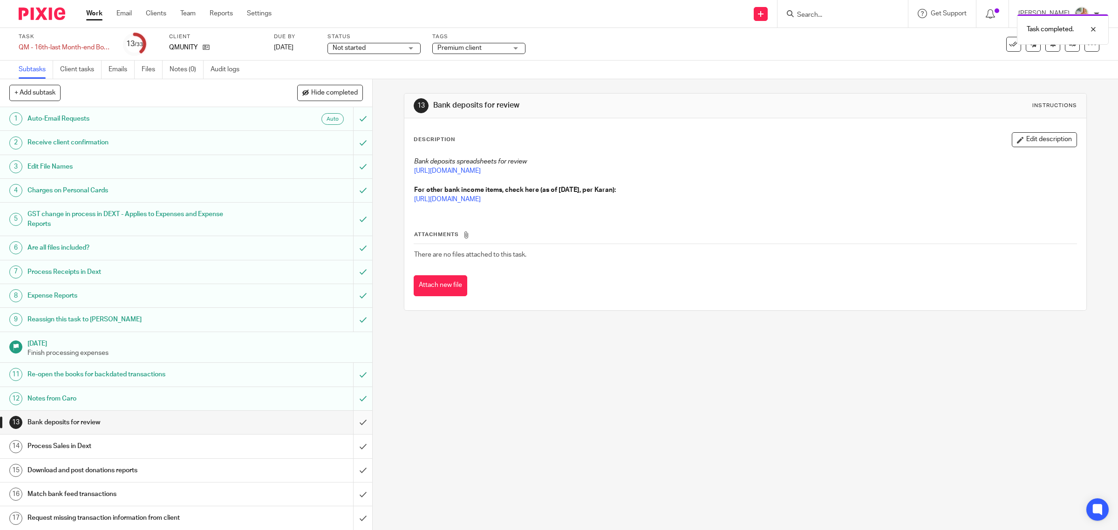
drag, startPoint x: 318, startPoint y: 98, endPoint x: 359, endPoint y: 124, distance: 48.6
click at [318, 98] on button "Hide completed" at bounding box center [330, 93] width 66 height 16
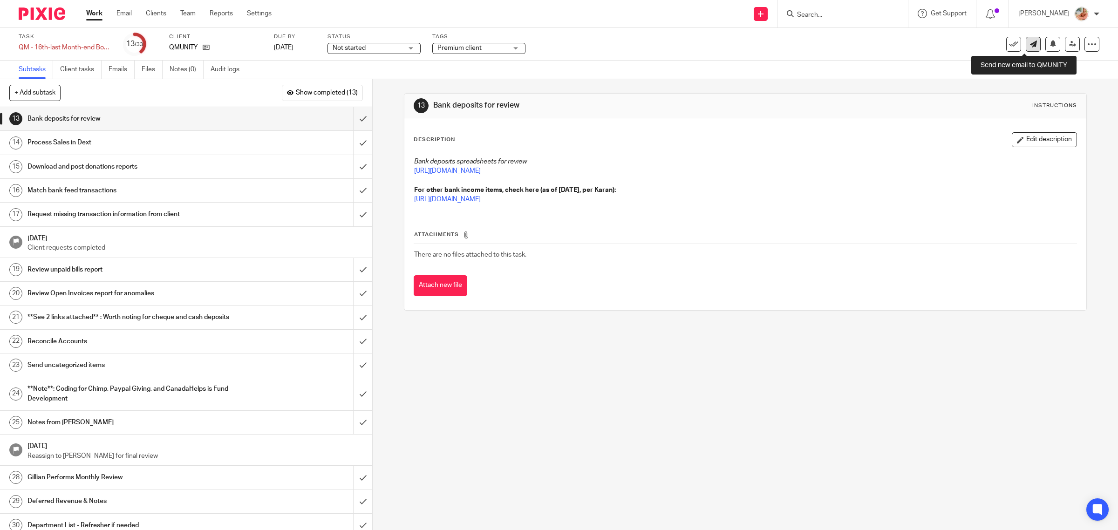
click at [1030, 47] on icon at bounding box center [1033, 44] width 7 height 7
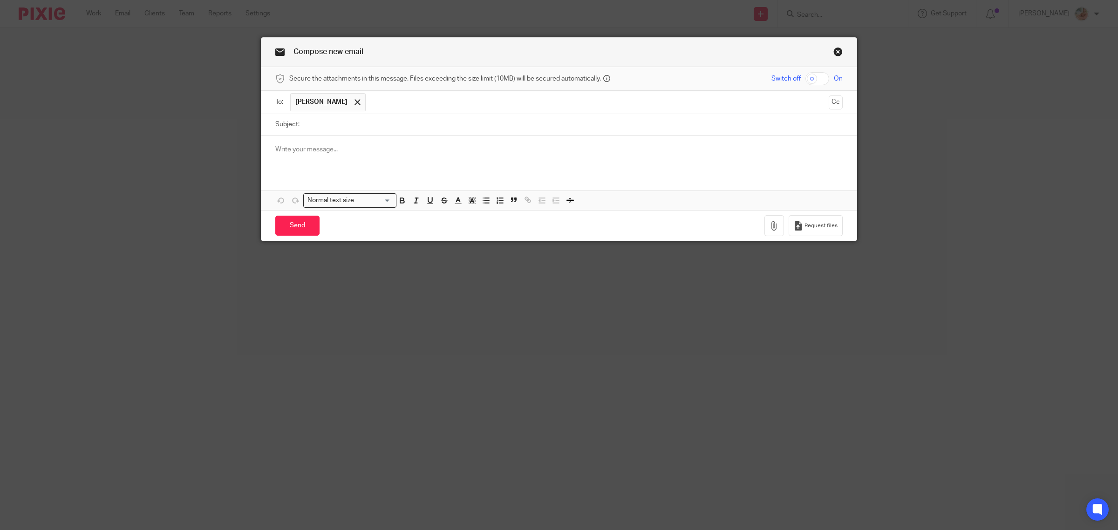
click at [307, 154] on p at bounding box center [558, 149] width 567 height 9
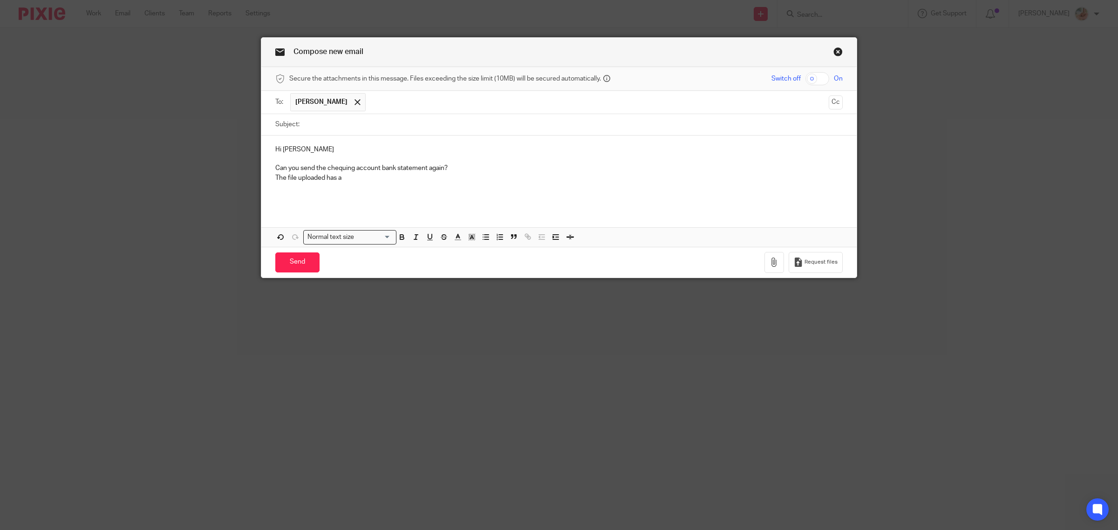
click at [379, 186] on p at bounding box center [558, 187] width 567 height 9
click at [379, 182] on p "The file uploaded has a" at bounding box center [558, 177] width 567 height 9
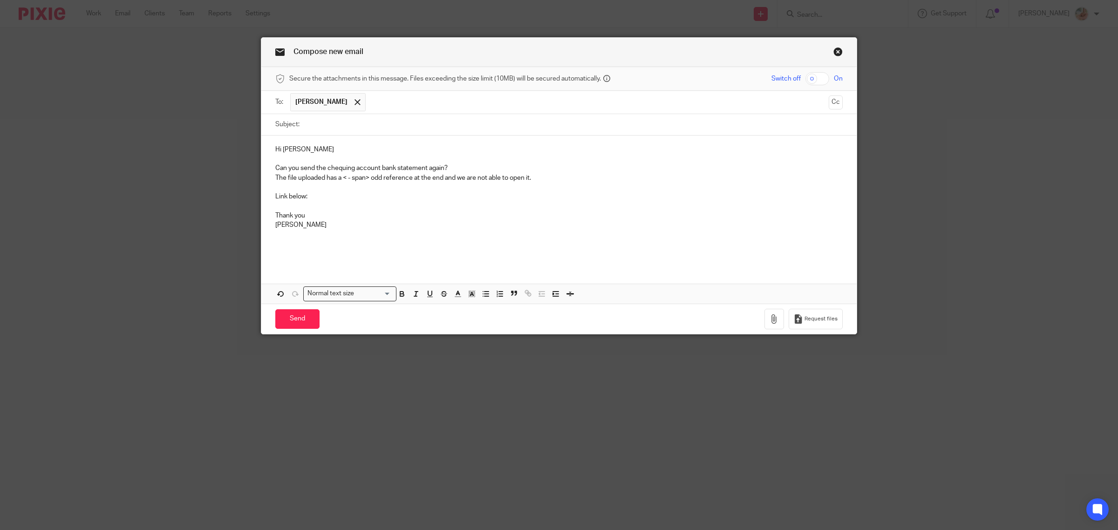
click at [332, 196] on p "Link below:" at bounding box center [558, 196] width 567 height 9
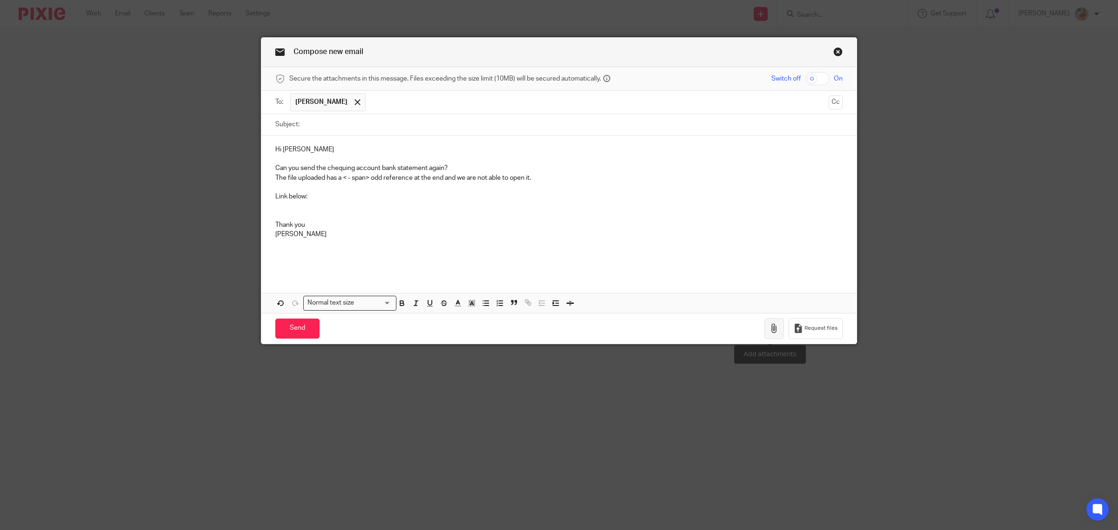
click at [770, 328] on icon "button" at bounding box center [774, 328] width 9 height 9
click at [345, 203] on p at bounding box center [558, 206] width 567 height 9
click at [797, 333] on icon "button" at bounding box center [798, 328] width 9 height 9
click at [348, 120] on input "Subject:" at bounding box center [573, 124] width 539 height 21
click at [394, 130] on input "QM Monthly Books: Request for statement" at bounding box center [573, 124] width 539 height 21
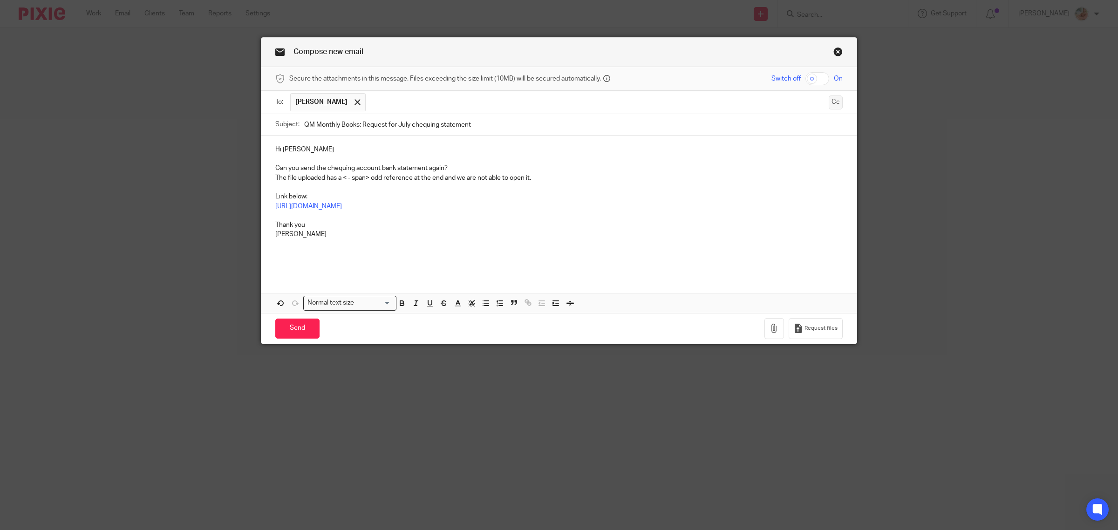
type input "QM Monthly Books: Request for July chequing statement"
click at [829, 103] on button "Cc" at bounding box center [836, 103] width 14 height 14
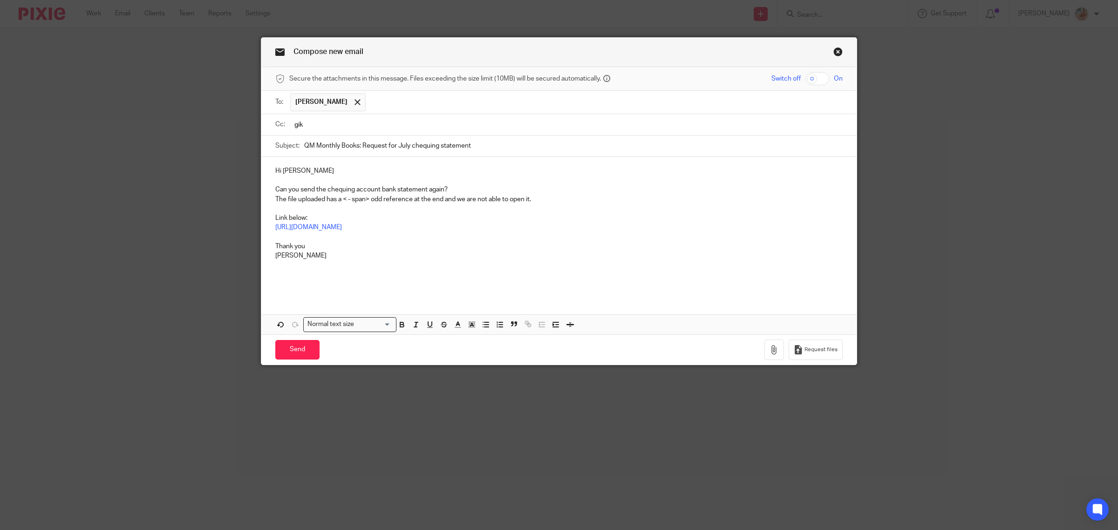
type input "gi"
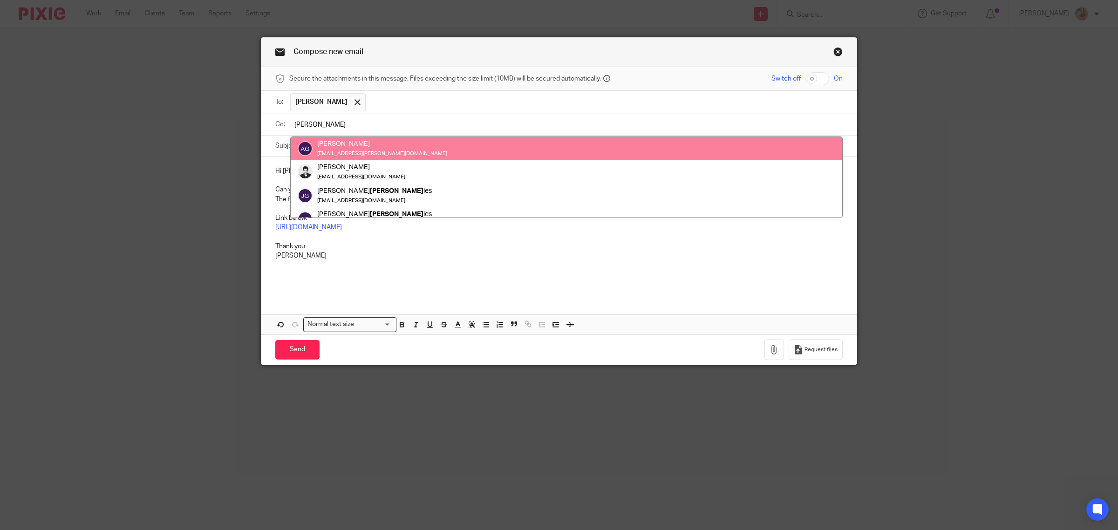
type input "[PERSON_NAME]"
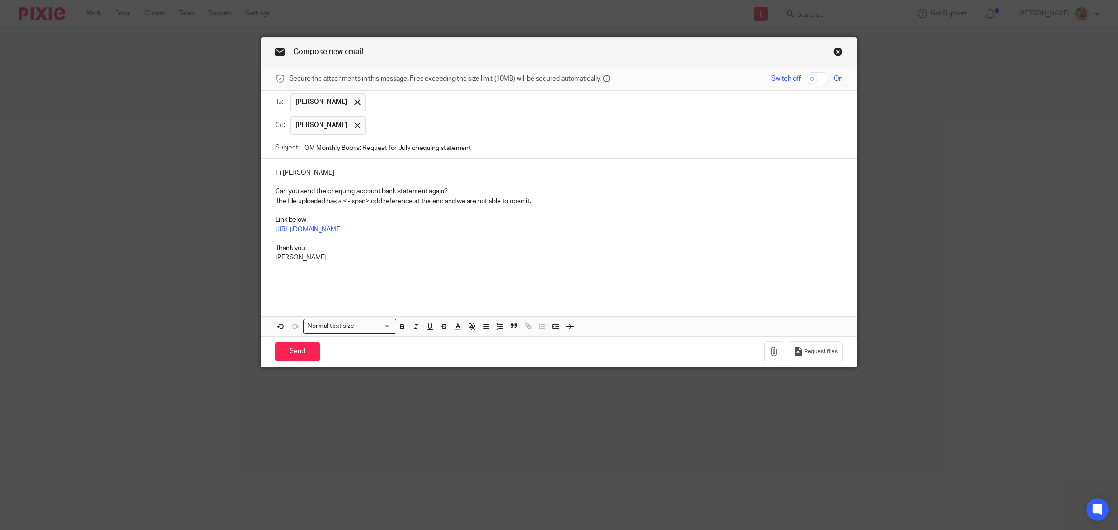
click at [370, 125] on input "text" at bounding box center [604, 125] width 468 height 18
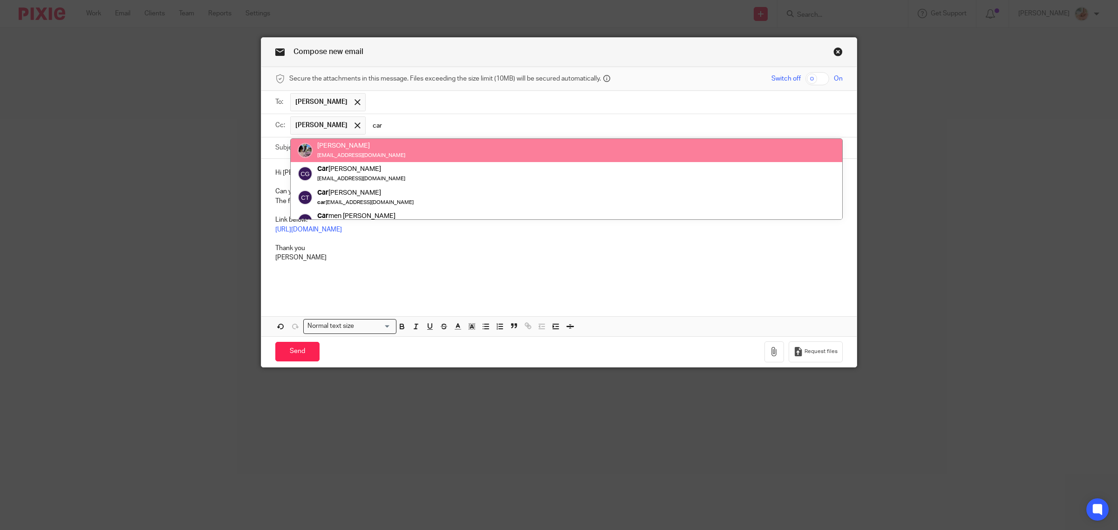
type input "car"
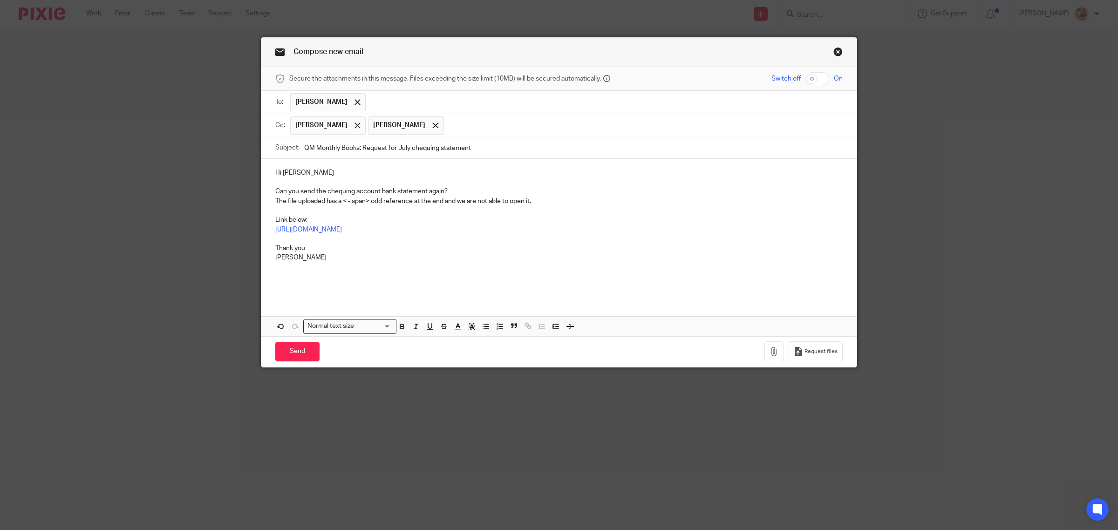
click at [296, 194] on p "Can you send the chequing account bank statement again?" at bounding box center [558, 191] width 567 height 9
click at [461, 192] on p "Can you please send the chequing account bank statement again?" at bounding box center [558, 191] width 567 height 9
click at [339, 201] on p "The file uploaded has a < - span> odd reference at the end and we are not able …" at bounding box center [558, 201] width 567 height 9
drag, startPoint x: 411, startPoint y: 203, endPoint x: 445, endPoint y: 207, distance: 34.7
click at [445, 206] on p "The file uploaded has a reference < - span> odd reference at the end and we are…" at bounding box center [558, 201] width 567 height 9
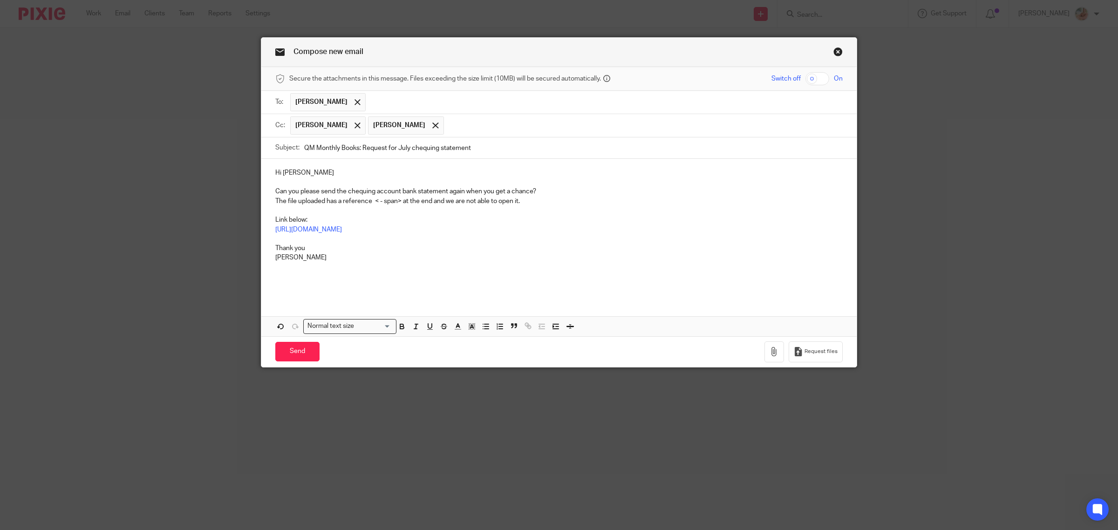
click at [430, 206] on p "The file uploaded has a reference < - span> at the end and we are not able to o…" at bounding box center [558, 201] width 567 height 9
drag, startPoint x: 285, startPoint y: 348, endPoint x: 272, endPoint y: 215, distance: 133.0
click at [314, 220] on form "Secure the attachments in this message. Files exceeding the size limit (10MB) w…" at bounding box center [558, 217] width 595 height 300
click at [268, 223] on div "Hi [PERSON_NAME] Can you please send the chequing account bank statement again …" at bounding box center [558, 228] width 595 height 139
click at [294, 359] on input "Send" at bounding box center [297, 352] width 44 height 20
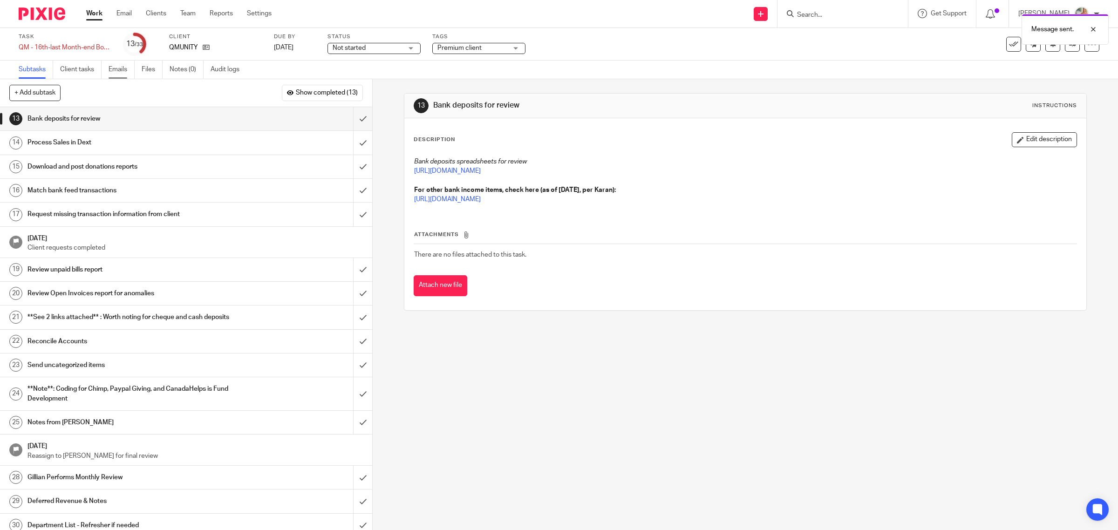
click at [124, 70] on link "Emails" at bounding box center [122, 70] width 26 height 18
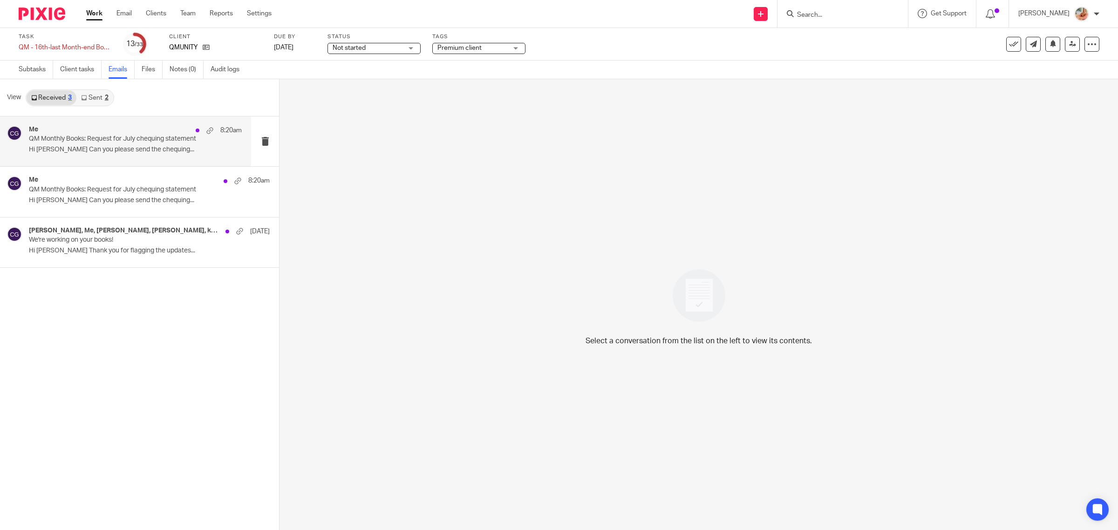
click at [124, 155] on div "Me 8:20am QM Monthly Books: Request for July chequing statement Hi Karan Can yo…" at bounding box center [135, 141] width 213 height 31
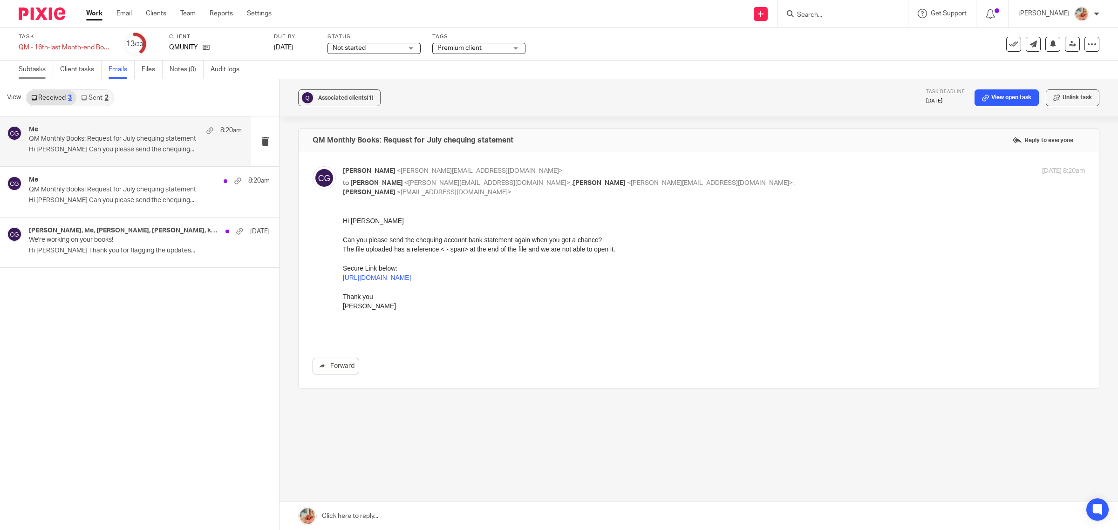
click at [22, 68] on link "Subtasks" at bounding box center [36, 70] width 34 height 18
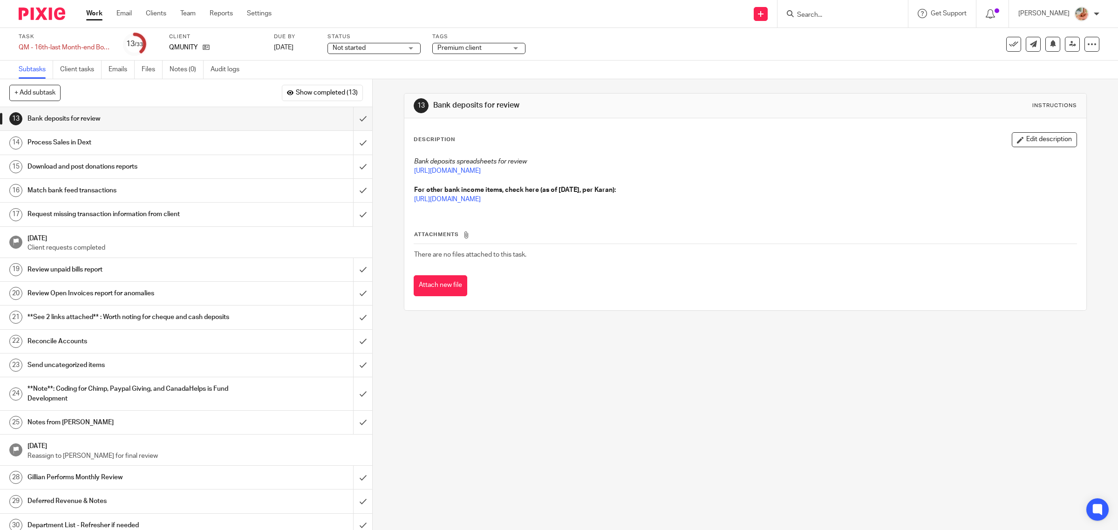
click at [106, 208] on h1 "Request missing transaction information from client" at bounding box center [132, 214] width 211 height 14
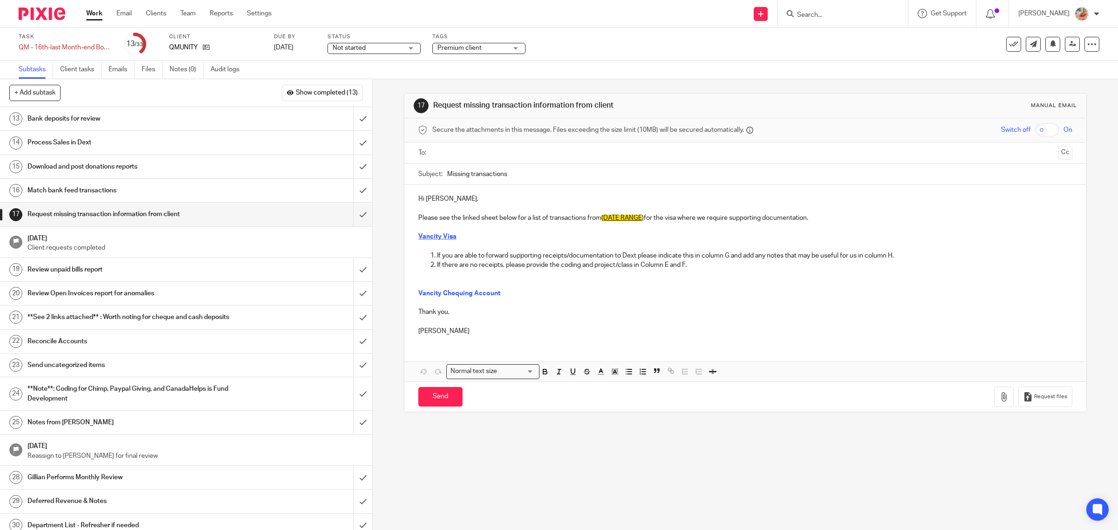
click at [435, 236] on strong "Vancity Visa" at bounding box center [437, 236] width 38 height 7
click at [494, 256] on link "[URL][DOMAIN_NAME]" at bounding box center [495, 254] width 67 height 9
